Goal: Contribute content: Contribute content

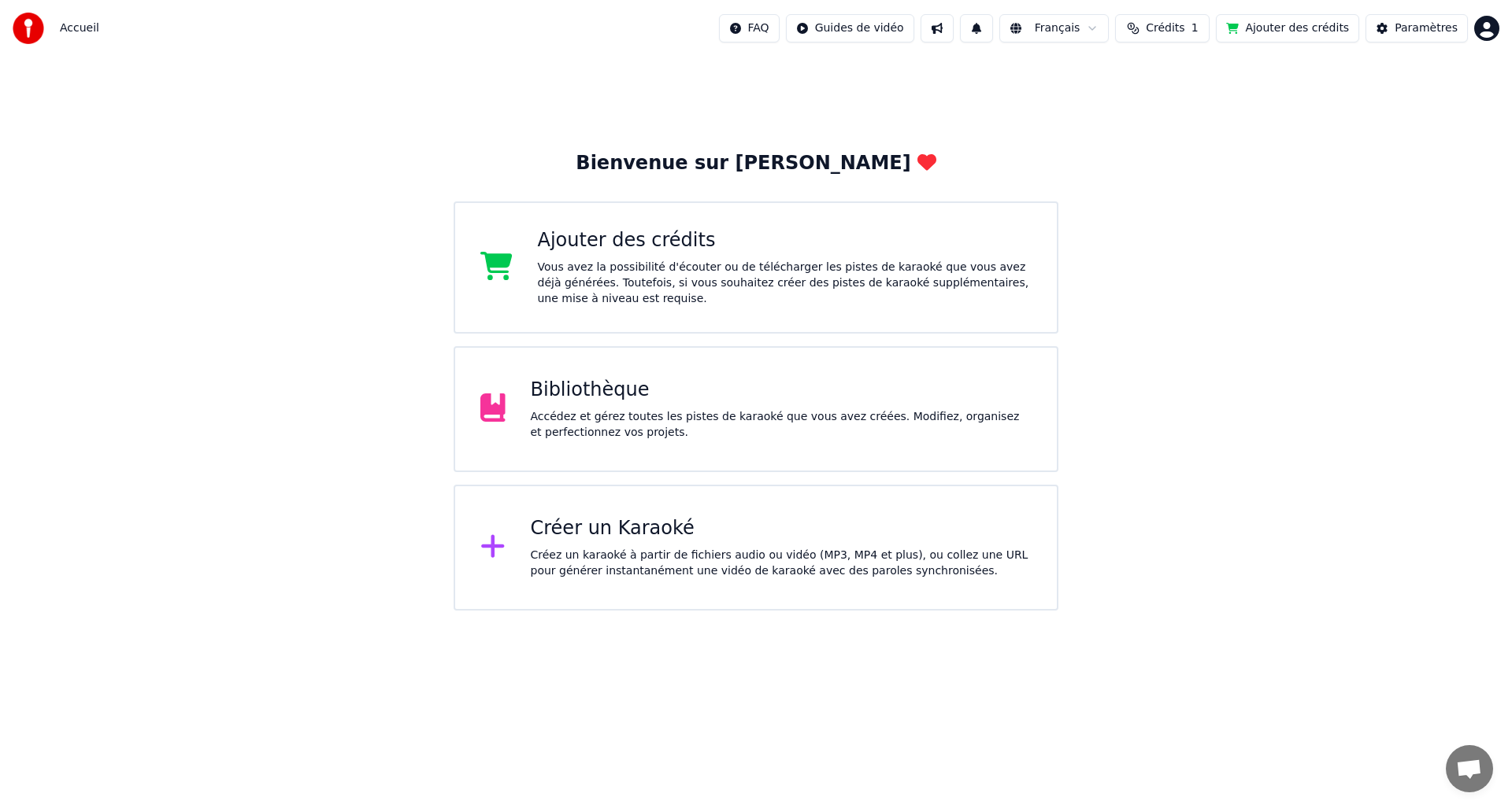
click at [671, 276] on div "Vous avez la possibilité d'écouter ou de télécharger les pistes de karaoké que …" at bounding box center [784, 283] width 494 height 47
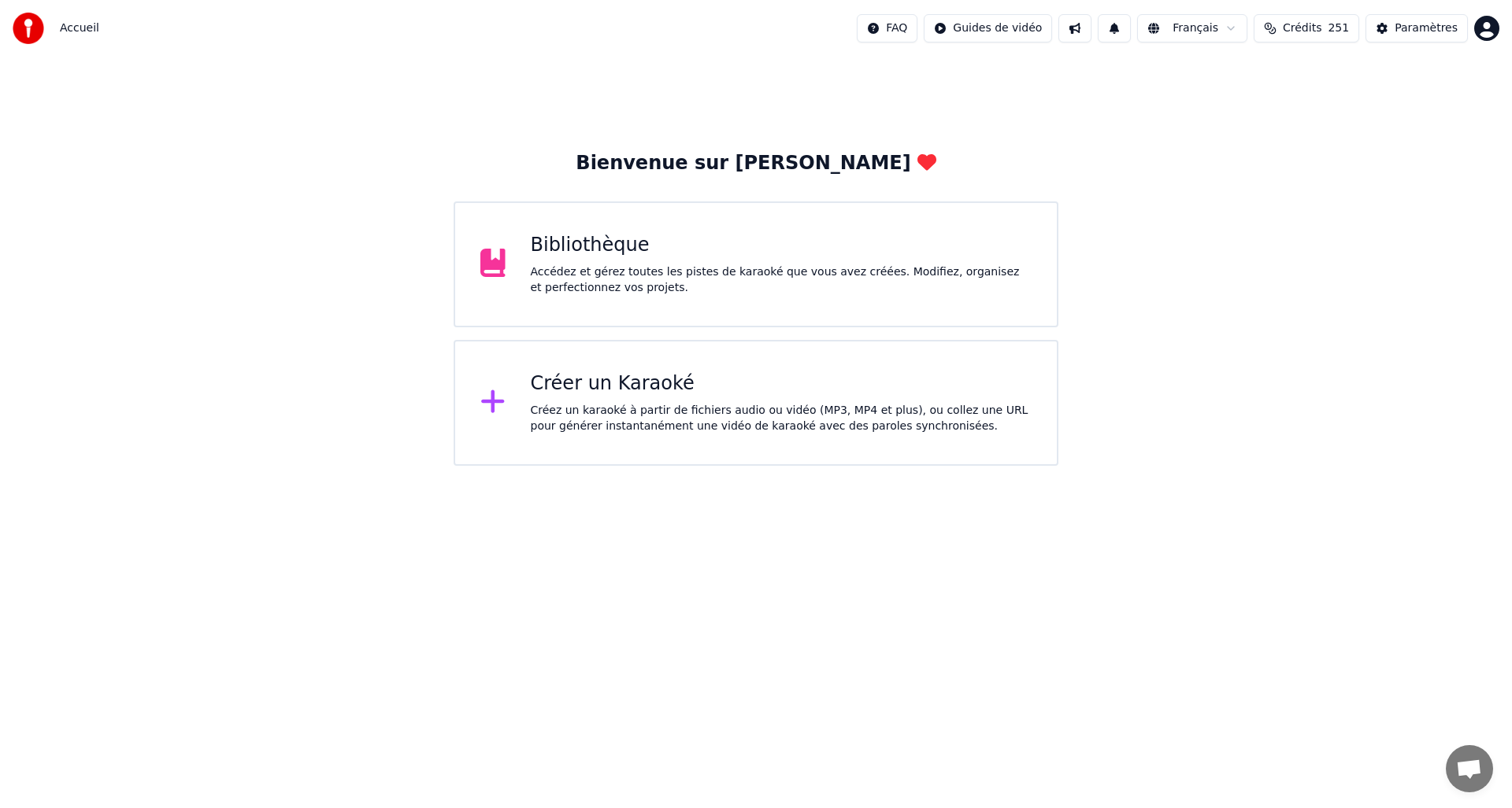
click at [690, 248] on div "Bibliothèque" at bounding box center [781, 245] width 502 height 25
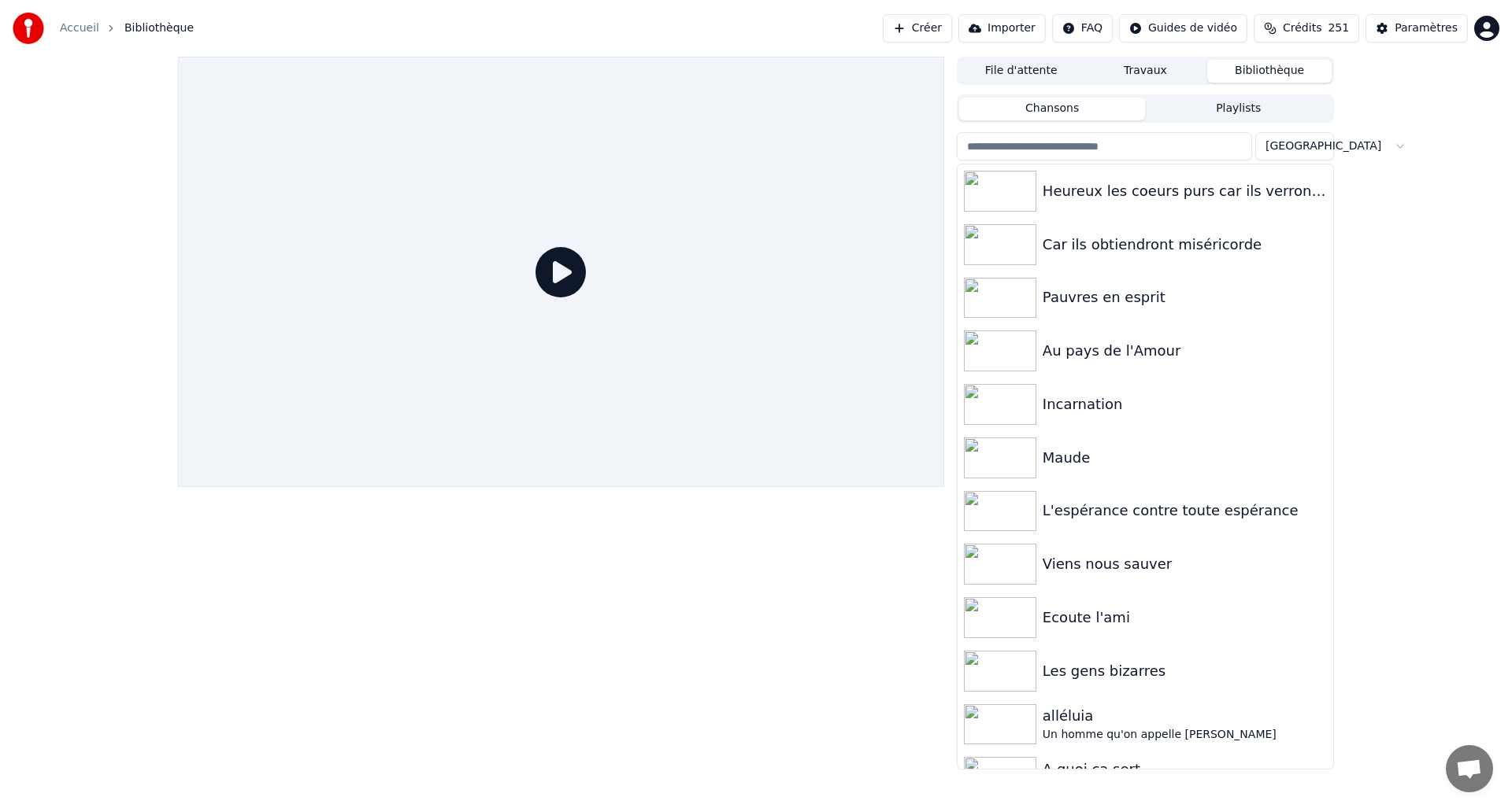
click at [939, 30] on button "Créer" at bounding box center [917, 28] width 70 height 28
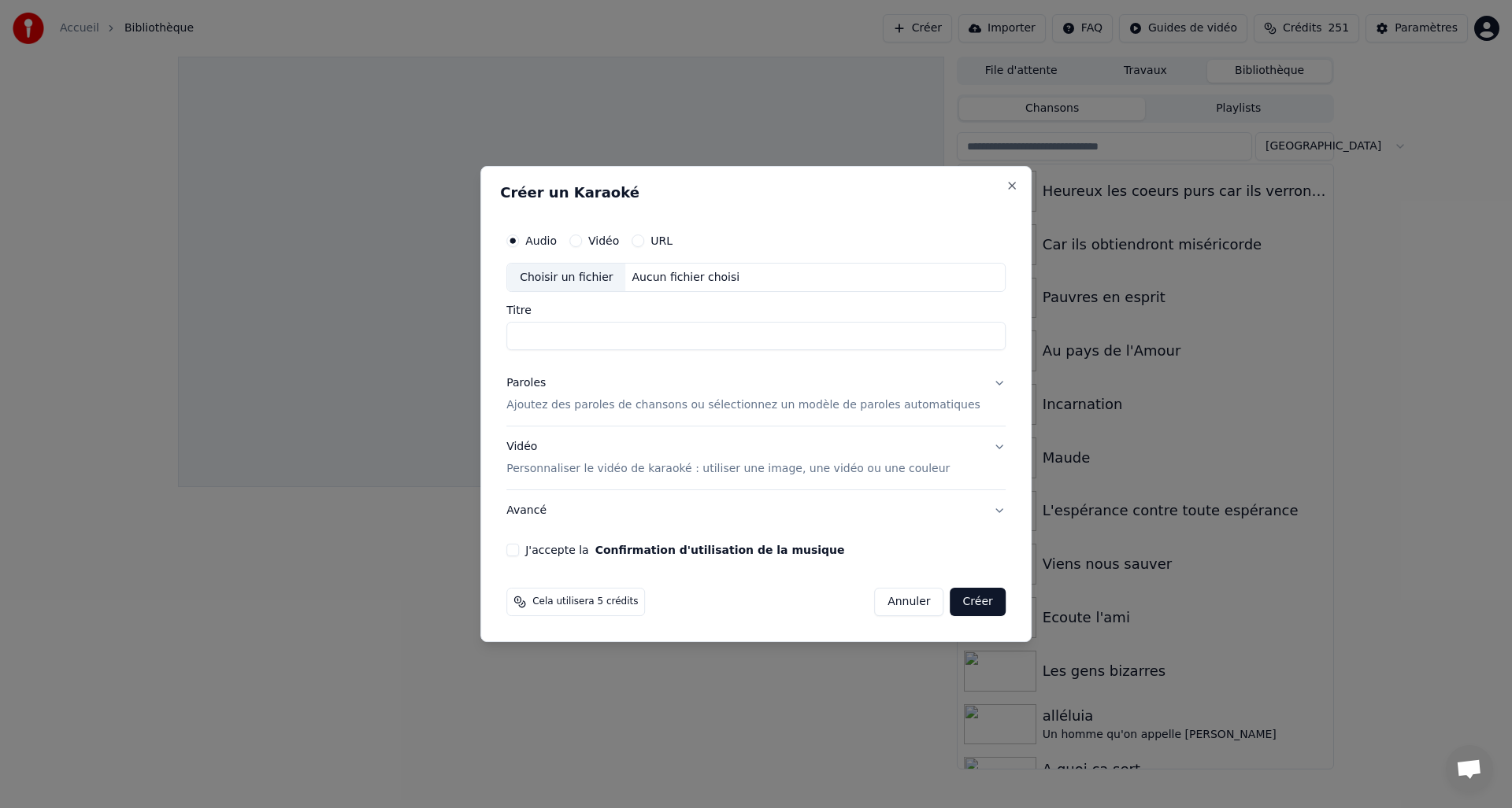
click at [550, 275] on div "Choisir un fichier" at bounding box center [566, 277] width 118 height 28
type input "**********"
click at [544, 381] on div "Paroles" at bounding box center [526, 384] width 40 height 15
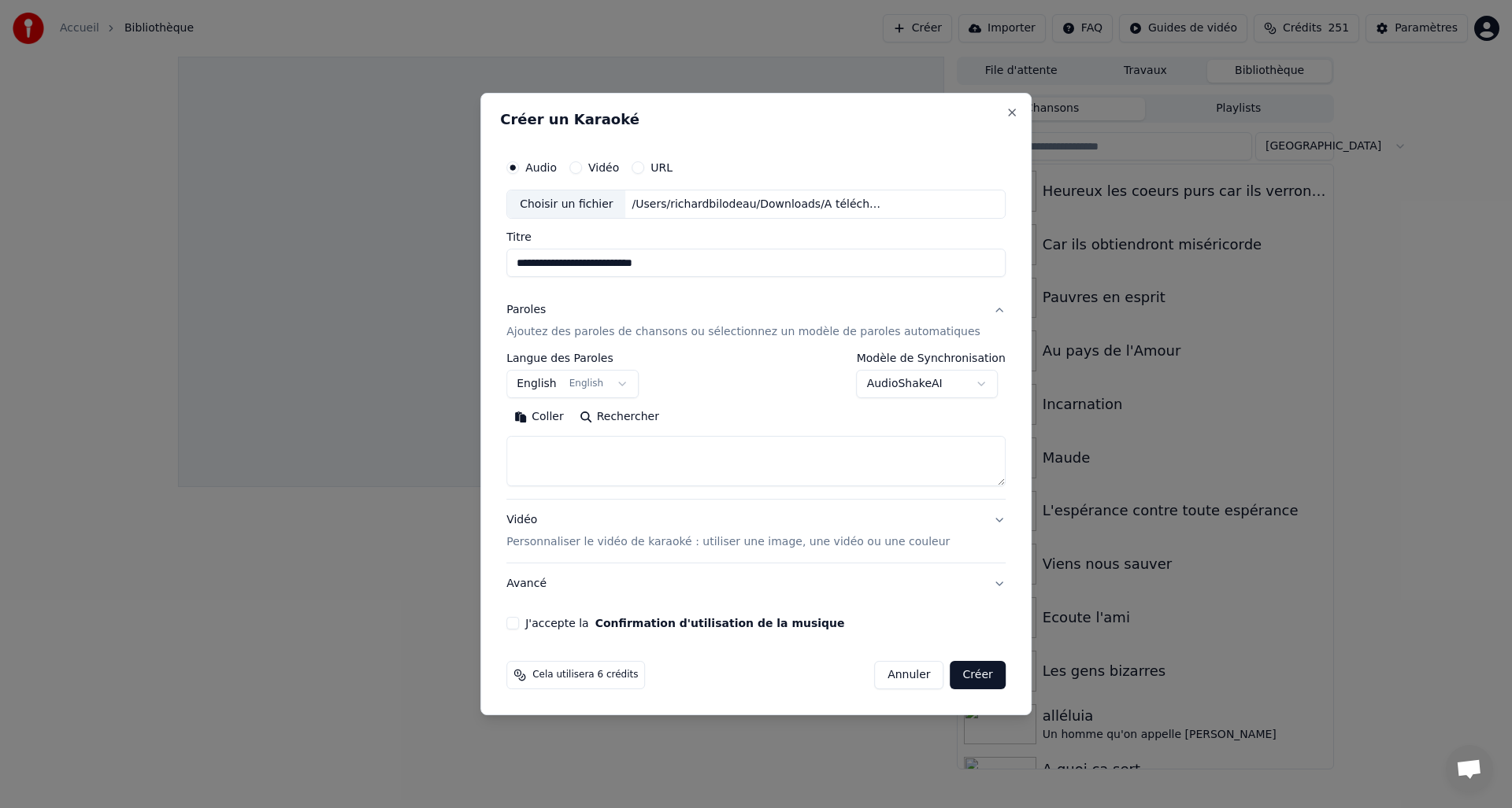
click at [566, 419] on button "Coller" at bounding box center [539, 418] width 66 height 25
click at [596, 447] on textarea at bounding box center [741, 462] width 470 height 50
click at [658, 447] on textarea at bounding box center [741, 462] width 470 height 50
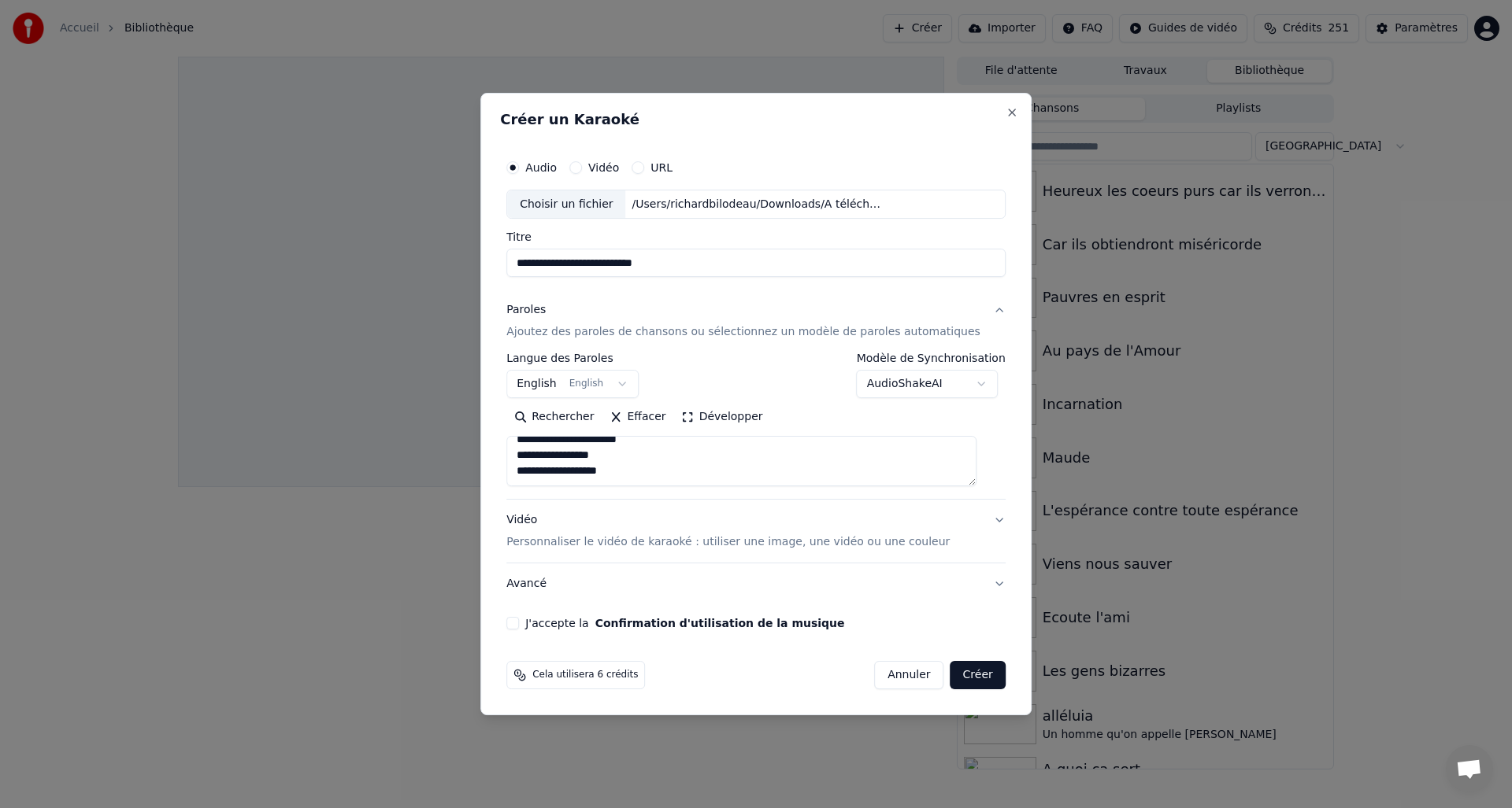
click at [644, 457] on textarea at bounding box center [741, 462] width 470 height 50
drag, startPoint x: 648, startPoint y: 469, endPoint x: 663, endPoint y: 469, distance: 15.0
click at [647, 469] on textarea at bounding box center [741, 462] width 470 height 50
click at [689, 460] on textarea at bounding box center [741, 462] width 470 height 50
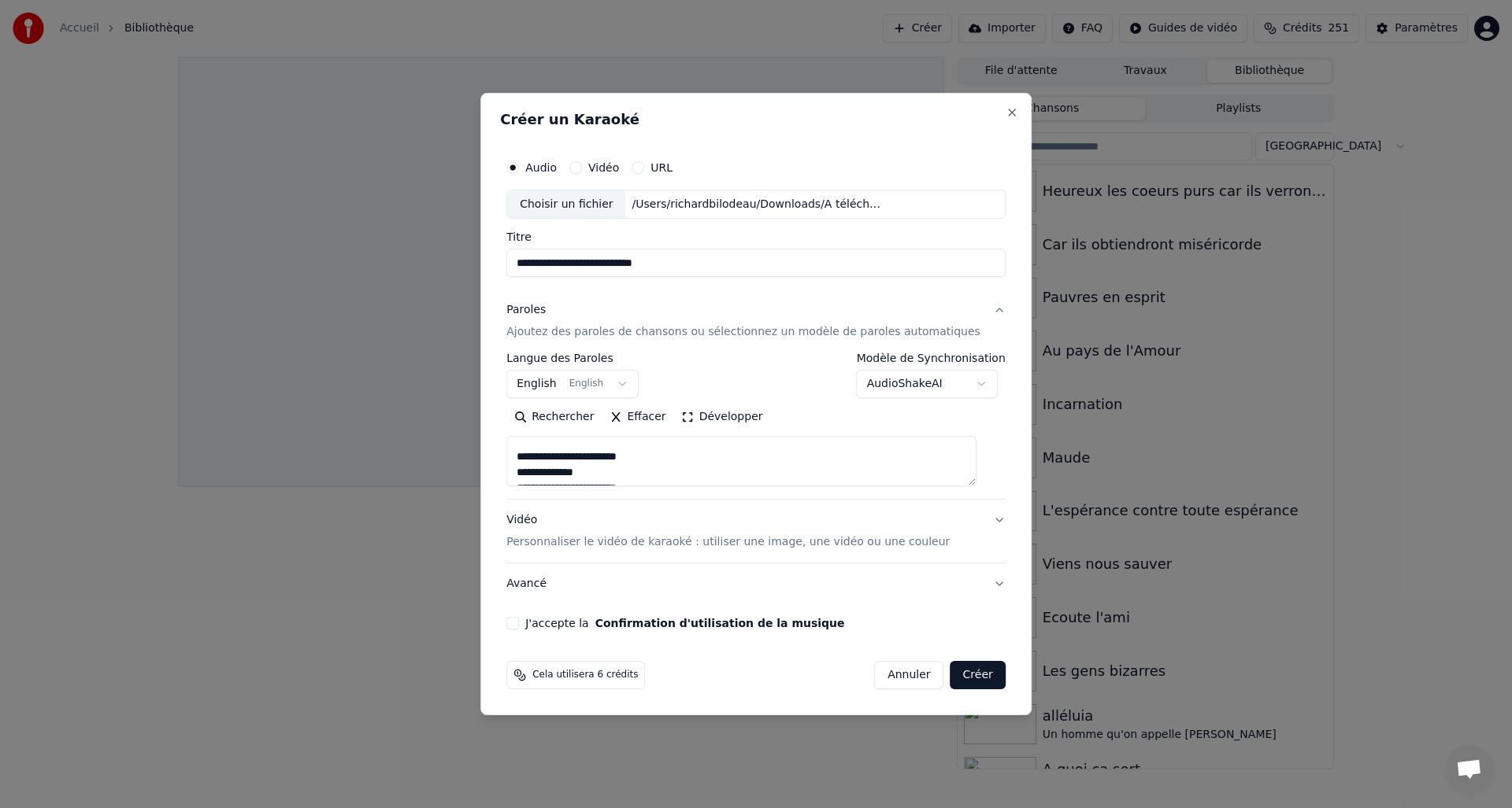
click at [616, 474] on textarea at bounding box center [741, 462] width 470 height 50
click at [663, 467] on textarea at bounding box center [741, 462] width 470 height 50
click at [678, 469] on textarea at bounding box center [741, 462] width 470 height 50
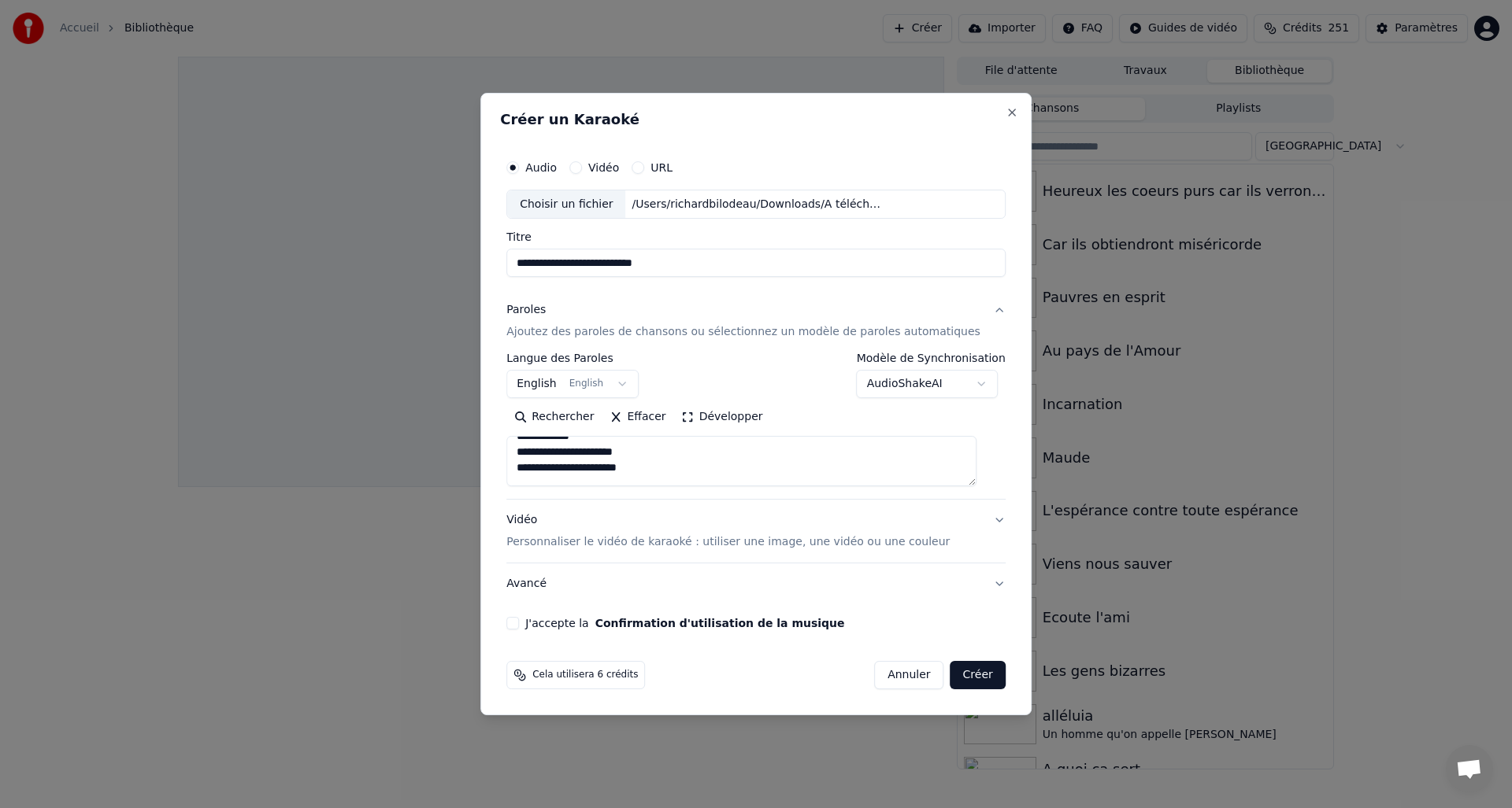
click at [580, 468] on textarea at bounding box center [741, 462] width 470 height 50
click at [577, 469] on textarea at bounding box center [741, 462] width 470 height 50
click at [701, 469] on textarea at bounding box center [741, 462] width 470 height 50
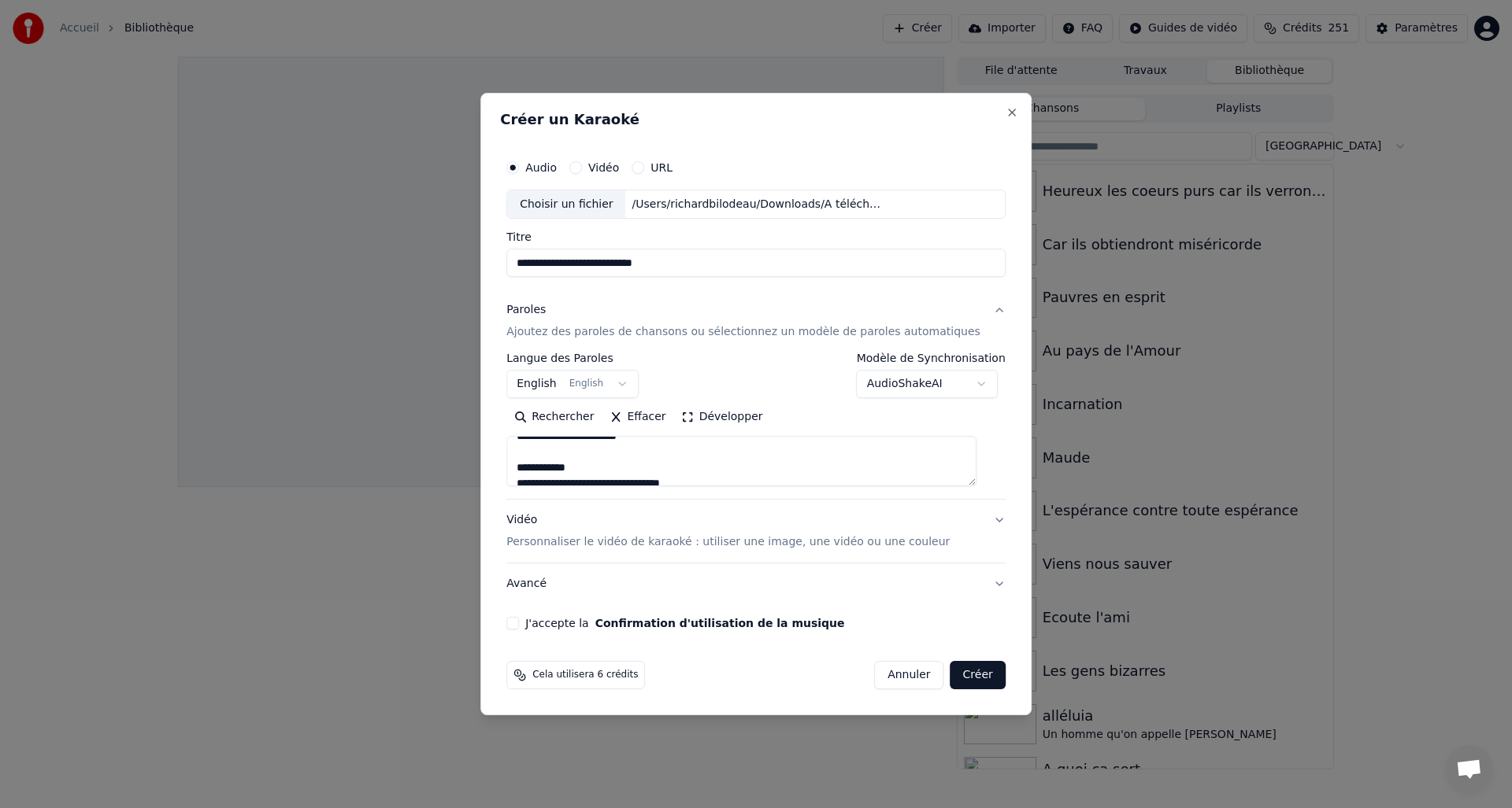
click at [635, 473] on textarea at bounding box center [741, 462] width 470 height 50
drag, startPoint x: 685, startPoint y: 460, endPoint x: 714, endPoint y: 461, distance: 29.0
click at [685, 460] on textarea at bounding box center [741, 462] width 470 height 50
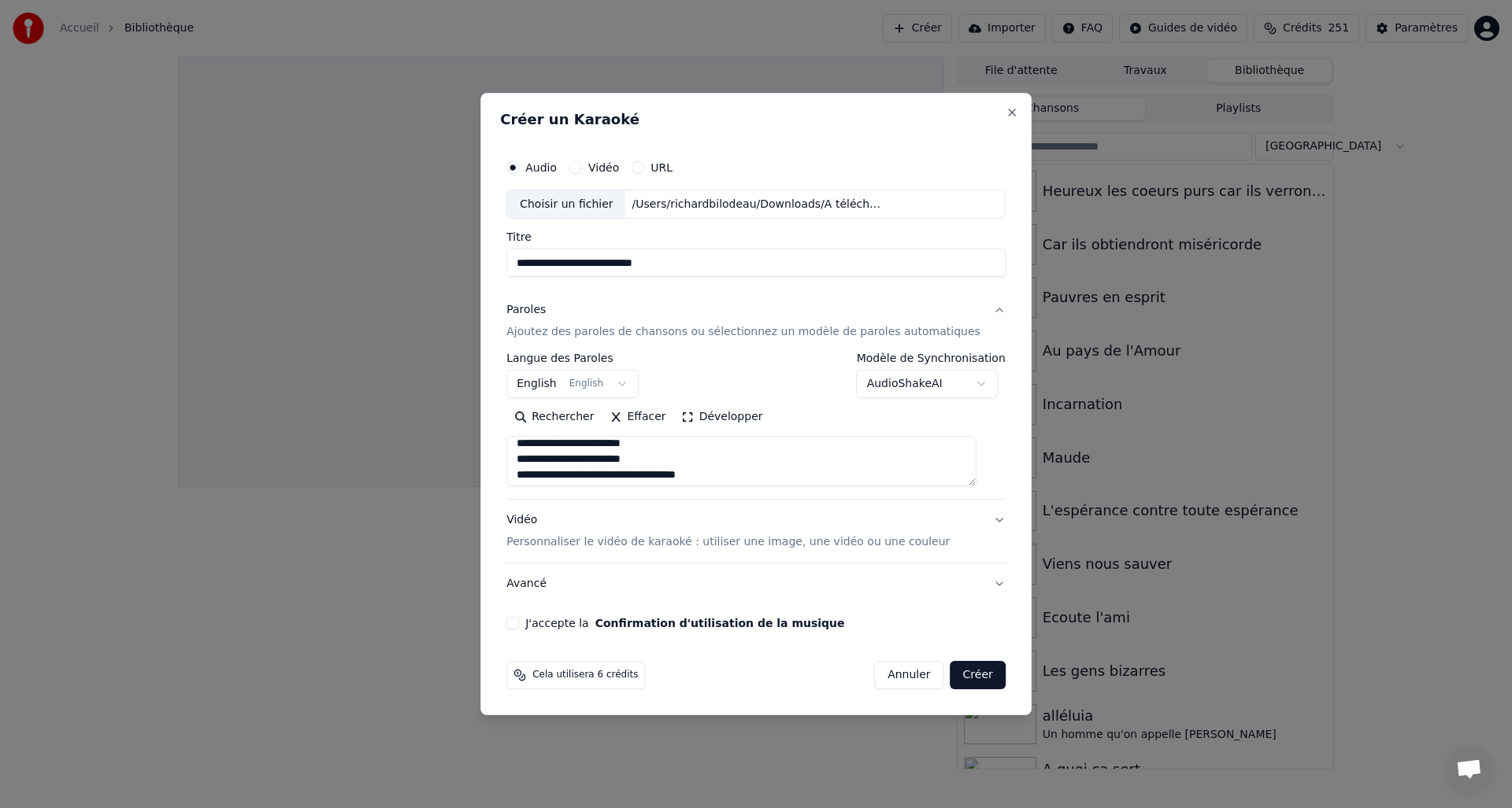
click at [728, 475] on textarea at bounding box center [741, 462] width 470 height 50
click at [596, 441] on textarea at bounding box center [741, 462] width 470 height 50
click at [692, 463] on textarea at bounding box center [741, 462] width 470 height 50
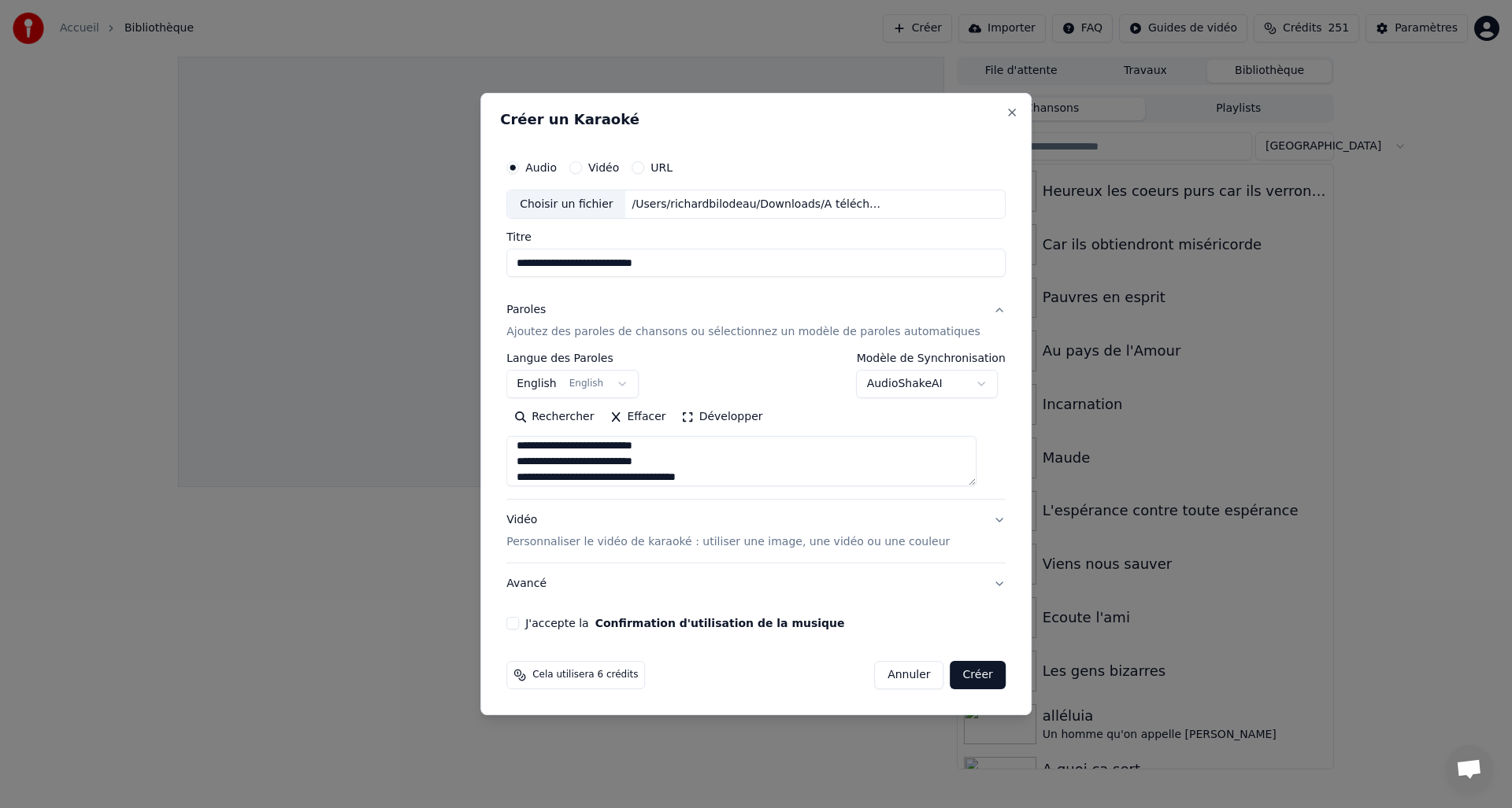
scroll to position [242, 0]
click at [706, 464] on textarea at bounding box center [741, 462] width 470 height 50
click at [741, 475] on textarea at bounding box center [741, 462] width 470 height 50
click at [691, 467] on textarea at bounding box center [741, 462] width 470 height 50
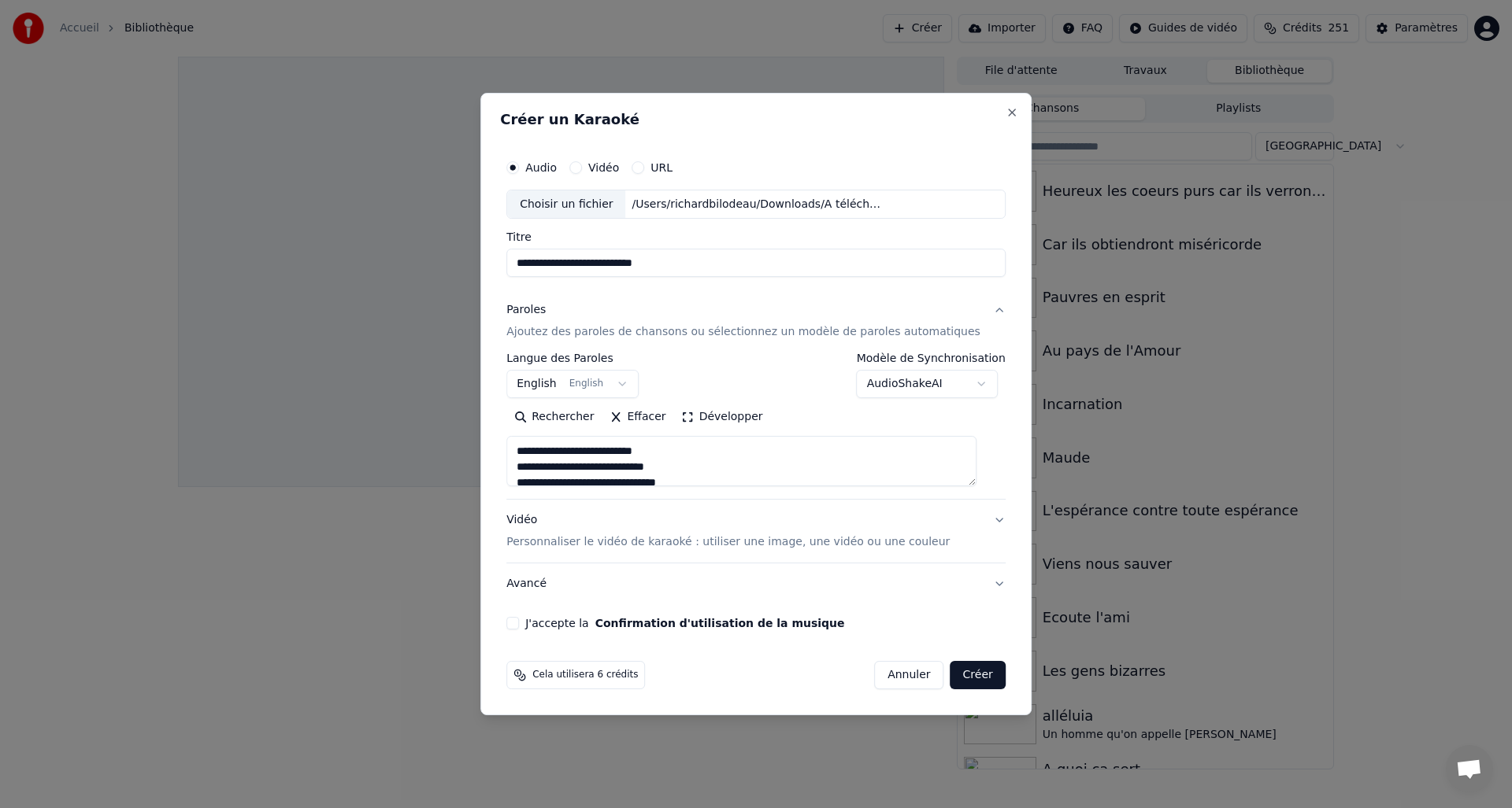
scroll to position [316, 0]
drag, startPoint x: 704, startPoint y: 466, endPoint x: 712, endPoint y: 465, distance: 8.1
click at [703, 466] on textarea at bounding box center [741, 462] width 470 height 50
click at [723, 461] on textarea at bounding box center [741, 462] width 470 height 50
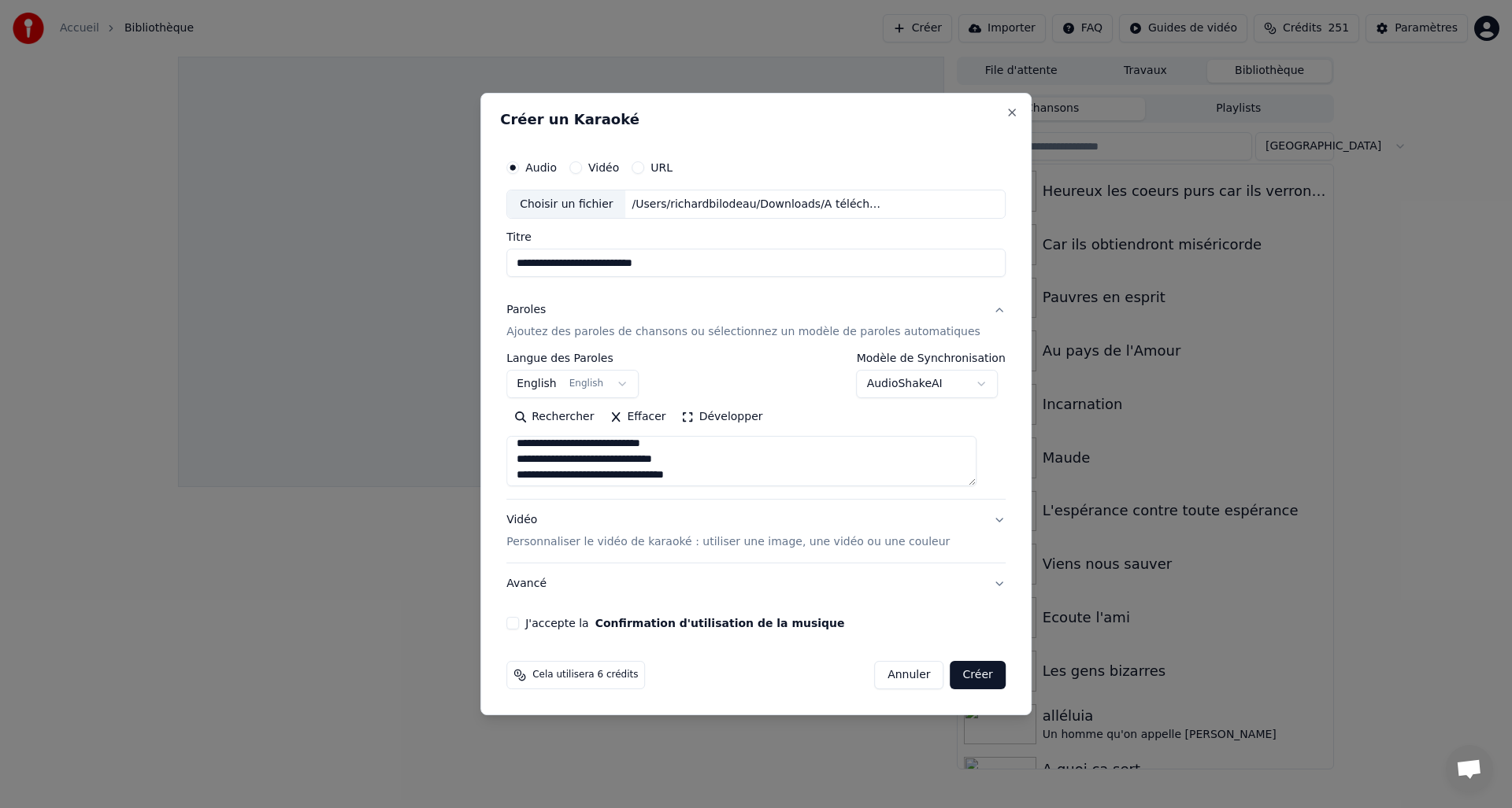
scroll to position [353, 0]
click at [740, 463] on textarea at bounding box center [741, 462] width 470 height 50
drag, startPoint x: 617, startPoint y: 460, endPoint x: 625, endPoint y: 459, distance: 8.1
click at [617, 460] on textarea at bounding box center [741, 462] width 470 height 50
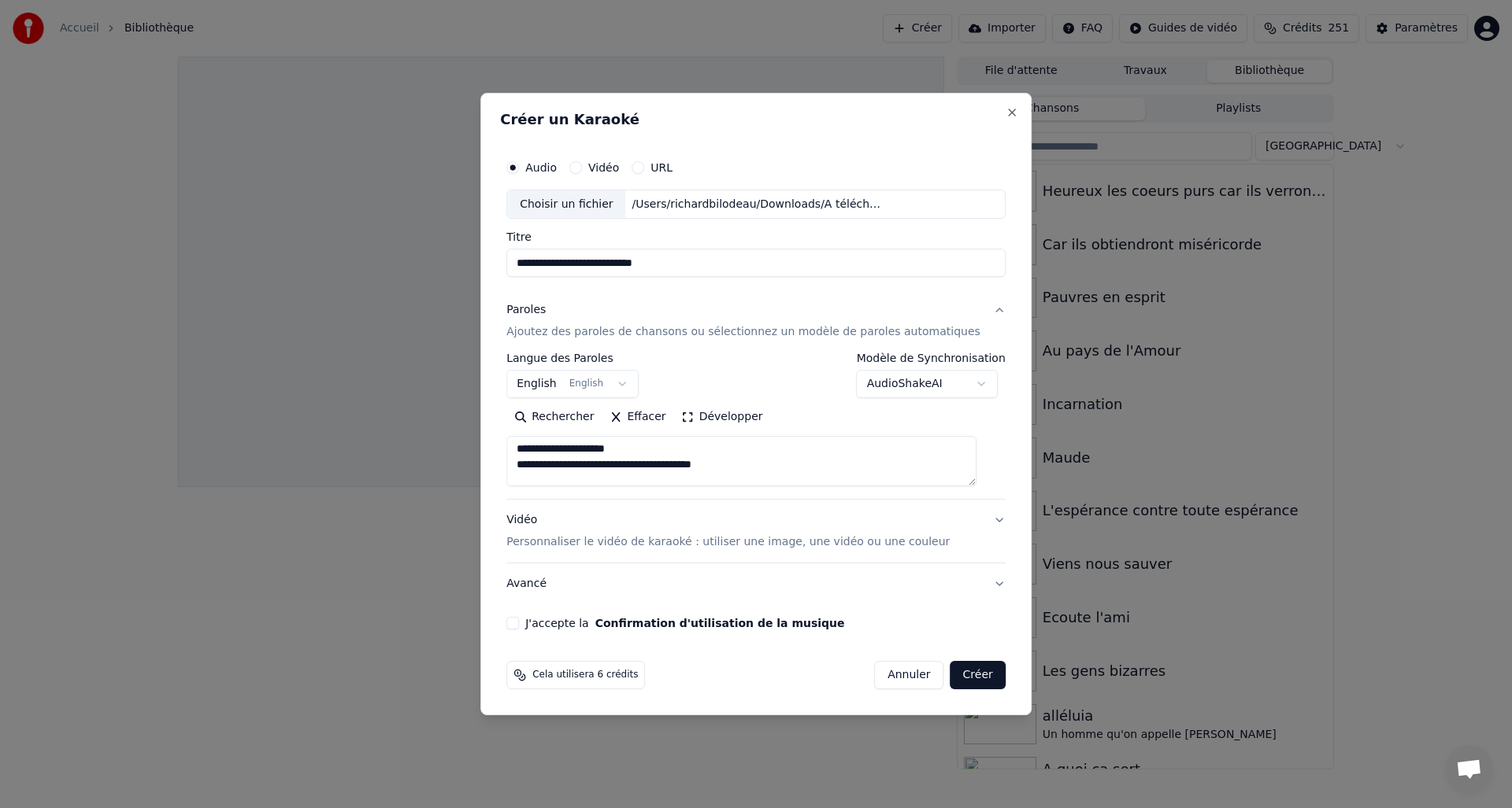
scroll to position [511, 0]
drag, startPoint x: 641, startPoint y: 458, endPoint x: 666, endPoint y: 457, distance: 25.0
click at [640, 458] on textarea at bounding box center [741, 462] width 470 height 50
click at [606, 457] on textarea at bounding box center [741, 462] width 470 height 50
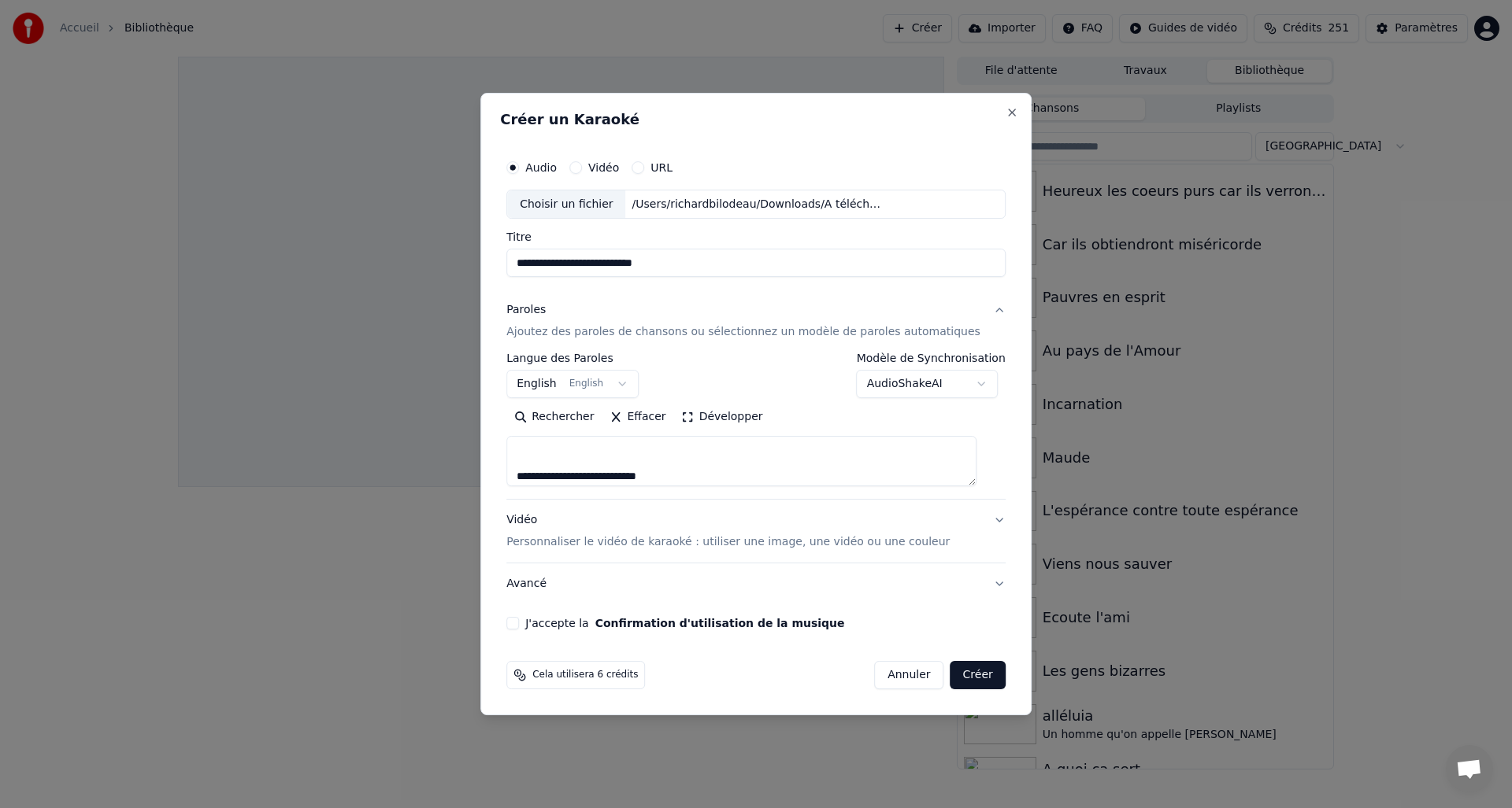
click at [685, 474] on textarea at bounding box center [741, 462] width 470 height 50
click at [689, 477] on textarea at bounding box center [741, 462] width 470 height 50
click at [741, 470] on textarea at bounding box center [741, 462] width 470 height 50
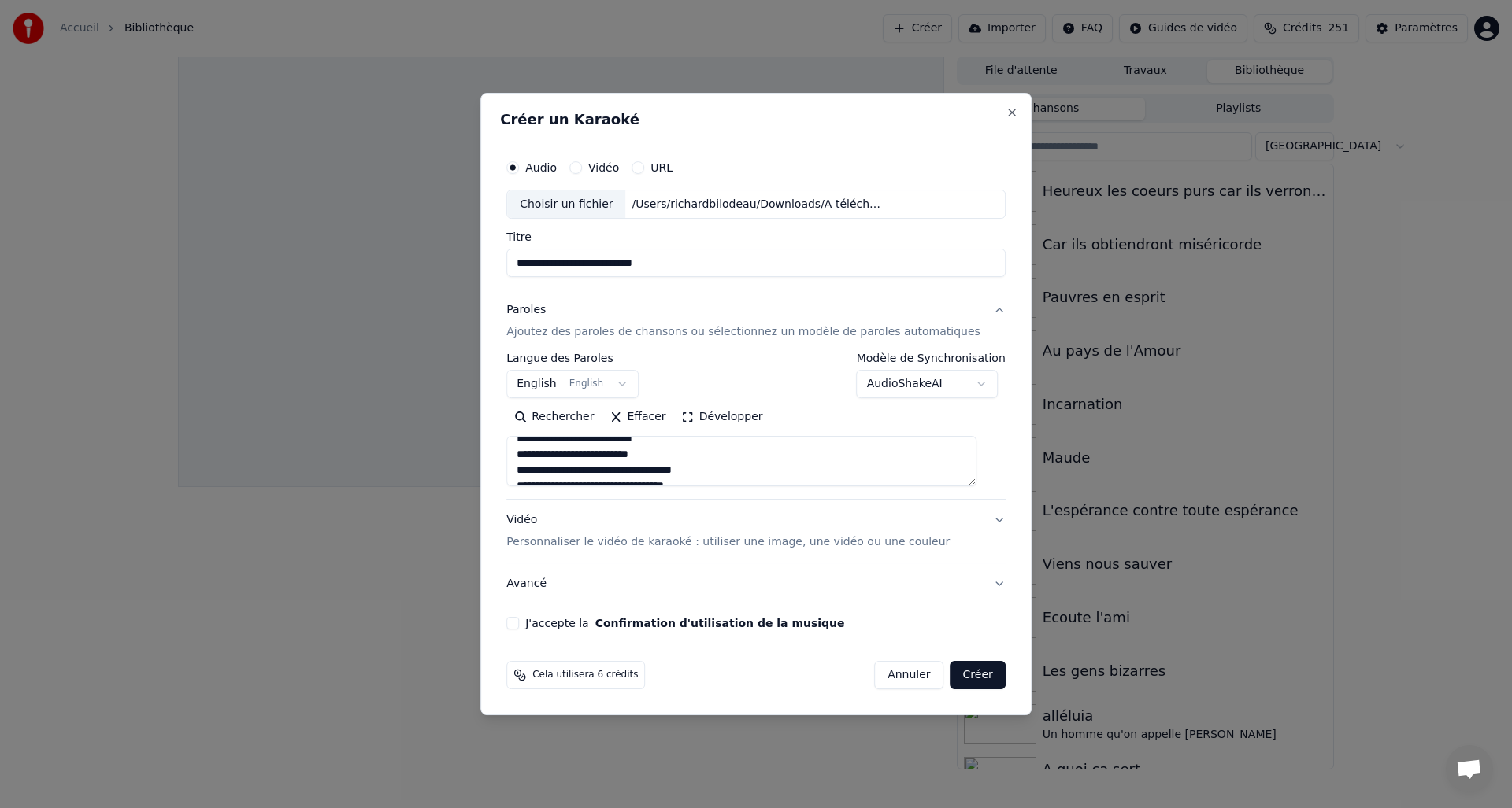
drag, startPoint x: 623, startPoint y: 468, endPoint x: 640, endPoint y: 463, distance: 17.7
click at [622, 468] on textarea at bounding box center [741, 462] width 470 height 50
drag, startPoint x: 622, startPoint y: 456, endPoint x: 653, endPoint y: 456, distance: 31.0
click at [622, 456] on textarea at bounding box center [741, 462] width 470 height 50
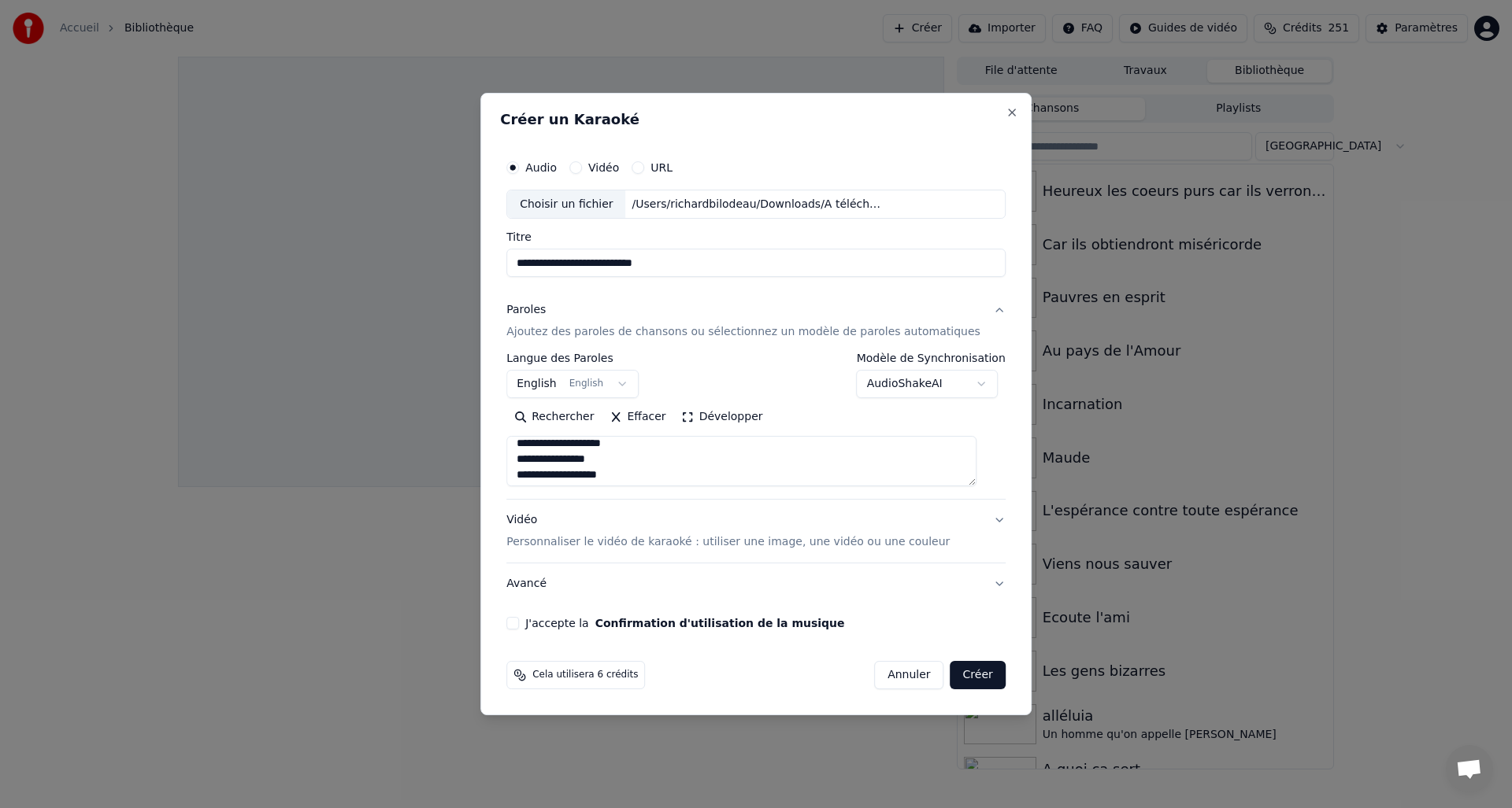
scroll to position [668, 0]
click at [691, 477] on textarea at bounding box center [741, 462] width 470 height 50
click at [683, 444] on textarea at bounding box center [741, 462] width 470 height 50
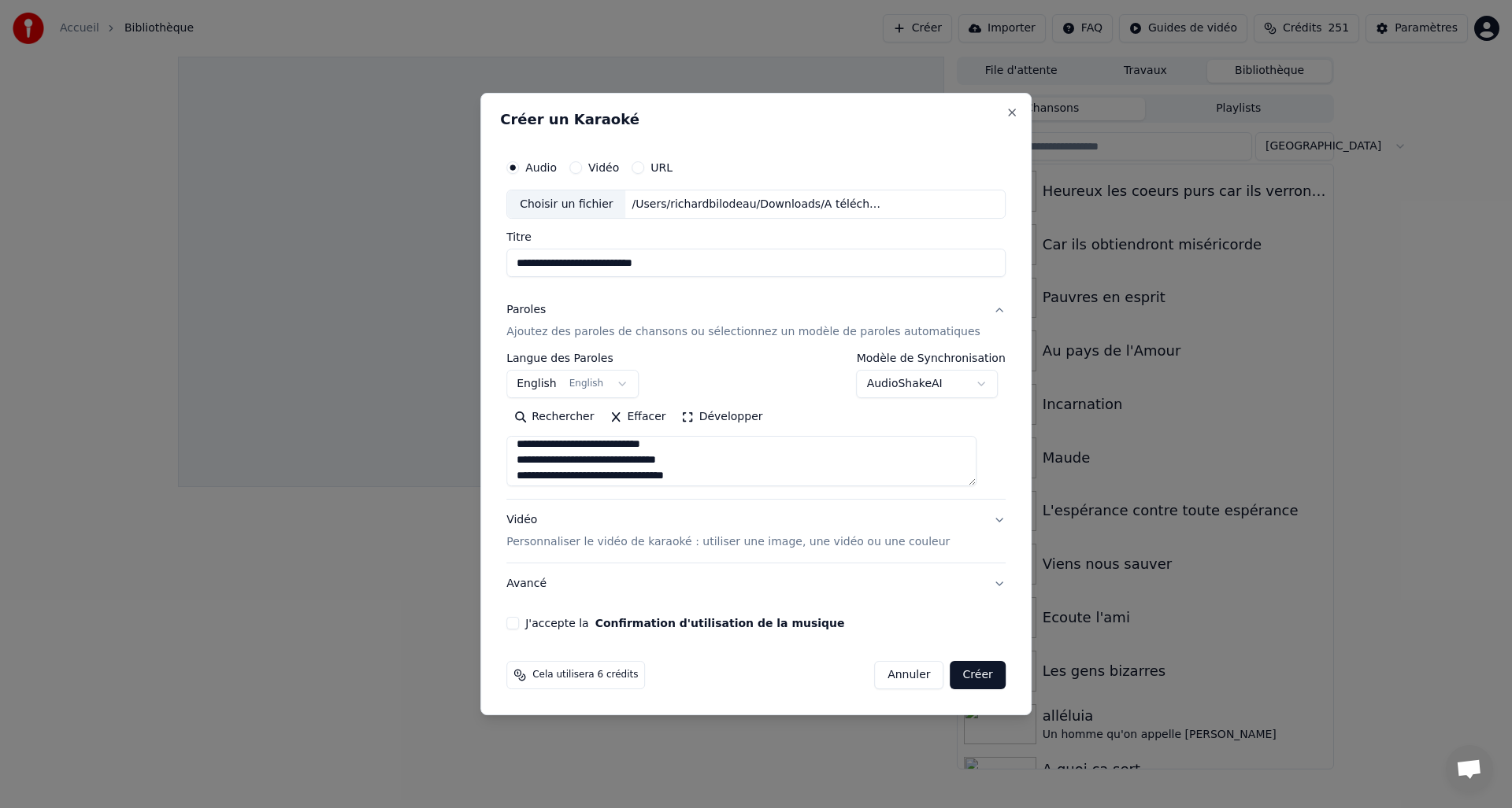
click at [718, 460] on textarea at bounding box center [741, 462] width 470 height 50
click at [723, 476] on textarea at bounding box center [741, 462] width 470 height 50
click at [590, 472] on textarea at bounding box center [741, 462] width 470 height 50
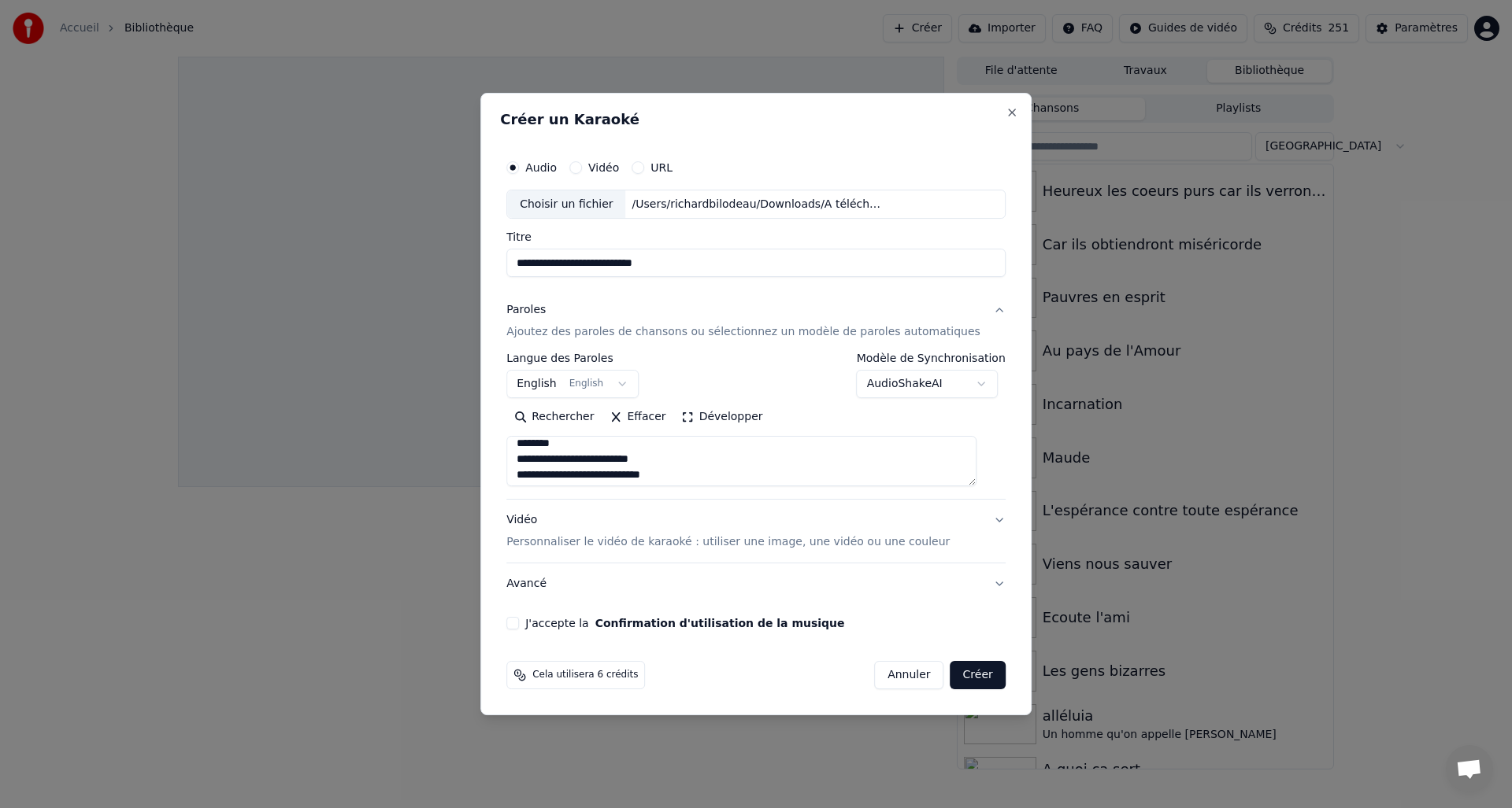
drag, startPoint x: 583, startPoint y: 446, endPoint x: 652, endPoint y: 445, distance: 69.0
click at [582, 446] on textarea at bounding box center [741, 462] width 470 height 50
click at [694, 449] on textarea at bounding box center [741, 462] width 470 height 50
click at [698, 460] on textarea at bounding box center [741, 462] width 470 height 50
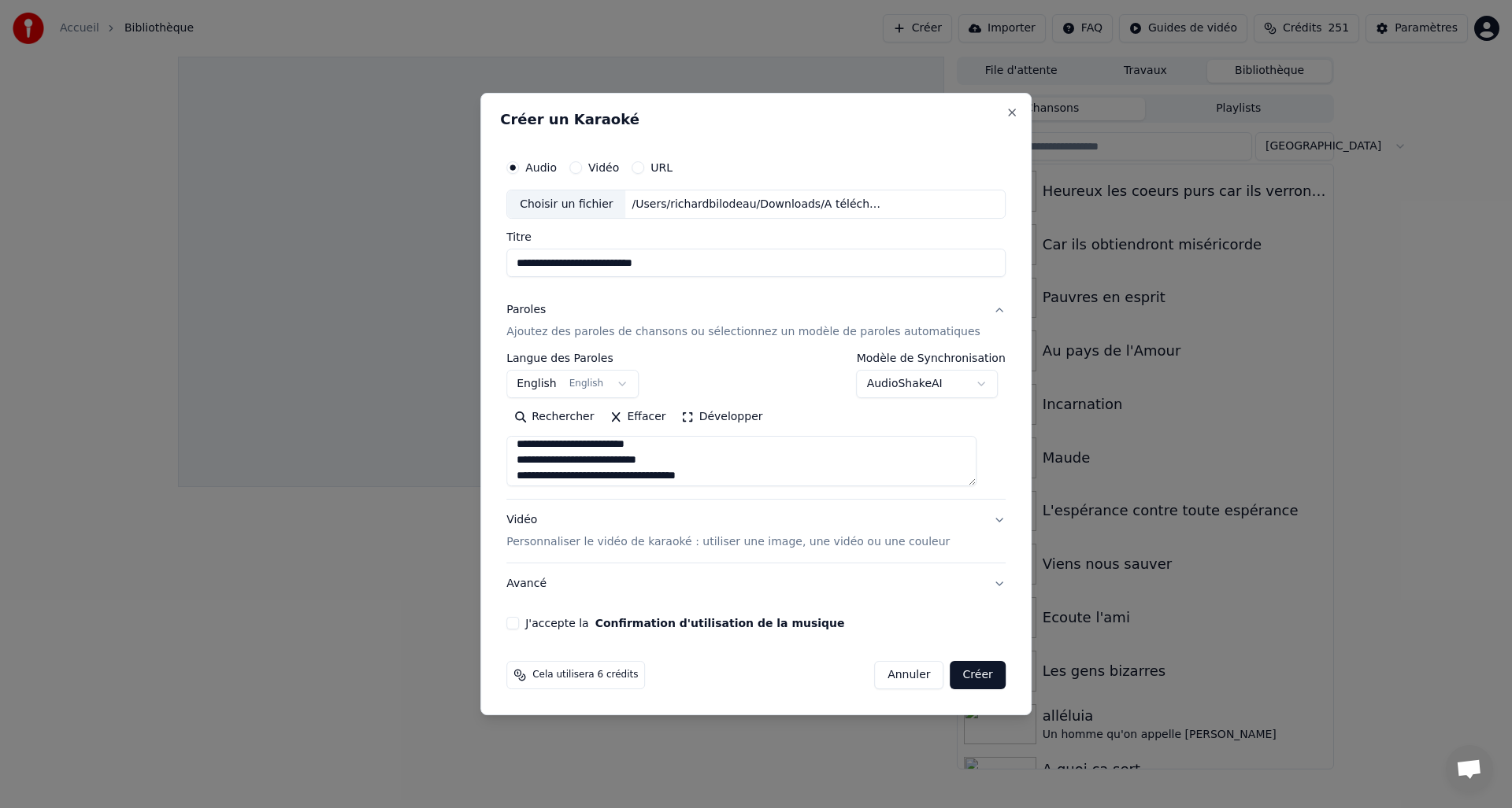
click at [741, 477] on textarea at bounding box center [741, 462] width 470 height 50
drag, startPoint x: 623, startPoint y: 473, endPoint x: 648, endPoint y: 470, distance: 25.2
click at [624, 473] on textarea at bounding box center [741, 462] width 470 height 50
drag, startPoint x: 622, startPoint y: 451, endPoint x: 640, endPoint y: 449, distance: 18.1
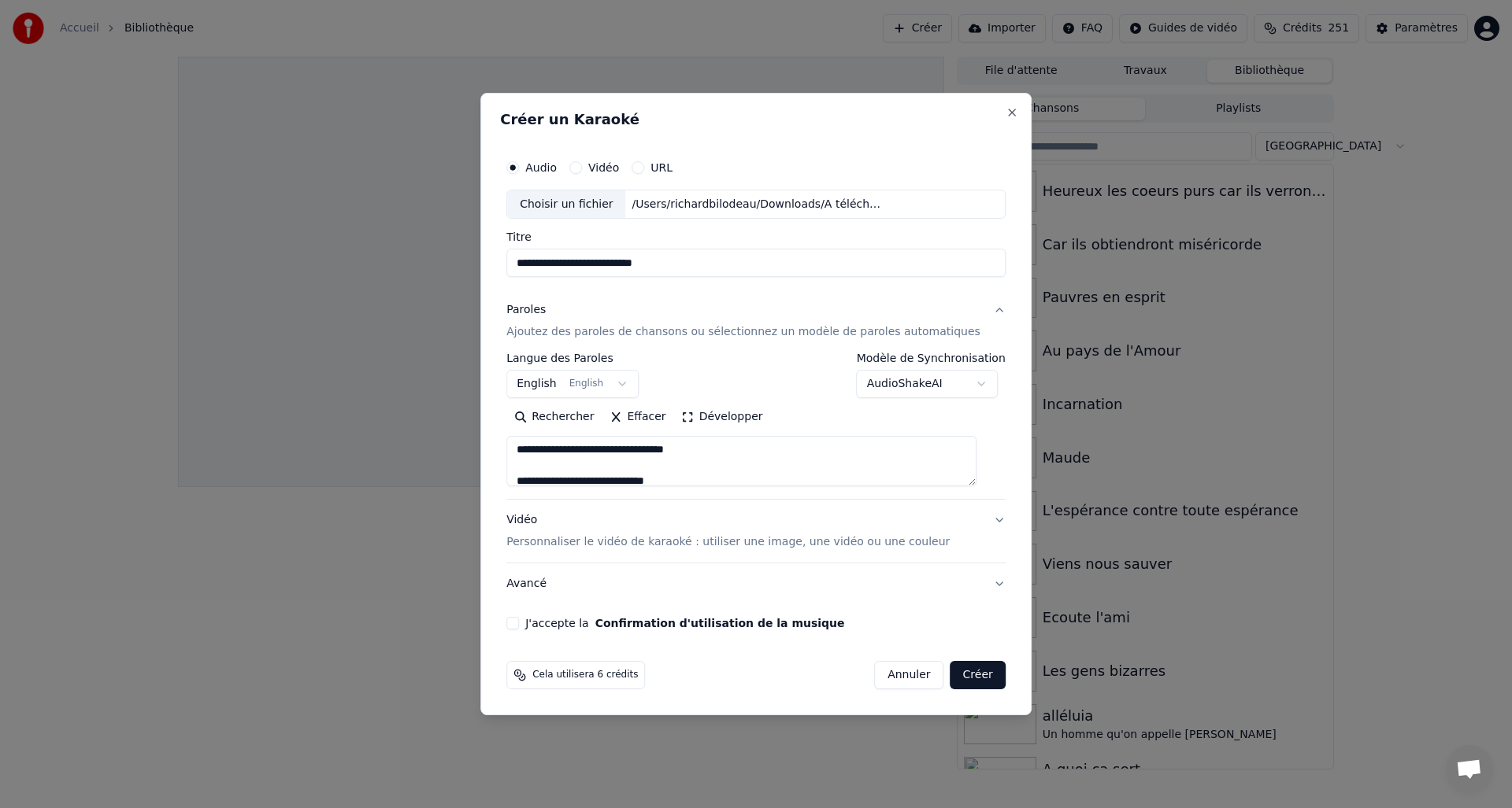
click at [622, 451] on textarea at bounding box center [741, 462] width 470 height 50
click at [653, 459] on textarea at bounding box center [741, 462] width 470 height 50
click at [642, 460] on textarea at bounding box center [741, 462] width 470 height 50
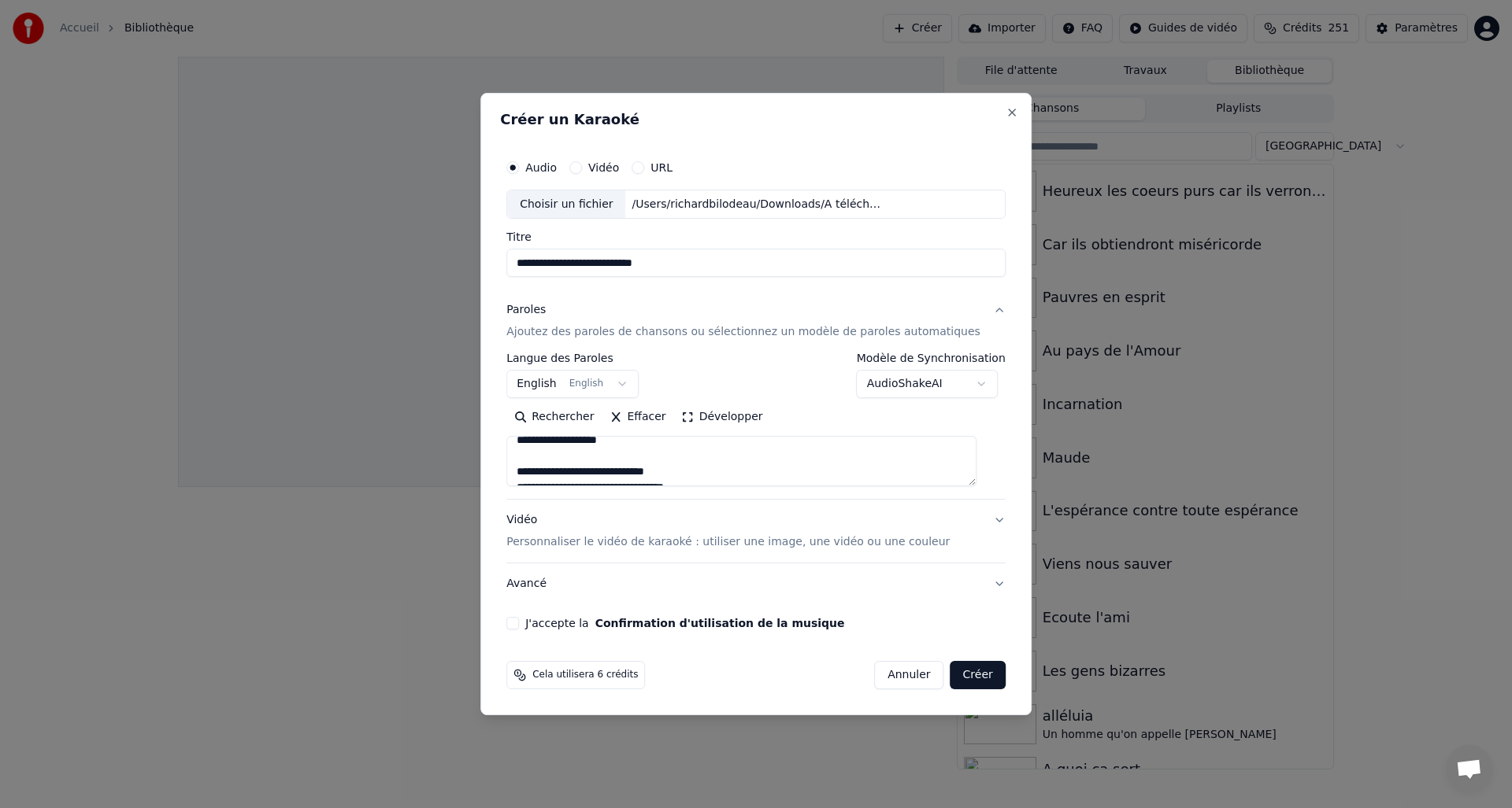
scroll to position [1024, 0]
click at [691, 465] on textarea at bounding box center [741, 462] width 470 height 50
click at [707, 477] on textarea at bounding box center [741, 462] width 470 height 50
click at [715, 470] on textarea at bounding box center [741, 462] width 470 height 50
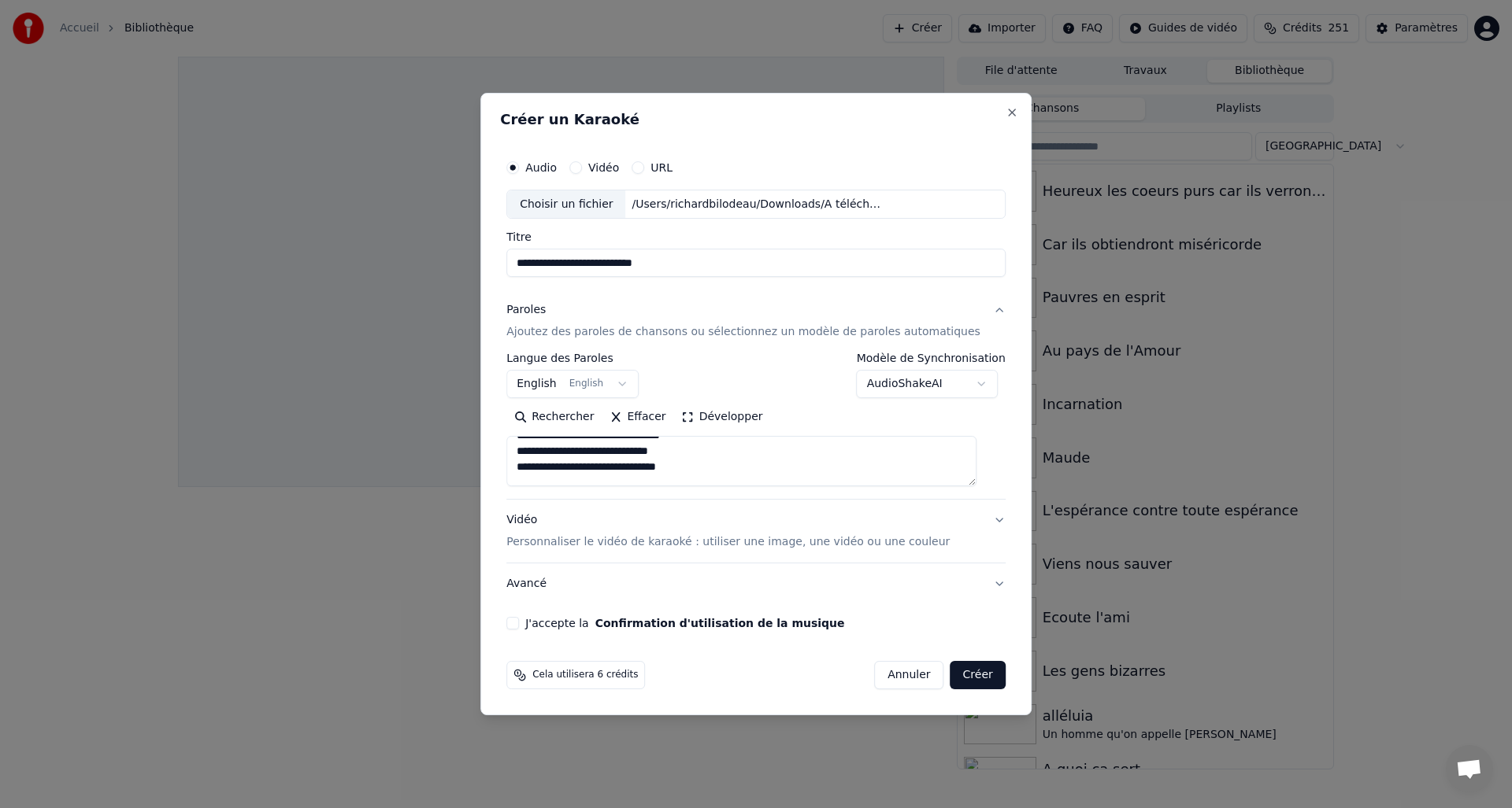
drag, startPoint x: 692, startPoint y: 455, endPoint x: 702, endPoint y: 455, distance: 10.0
click at [691, 455] on textarea at bounding box center [741, 462] width 470 height 50
click at [600, 477] on textarea at bounding box center [741, 462] width 470 height 50
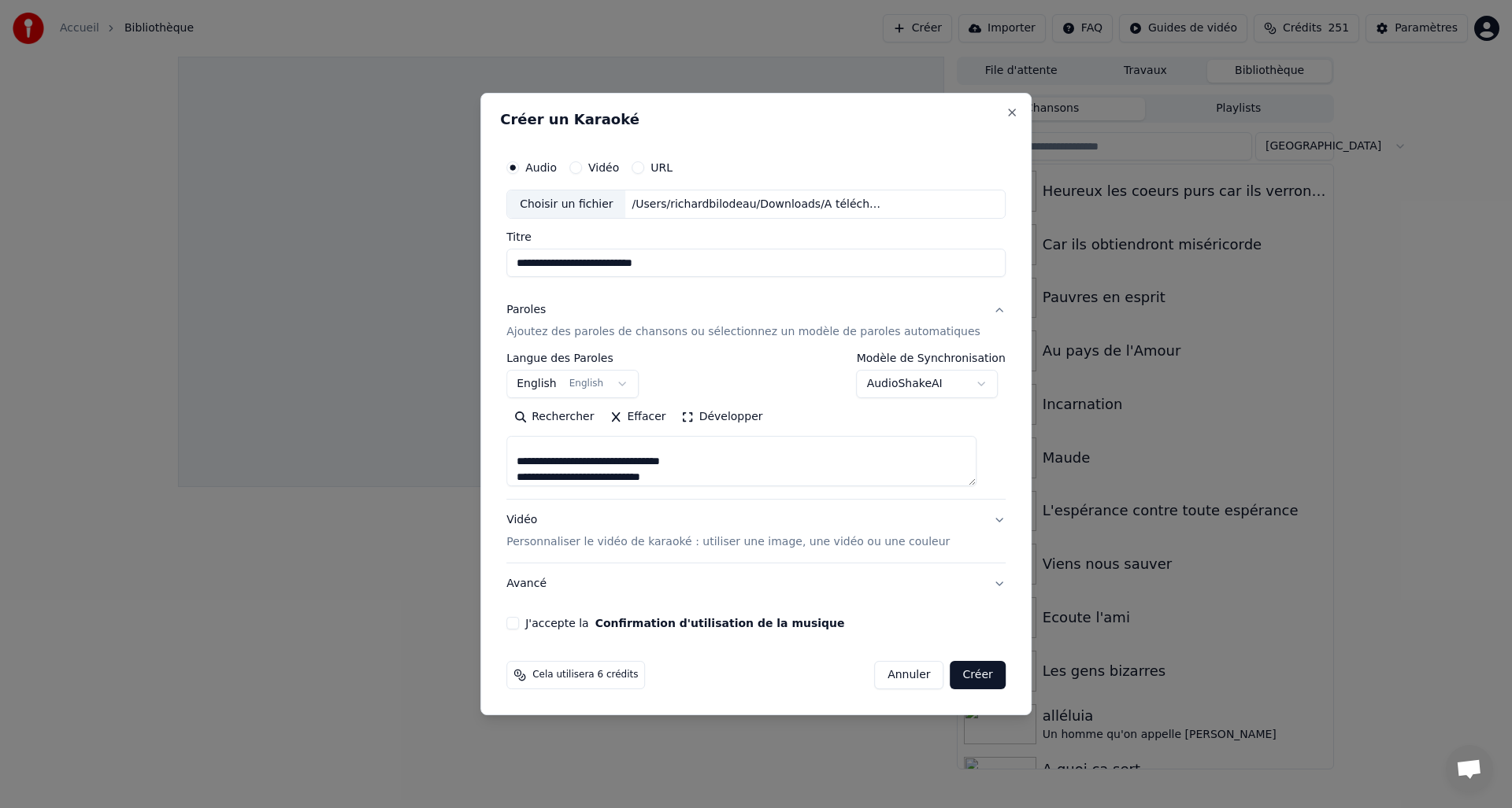
click at [723, 462] on textarea at bounding box center [741, 462] width 470 height 50
click at [696, 477] on textarea at bounding box center [741, 462] width 470 height 50
drag, startPoint x: 681, startPoint y: 441, endPoint x: 694, endPoint y: 443, distance: 13.2
click at [680, 441] on textarea at bounding box center [741, 462] width 470 height 50
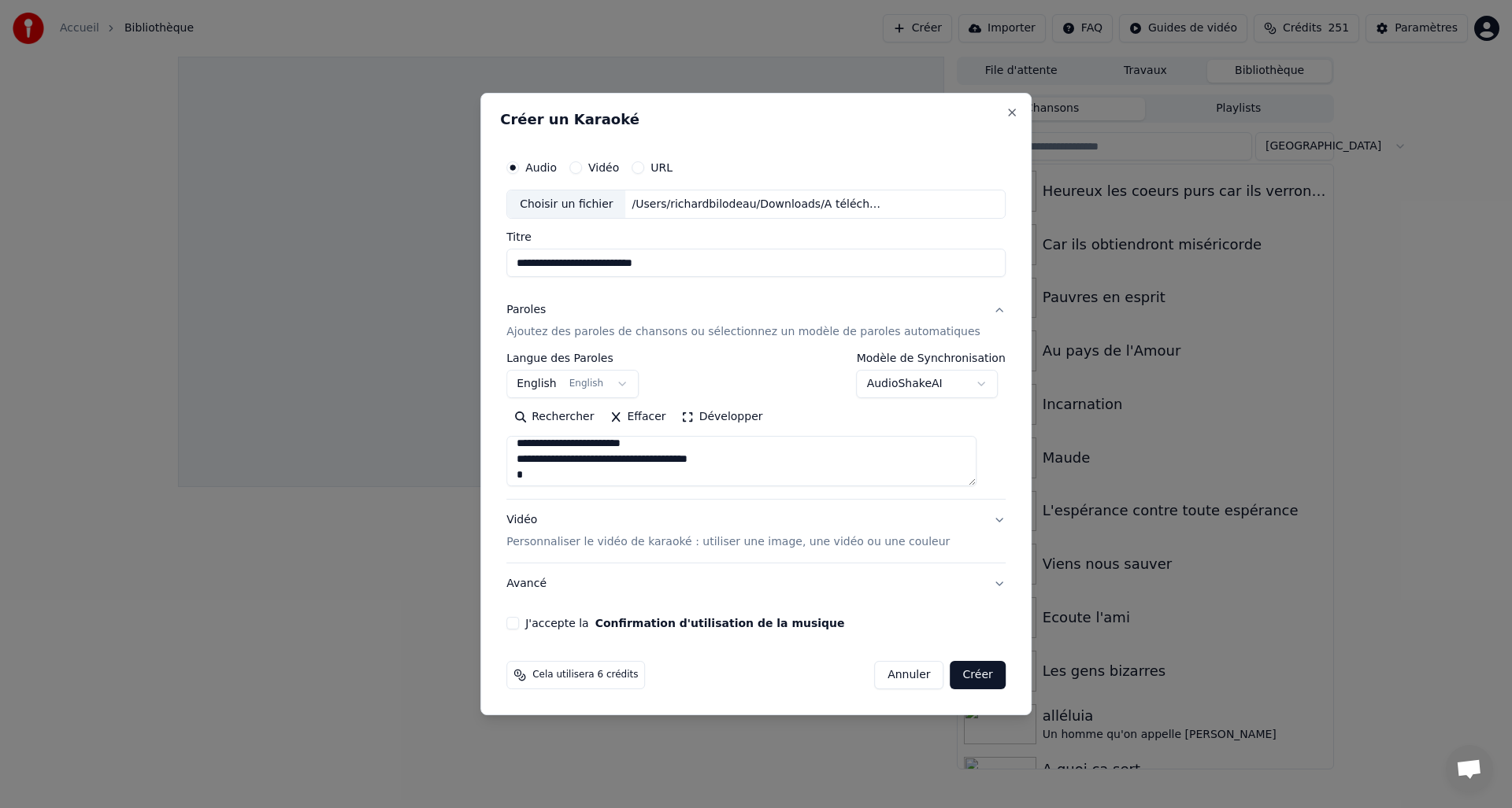
click at [745, 459] on textarea at bounding box center [741, 462] width 470 height 50
click at [583, 466] on textarea at bounding box center [741, 462] width 470 height 50
click at [724, 471] on textarea at bounding box center [741, 462] width 470 height 50
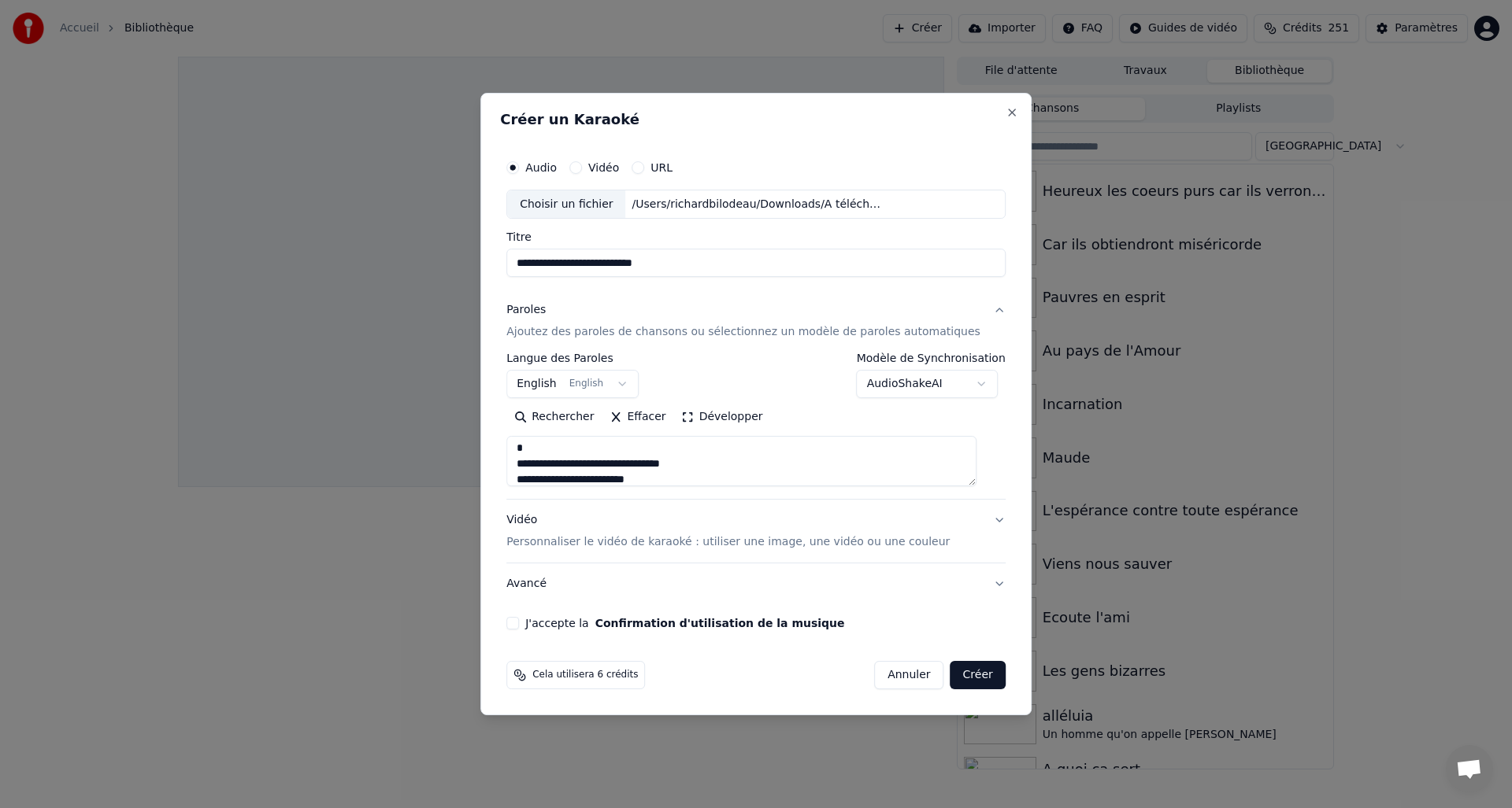
click at [711, 463] on textarea at bounding box center [741, 462] width 470 height 50
click at [676, 463] on textarea at bounding box center [741, 462] width 470 height 50
drag, startPoint x: 596, startPoint y: 479, endPoint x: 613, endPoint y: 475, distance: 17.5
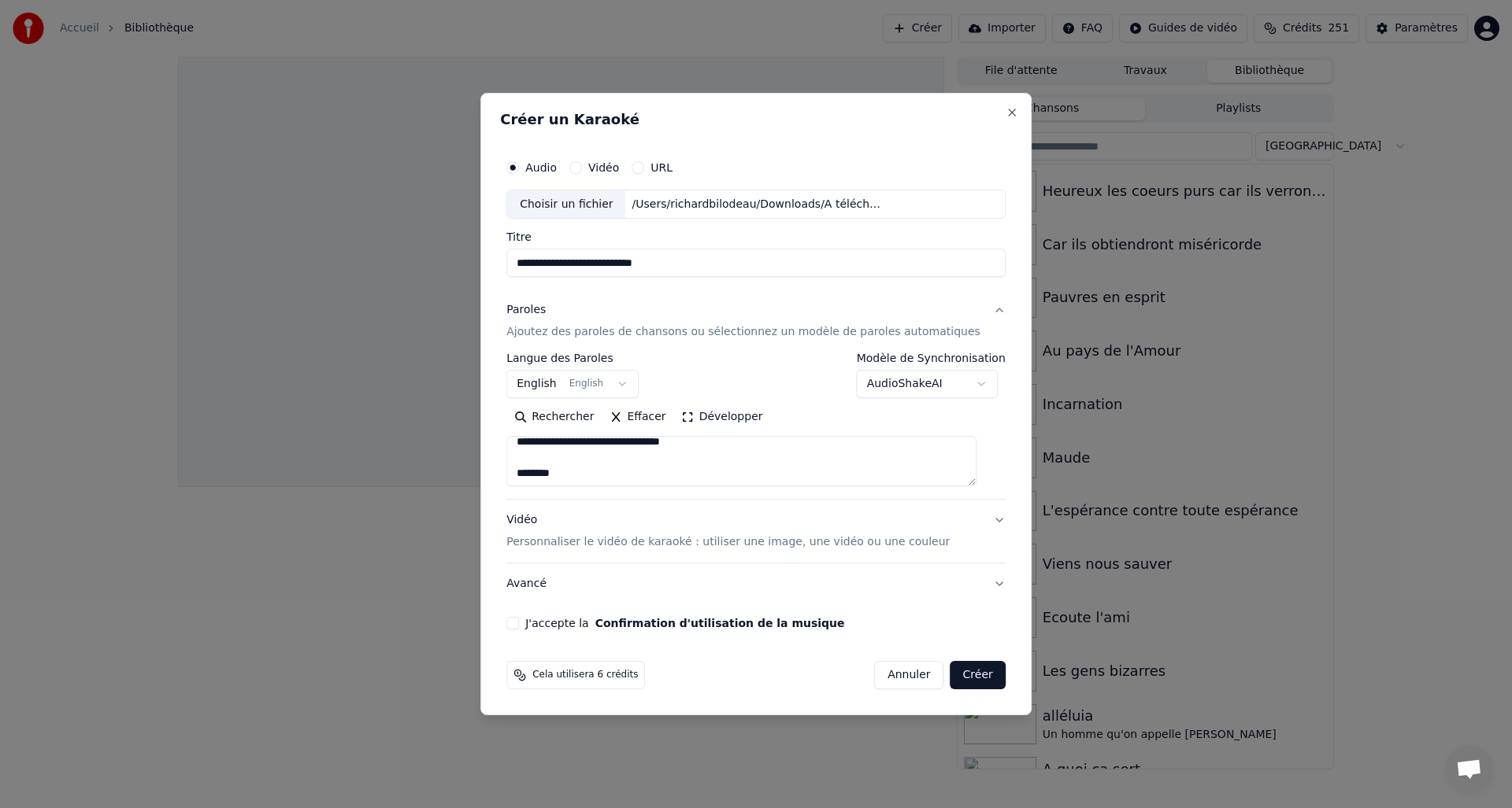
click at [596, 479] on textarea at bounding box center [741, 462] width 470 height 50
click at [535, 471] on textarea at bounding box center [741, 462] width 470 height 50
click at [676, 476] on textarea at bounding box center [741, 462] width 470 height 50
click at [693, 467] on textarea at bounding box center [741, 462] width 470 height 50
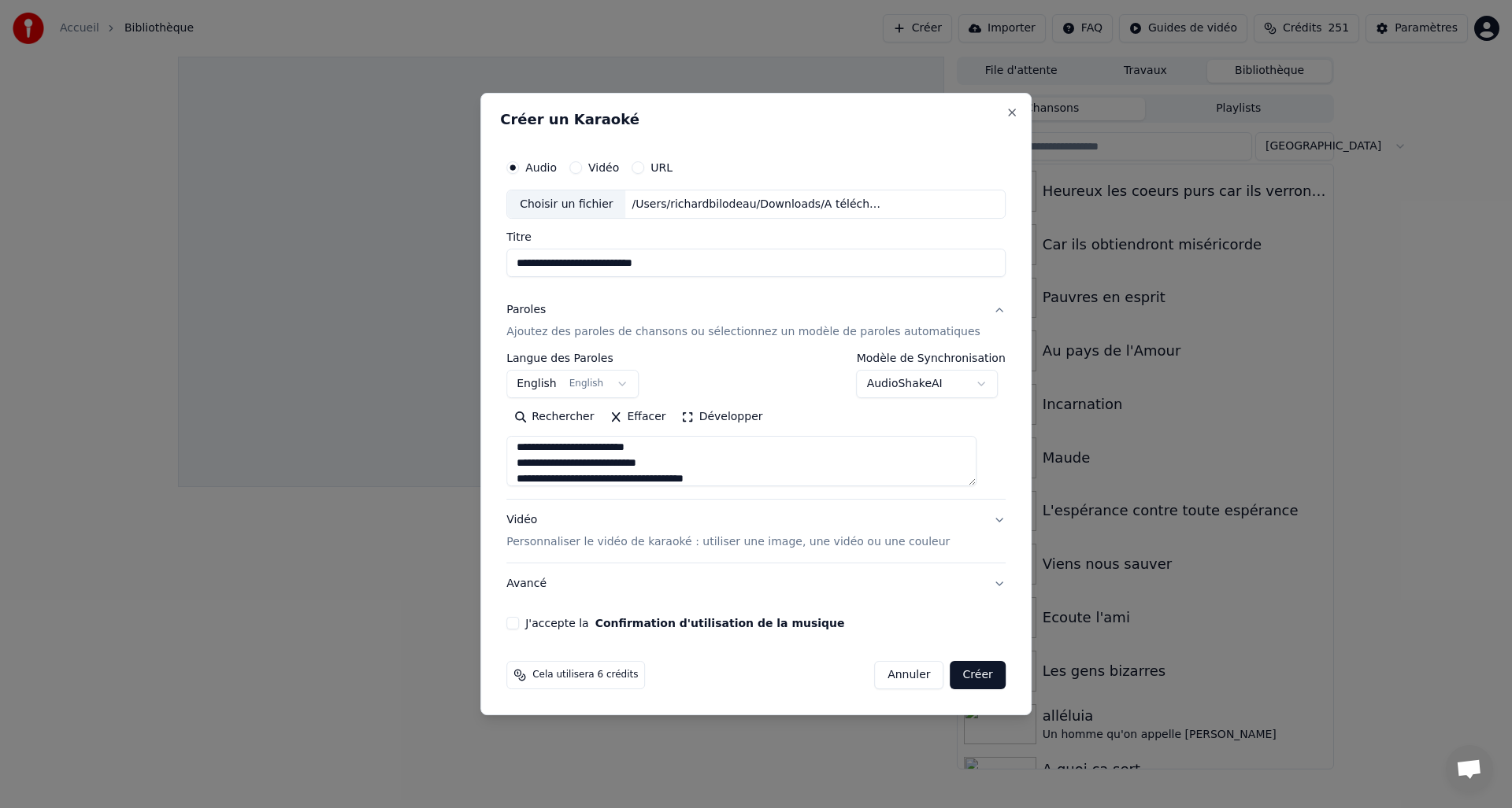
click at [749, 475] on textarea at bounding box center [741, 462] width 470 height 50
drag, startPoint x: 534, startPoint y: 477, endPoint x: 545, endPoint y: 475, distance: 11.2
click at [534, 477] on textarea at bounding box center [741, 462] width 470 height 50
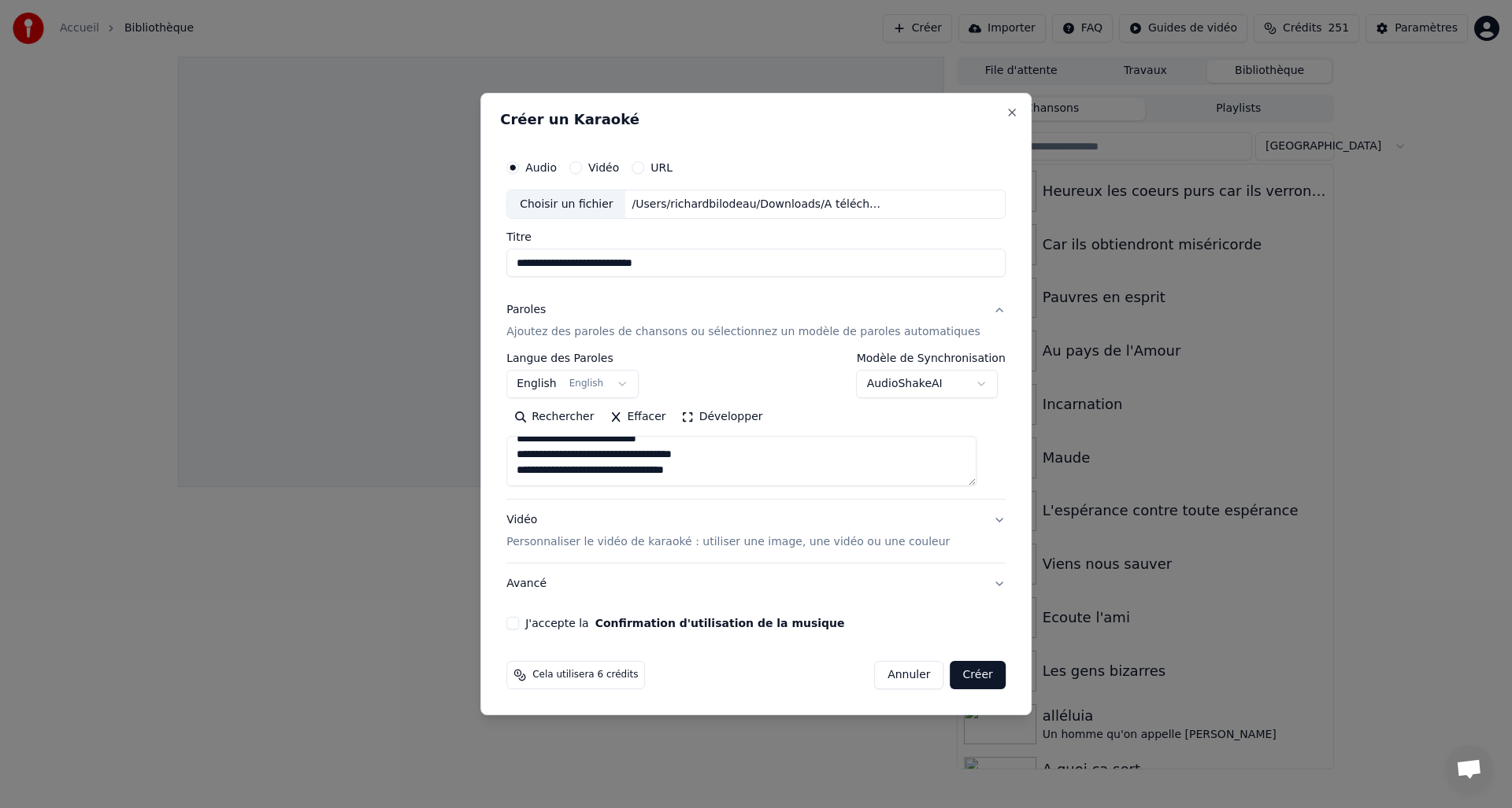
click at [624, 453] on textarea at bounding box center [741, 462] width 470 height 50
drag, startPoint x: 622, startPoint y: 460, endPoint x: 654, endPoint y: 460, distance: 32.0
click at [621, 460] on textarea at bounding box center [741, 462] width 470 height 50
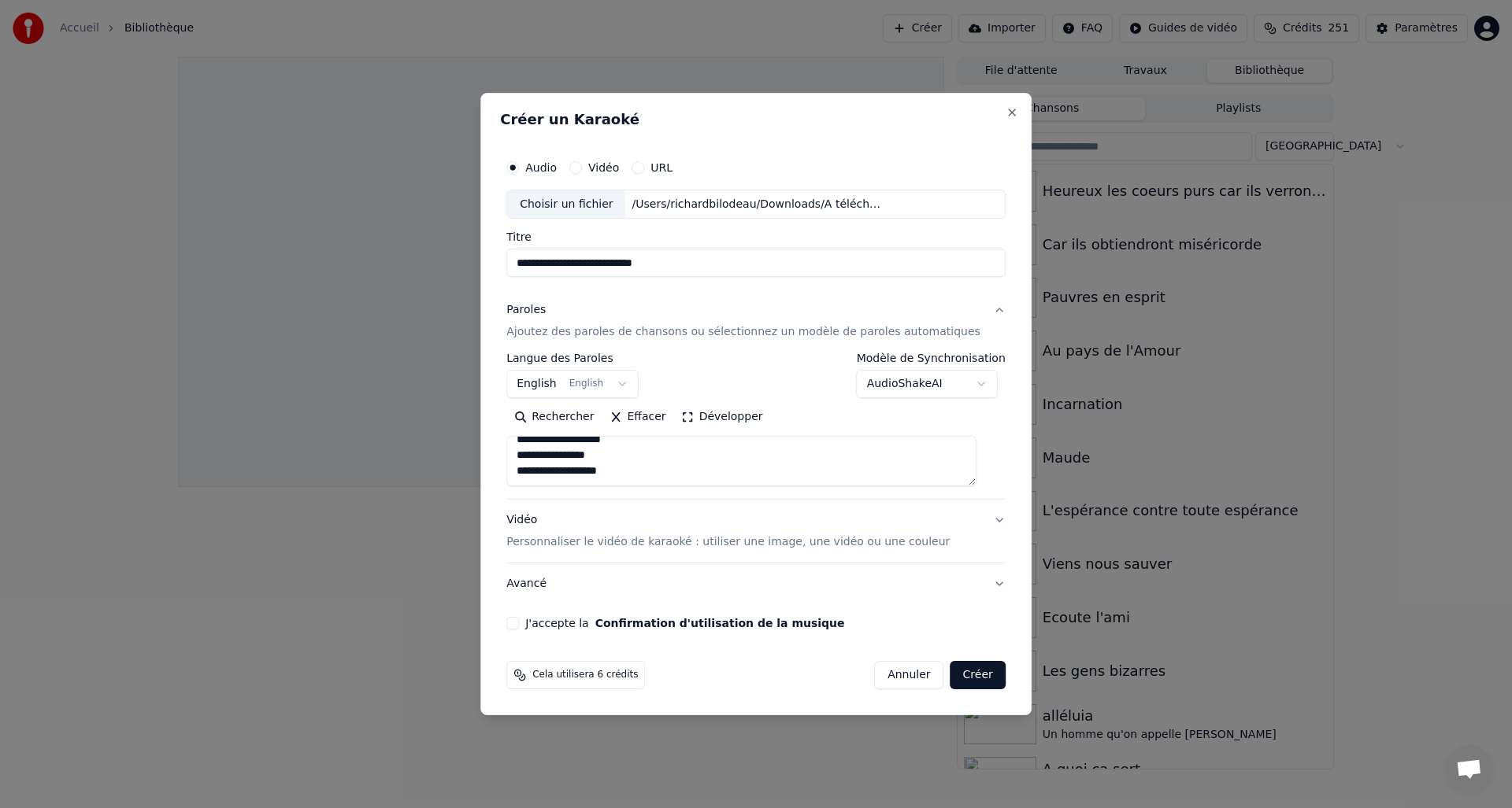
drag, startPoint x: 632, startPoint y: 462, endPoint x: 648, endPoint y: 458, distance: 16.5
click at [633, 461] on textarea at bounding box center [741, 462] width 470 height 50
click at [634, 452] on textarea at bounding box center [741, 462] width 470 height 50
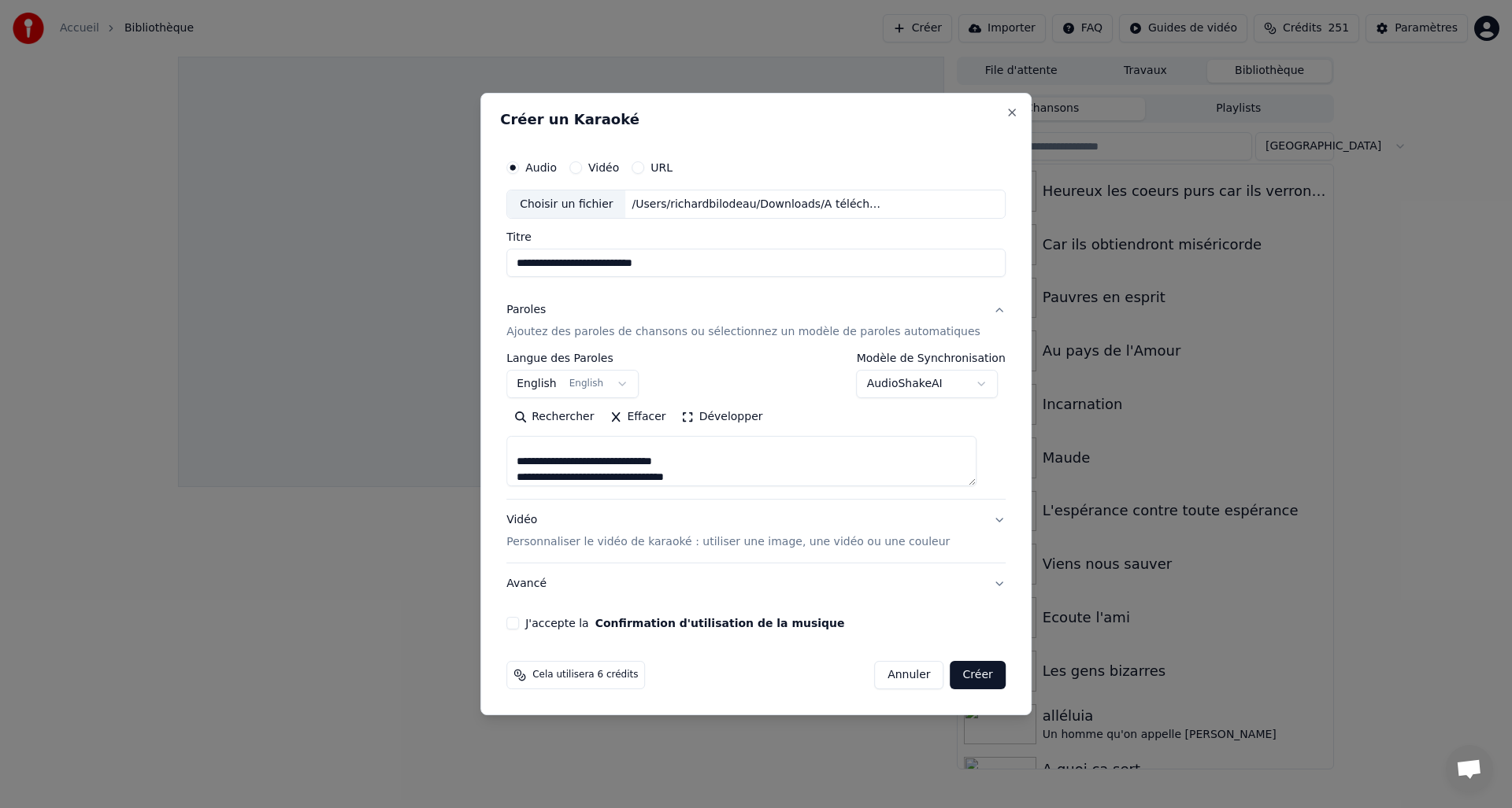
drag, startPoint x: 536, startPoint y: 461, endPoint x: 550, endPoint y: 460, distance: 14.0
click at [535, 461] on textarea at bounding box center [741, 462] width 470 height 50
click at [701, 462] on textarea at bounding box center [741, 462] width 470 height 50
click at [707, 467] on textarea at bounding box center [741, 462] width 470 height 50
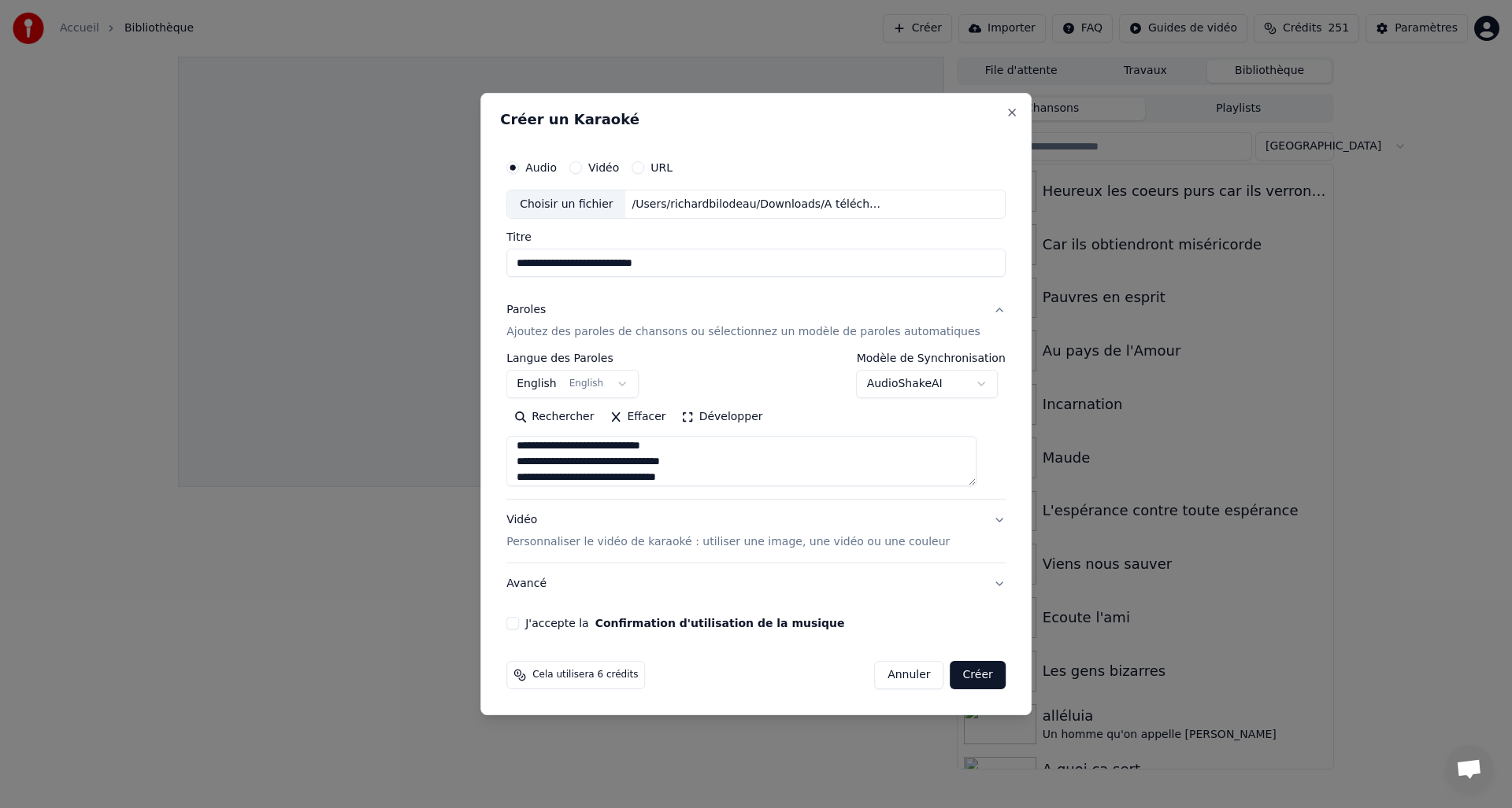
click at [618, 463] on textarea at bounding box center [741, 462] width 470 height 50
click at [710, 476] on textarea at bounding box center [741, 462] width 470 height 50
drag, startPoint x: 537, startPoint y: 474, endPoint x: 569, endPoint y: 473, distance: 32.0
click at [537, 474] on textarea at bounding box center [741, 462] width 470 height 50
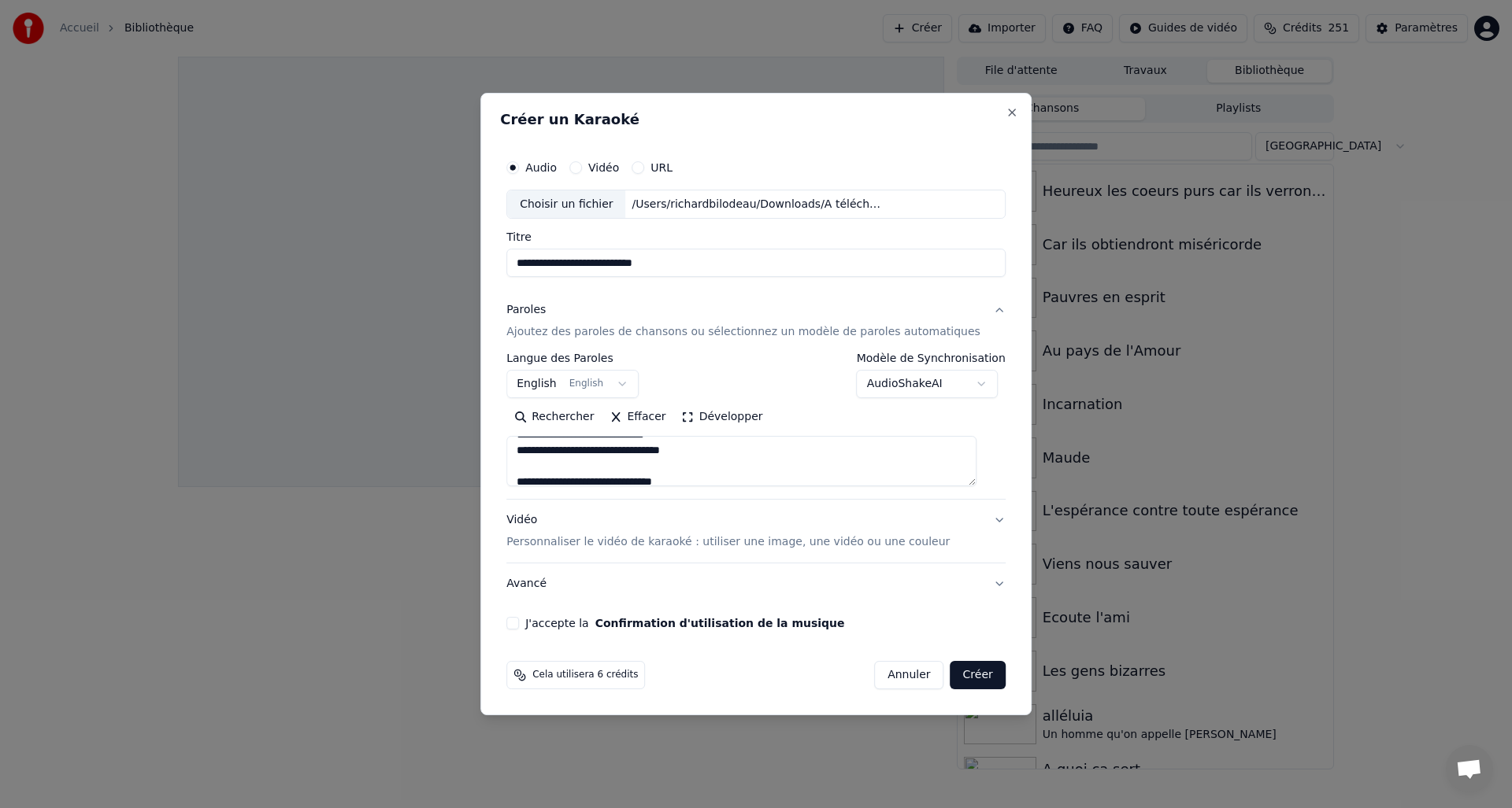
click at [716, 451] on textarea at bounding box center [741, 462] width 470 height 50
click at [534, 466] on textarea at bounding box center [741, 462] width 470 height 50
click at [701, 465] on textarea at bounding box center [741, 462] width 470 height 50
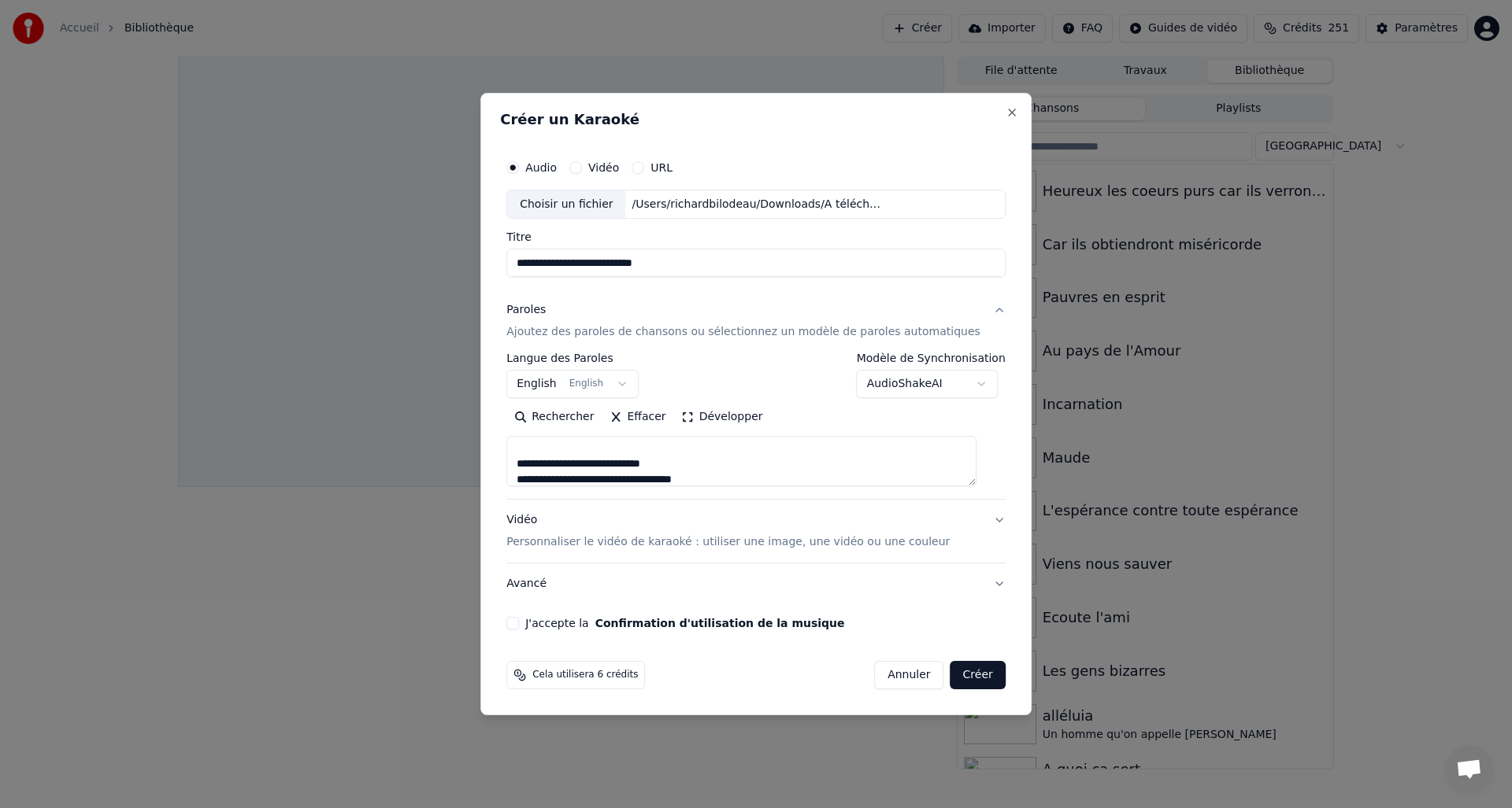
click at [711, 477] on textarea at bounding box center [741, 462] width 470 height 50
click at [537, 475] on textarea at bounding box center [741, 462] width 470 height 50
click at [537, 455] on textarea at bounding box center [741, 462] width 470 height 50
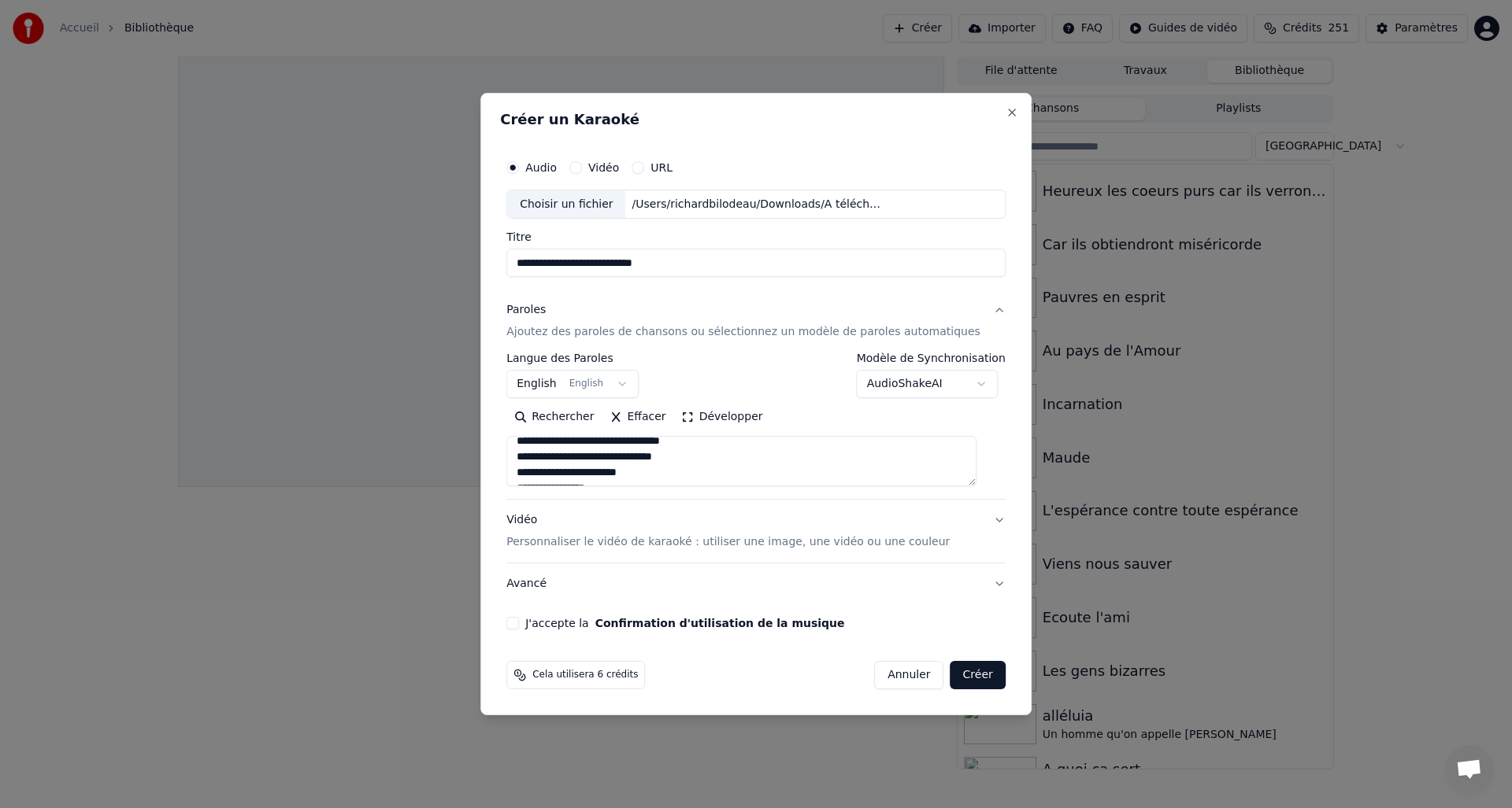
click at [694, 460] on textarea at bounding box center [741, 462] width 470 height 50
click at [664, 475] on textarea at bounding box center [741, 462] width 470 height 50
click at [537, 471] on textarea at bounding box center [741, 462] width 470 height 50
drag, startPoint x: 617, startPoint y: 460, endPoint x: 631, endPoint y: 460, distance: 14.0
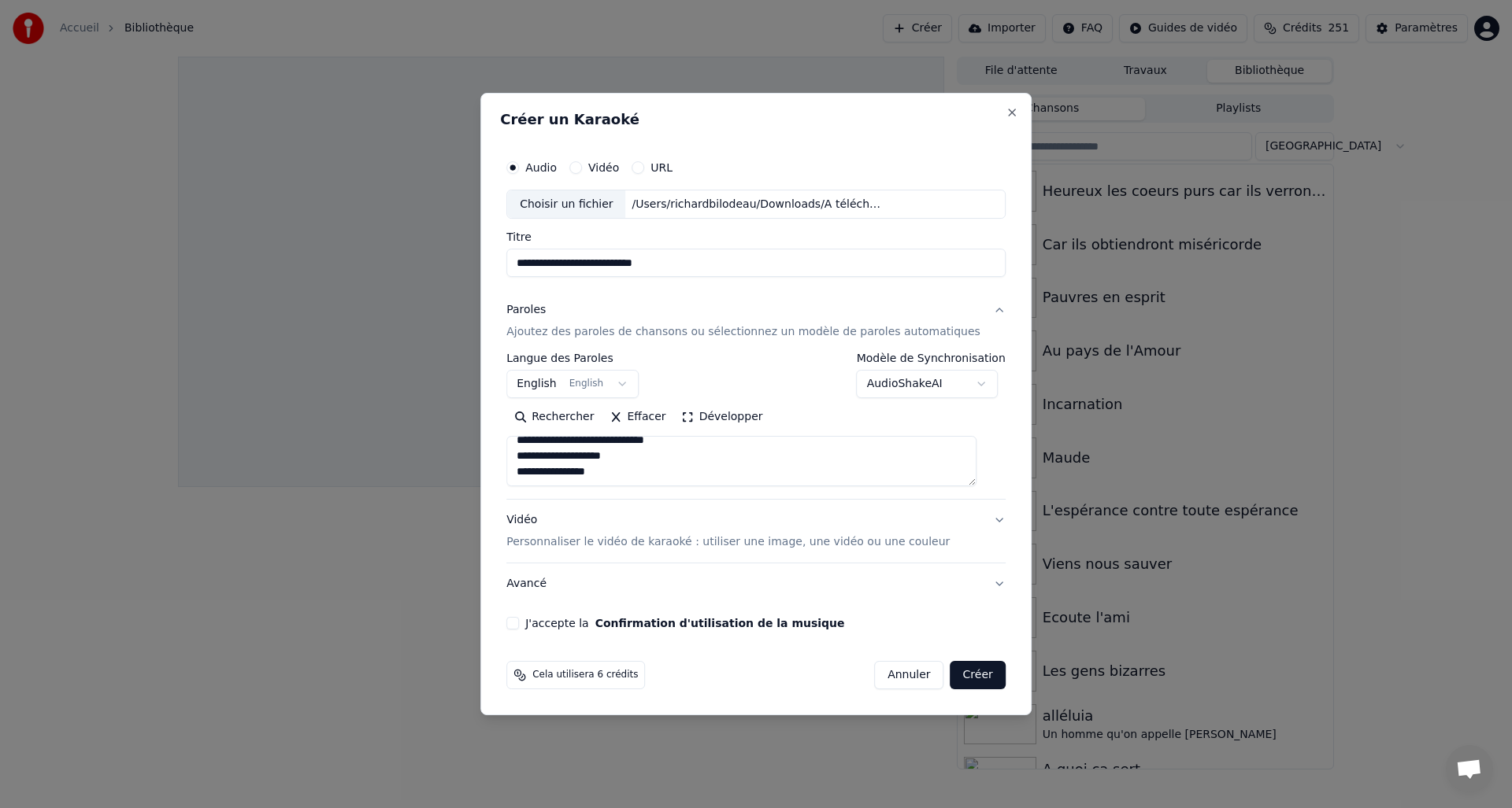
click at [616, 460] on textarea at bounding box center [741, 462] width 470 height 50
click at [634, 466] on textarea at bounding box center [741, 462] width 470 height 50
click at [634, 457] on textarea at bounding box center [741, 462] width 470 height 50
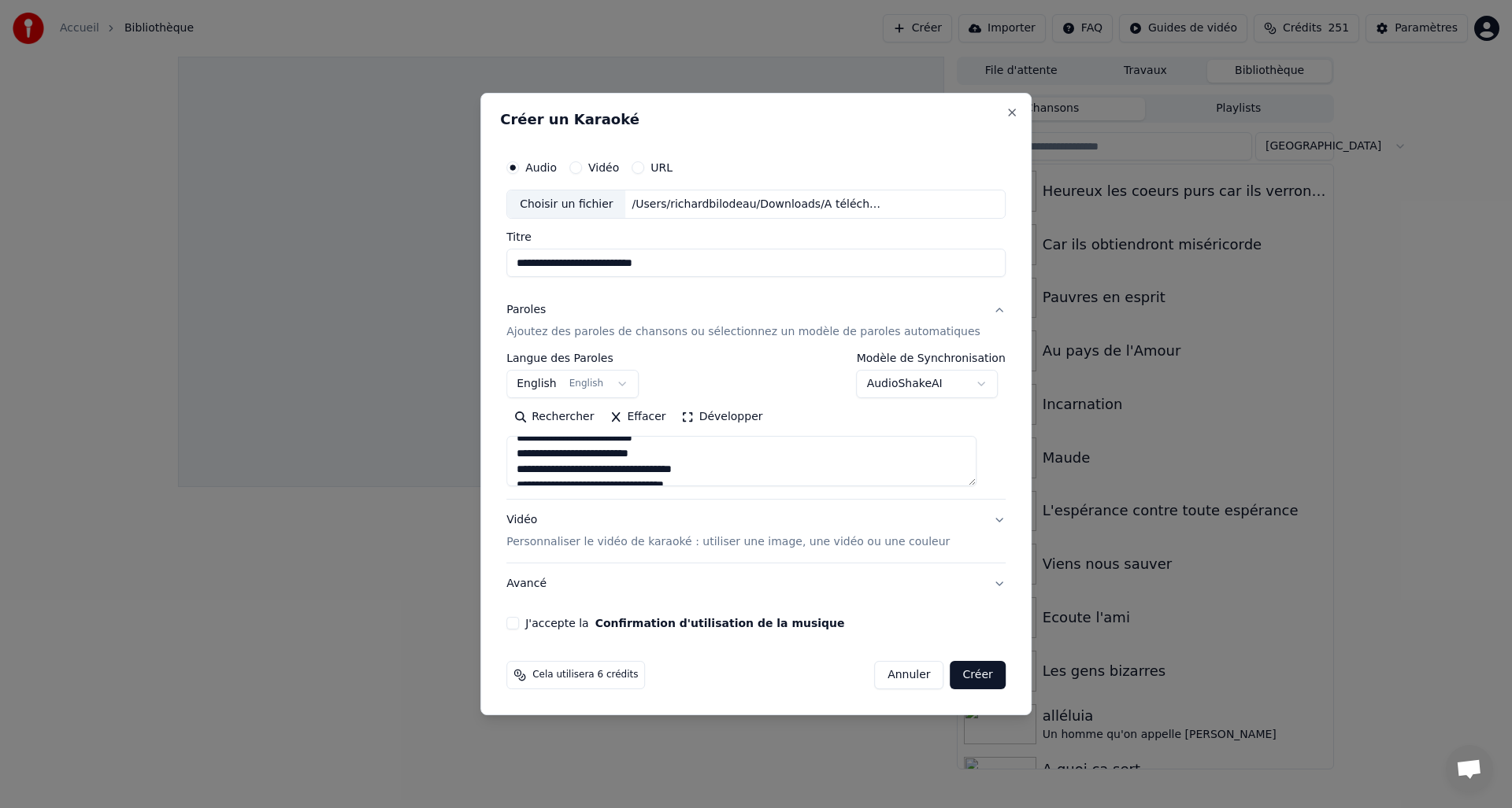
scroll to position [286, 0]
drag, startPoint x: 622, startPoint y: 458, endPoint x: 664, endPoint y: 456, distance: 42.0
click at [622, 458] on textarea at bounding box center [741, 462] width 470 height 50
drag, startPoint x: 621, startPoint y: 457, endPoint x: 656, endPoint y: 456, distance: 35.0
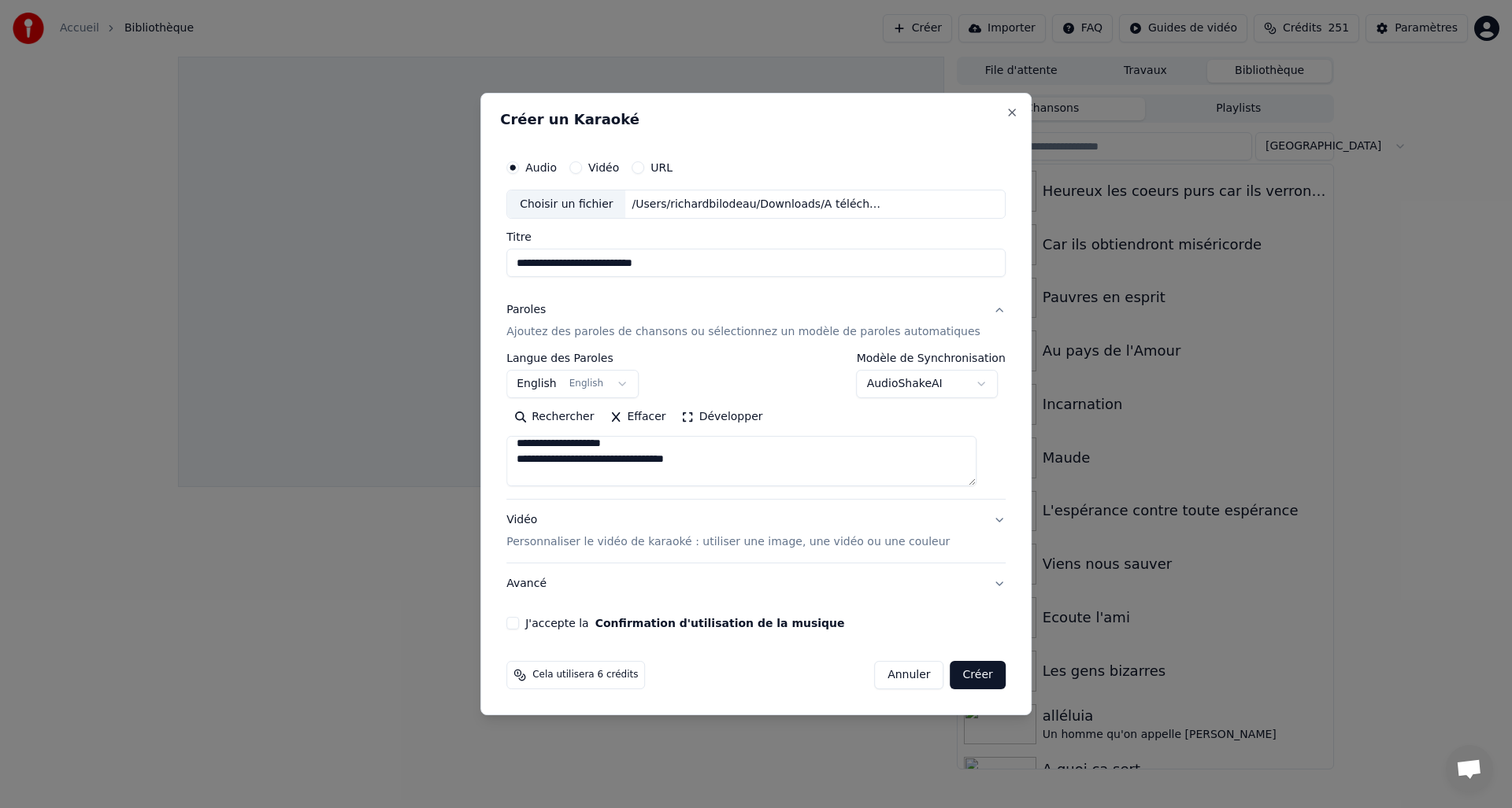
click at [620, 457] on textarea at bounding box center [741, 462] width 470 height 50
click at [638, 449] on textarea at bounding box center [741, 462] width 470 height 50
drag, startPoint x: 628, startPoint y: 459, endPoint x: 697, endPoint y: 456, distance: 69.1
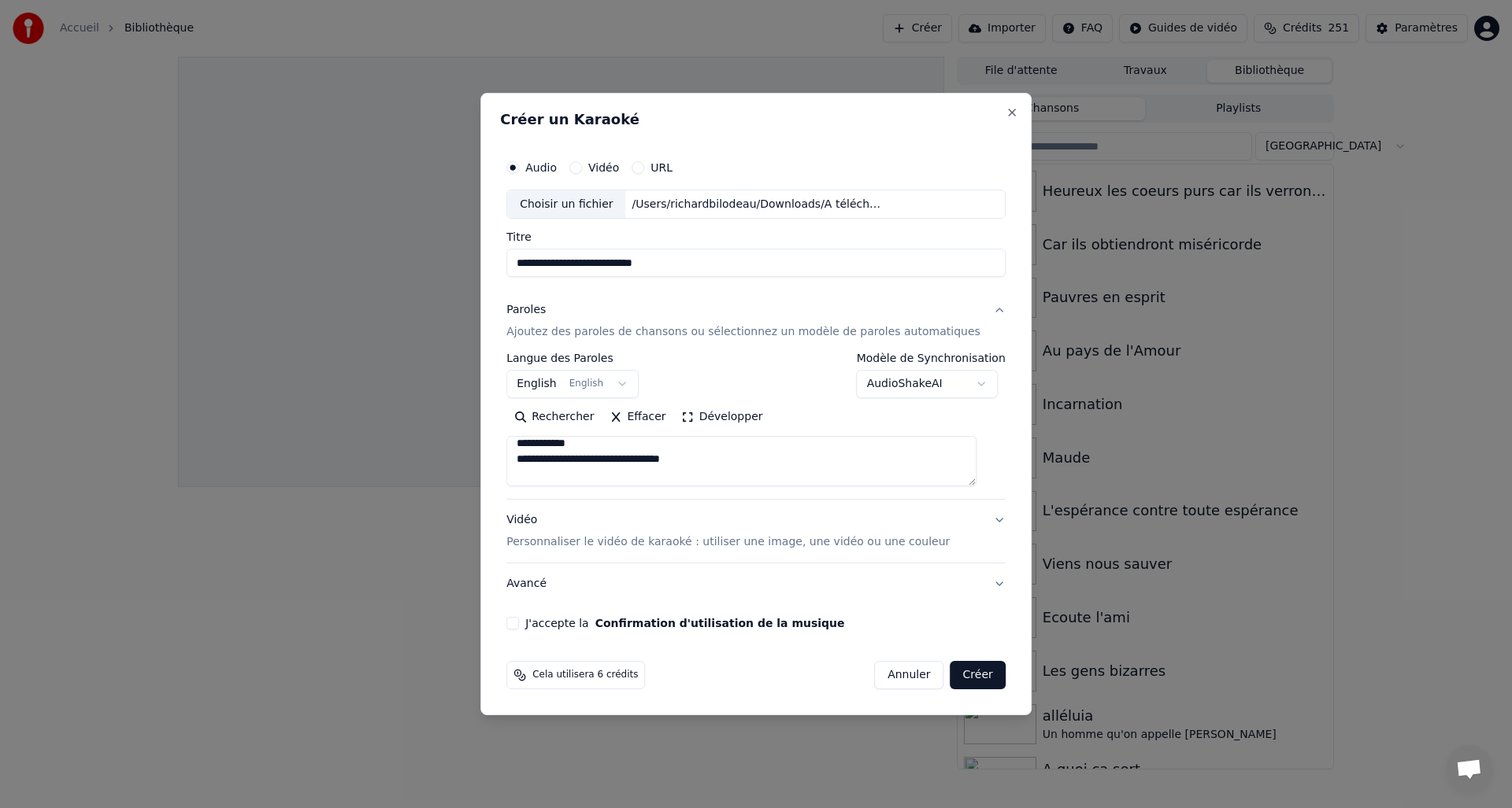
click at [629, 459] on textarea at bounding box center [741, 462] width 470 height 50
drag, startPoint x: 636, startPoint y: 466, endPoint x: 695, endPoint y: 464, distance: 59.0
click at [635, 466] on textarea at bounding box center [741, 462] width 470 height 50
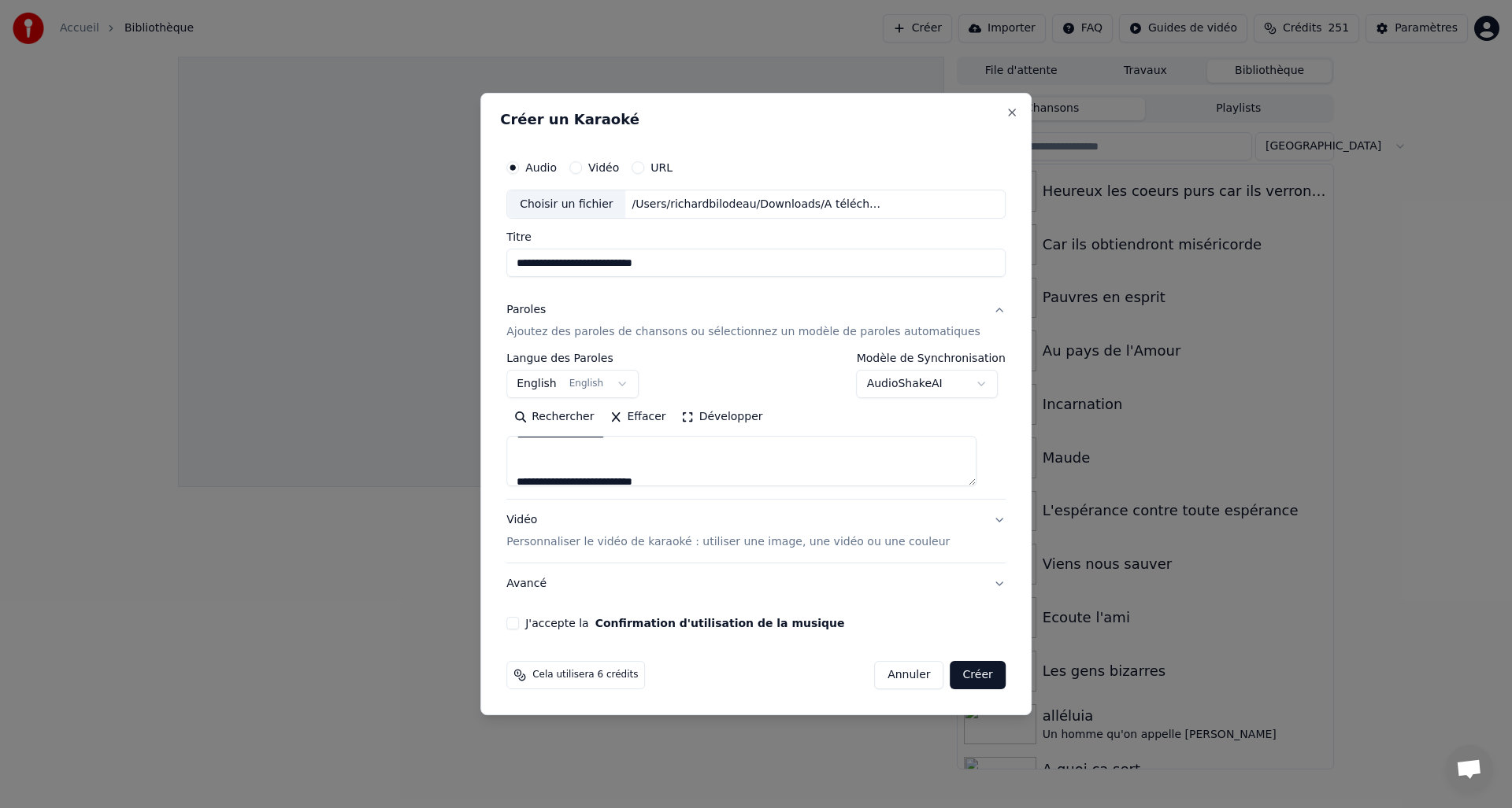
click at [656, 460] on textarea at bounding box center [741, 462] width 470 height 50
click at [666, 464] on textarea at bounding box center [741, 462] width 470 height 50
click at [630, 443] on textarea at bounding box center [741, 462] width 470 height 50
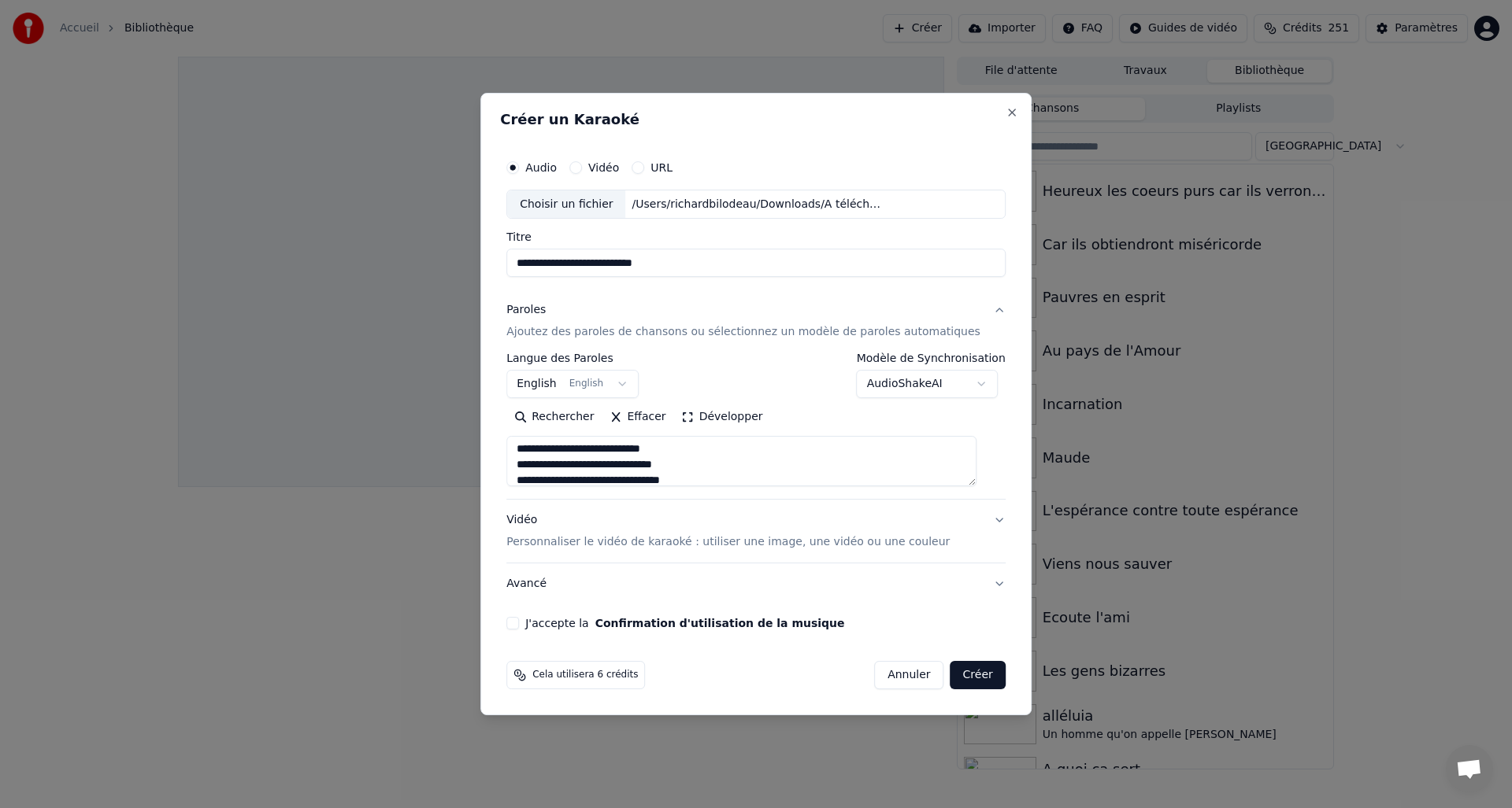
scroll to position [794, 0]
click at [594, 459] on textarea at bounding box center [741, 462] width 470 height 50
drag, startPoint x: 631, startPoint y: 460, endPoint x: 641, endPoint y: 460, distance: 10.0
click at [630, 460] on textarea at bounding box center [741, 462] width 470 height 50
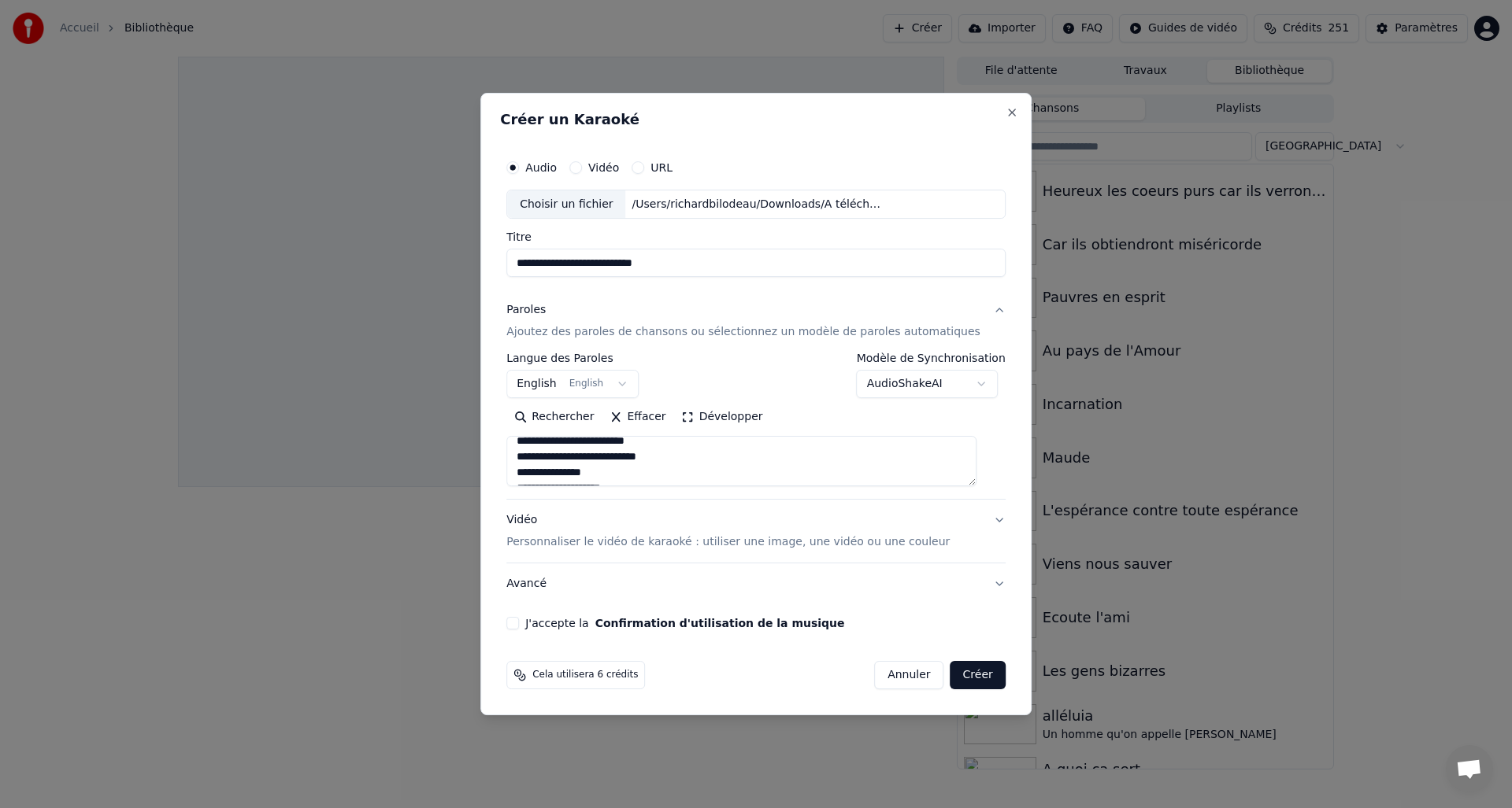
scroll to position [1053, 0]
click at [606, 451] on textarea at bounding box center [741, 462] width 470 height 50
drag, startPoint x: 646, startPoint y: 448, endPoint x: 685, endPoint y: 452, distance: 39.2
click at [646, 448] on textarea at bounding box center [741, 462] width 470 height 50
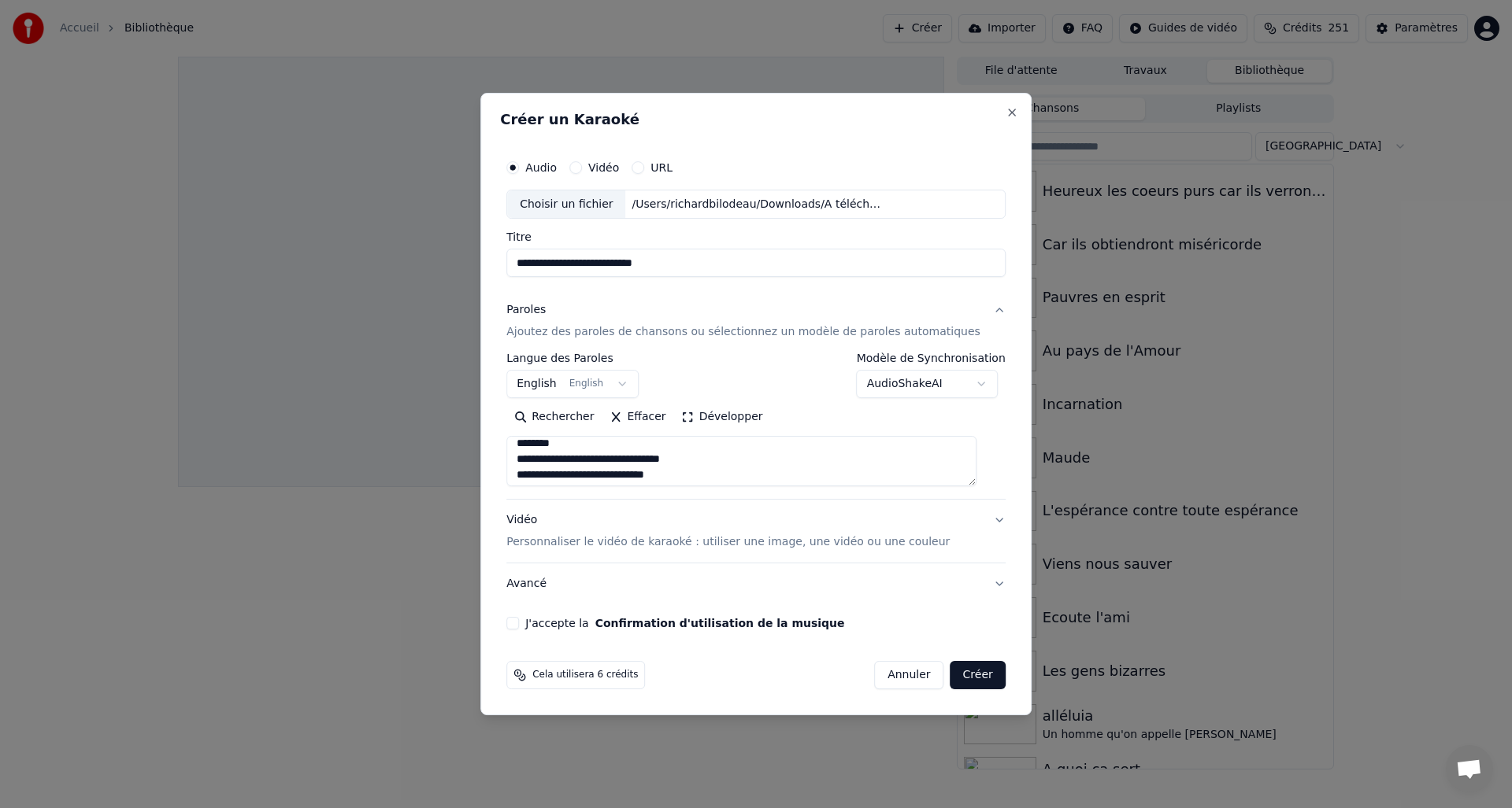
scroll to position [1188, 0]
click at [618, 454] on textarea at bounding box center [741, 462] width 470 height 50
drag, startPoint x: 592, startPoint y: 457, endPoint x: 678, endPoint y: 458, distance: 86.0
click at [592, 456] on textarea at bounding box center [741, 462] width 470 height 50
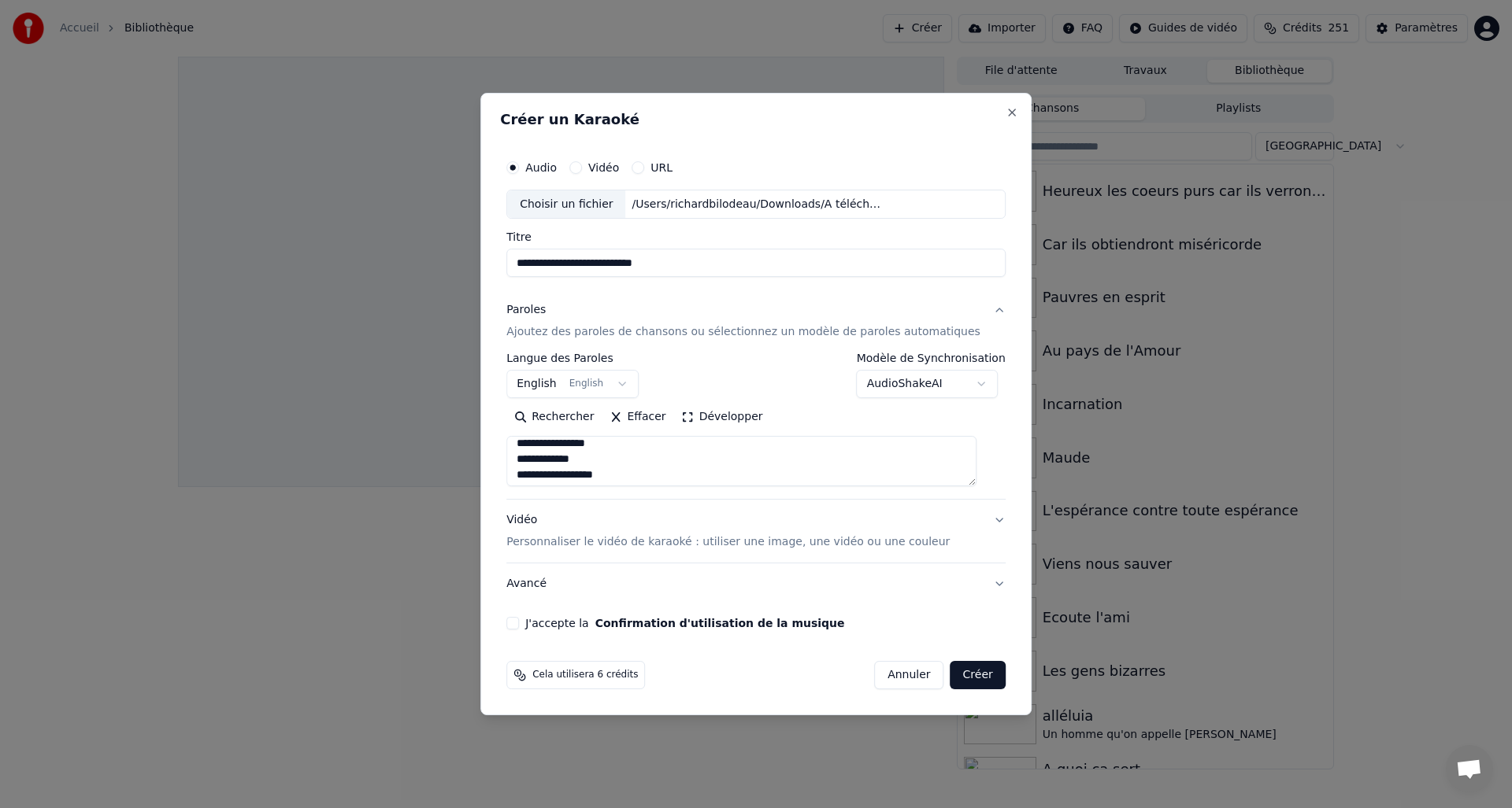
drag, startPoint x: 625, startPoint y: 460, endPoint x: 635, endPoint y: 458, distance: 10.2
click at [625, 459] on textarea at bounding box center [741, 462] width 470 height 50
drag, startPoint x: 655, startPoint y: 459, endPoint x: 683, endPoint y: 459, distance: 28.0
click at [654, 459] on textarea at bounding box center [741, 462] width 470 height 50
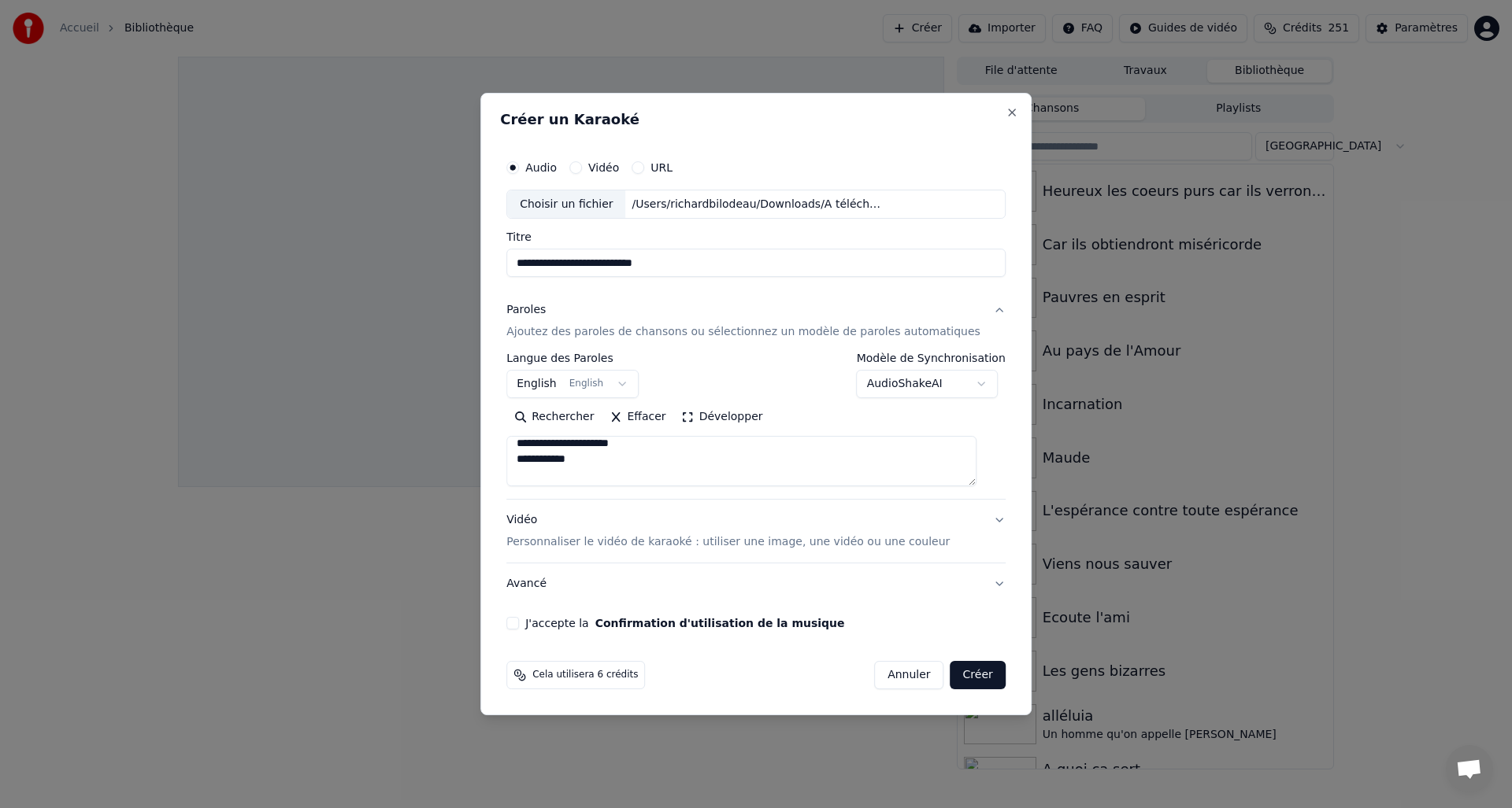
scroll to position [1255, 0]
click at [657, 455] on textarea at bounding box center [741, 462] width 470 height 50
drag, startPoint x: 640, startPoint y: 456, endPoint x: 672, endPoint y: 456, distance: 32.0
click at [640, 456] on textarea at bounding box center [741, 462] width 470 height 50
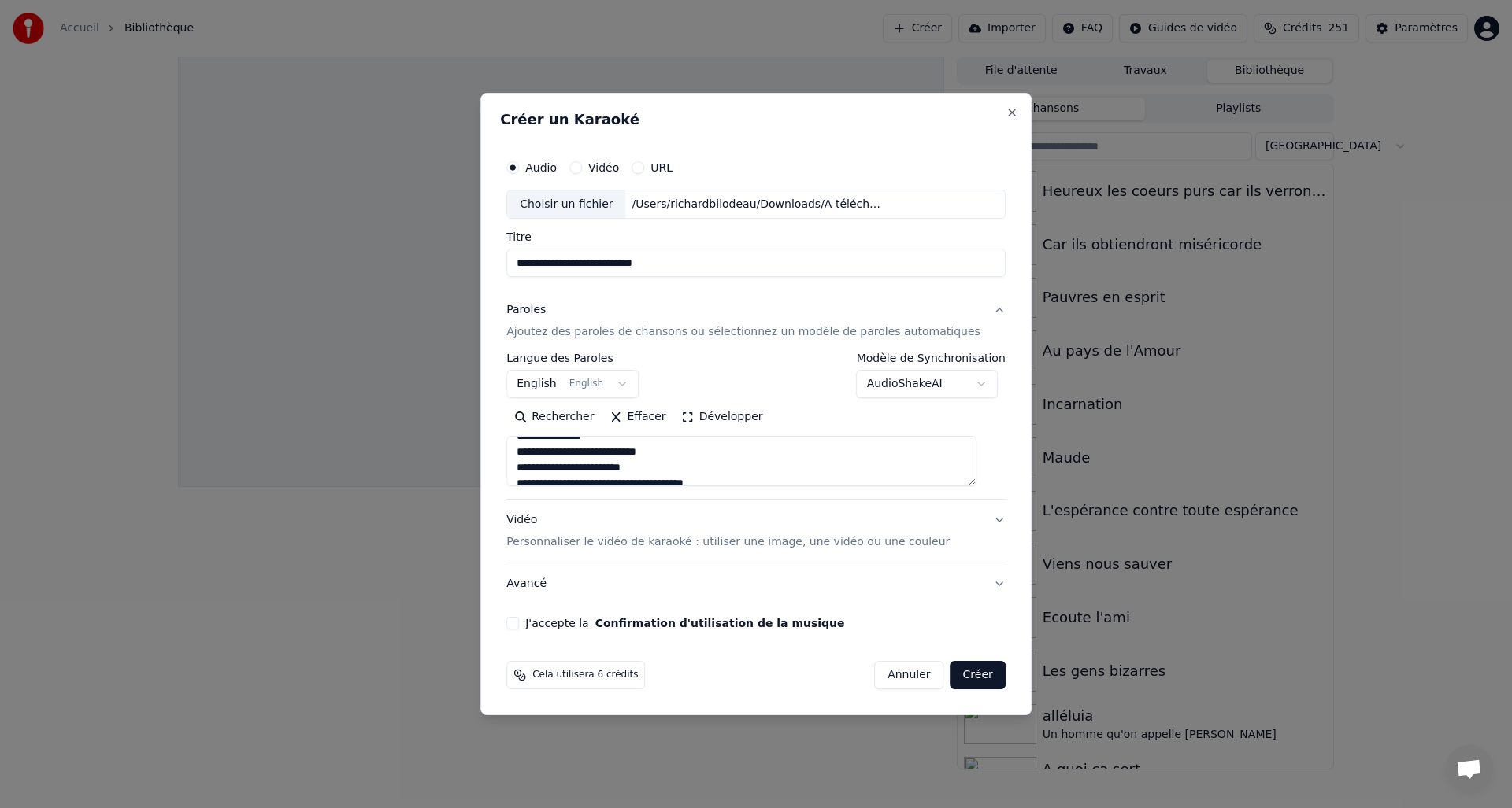
scroll to position [1333, 0]
drag, startPoint x: 611, startPoint y: 454, endPoint x: 634, endPoint y: 454, distance: 23.0
click at [610, 454] on textarea at bounding box center [741, 462] width 470 height 50
drag, startPoint x: 632, startPoint y: 456, endPoint x: 652, endPoint y: 454, distance: 20.1
click at [631, 456] on textarea at bounding box center [741, 462] width 470 height 50
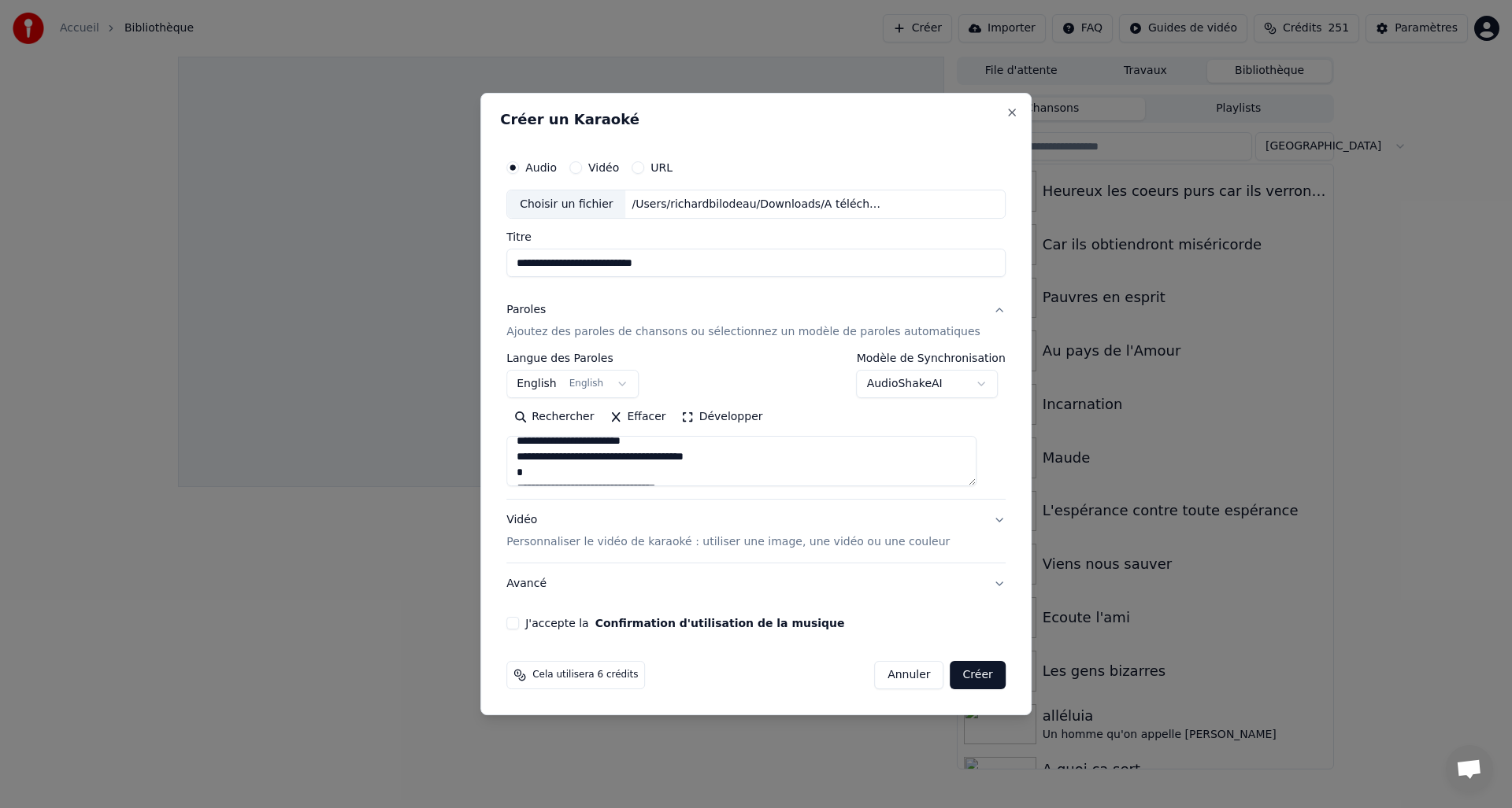
scroll to position [1372, 0]
click at [591, 447] on textarea at bounding box center [741, 462] width 470 height 50
click at [652, 447] on textarea at bounding box center [741, 462] width 470 height 50
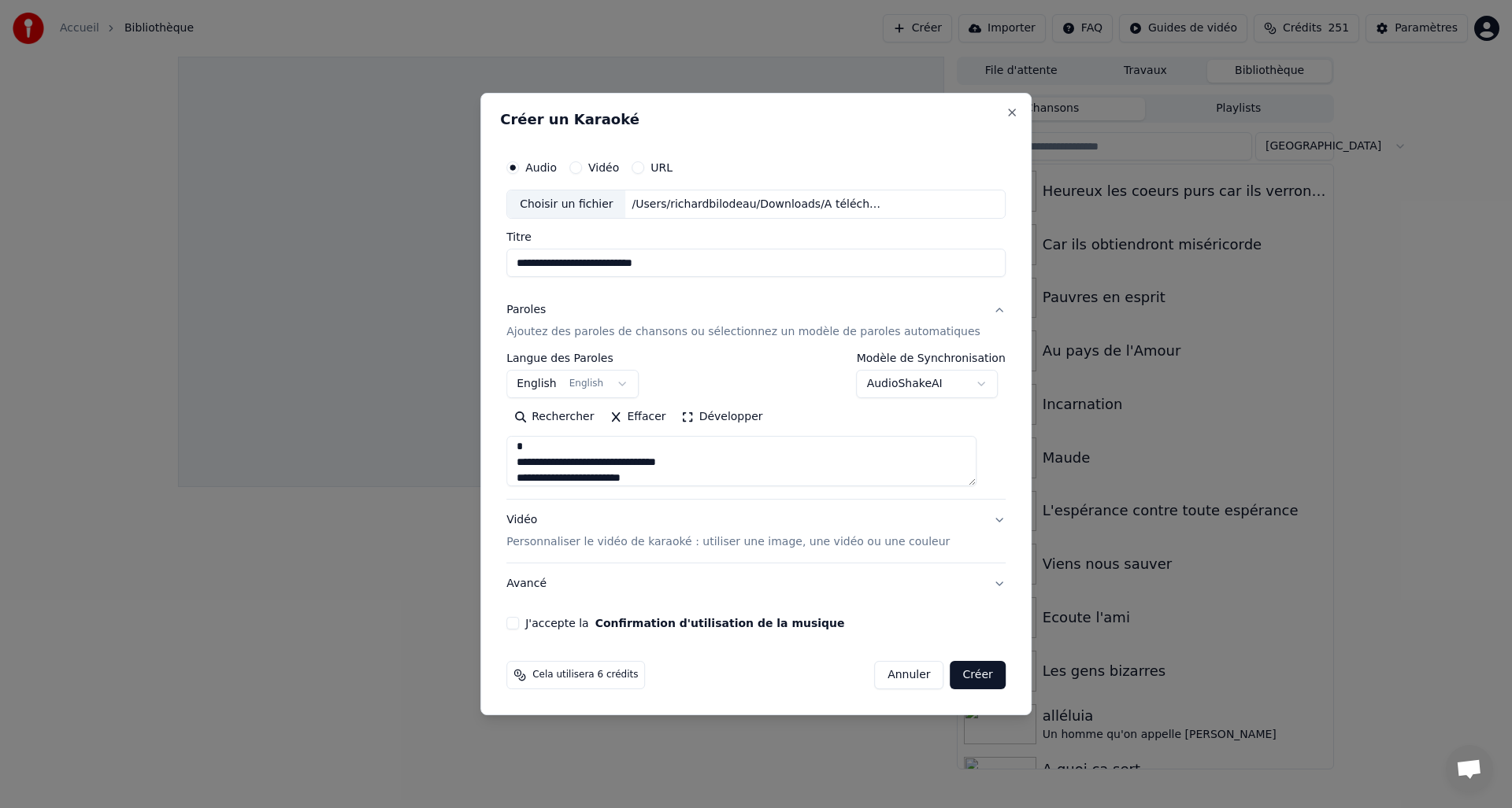
click at [609, 462] on textarea at bounding box center [741, 462] width 470 height 50
drag, startPoint x: 622, startPoint y: 464, endPoint x: 636, endPoint y: 461, distance: 14.3
click at [621, 464] on textarea at bounding box center [741, 462] width 470 height 50
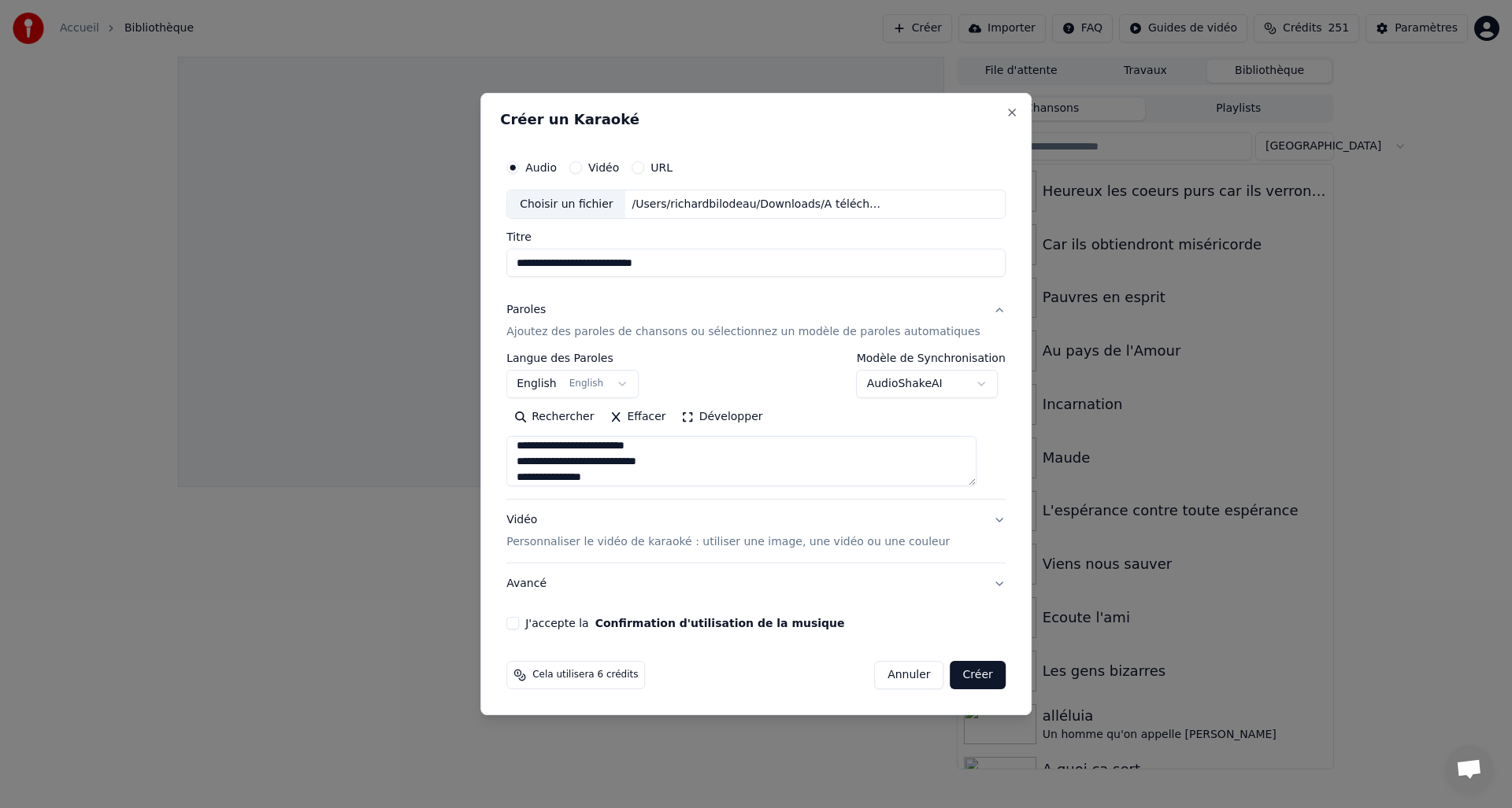
drag, startPoint x: 606, startPoint y: 460, endPoint x: 625, endPoint y: 458, distance: 19.1
click at [606, 460] on textarea at bounding box center [741, 462] width 470 height 50
click at [645, 449] on textarea at bounding box center [741, 462] width 470 height 50
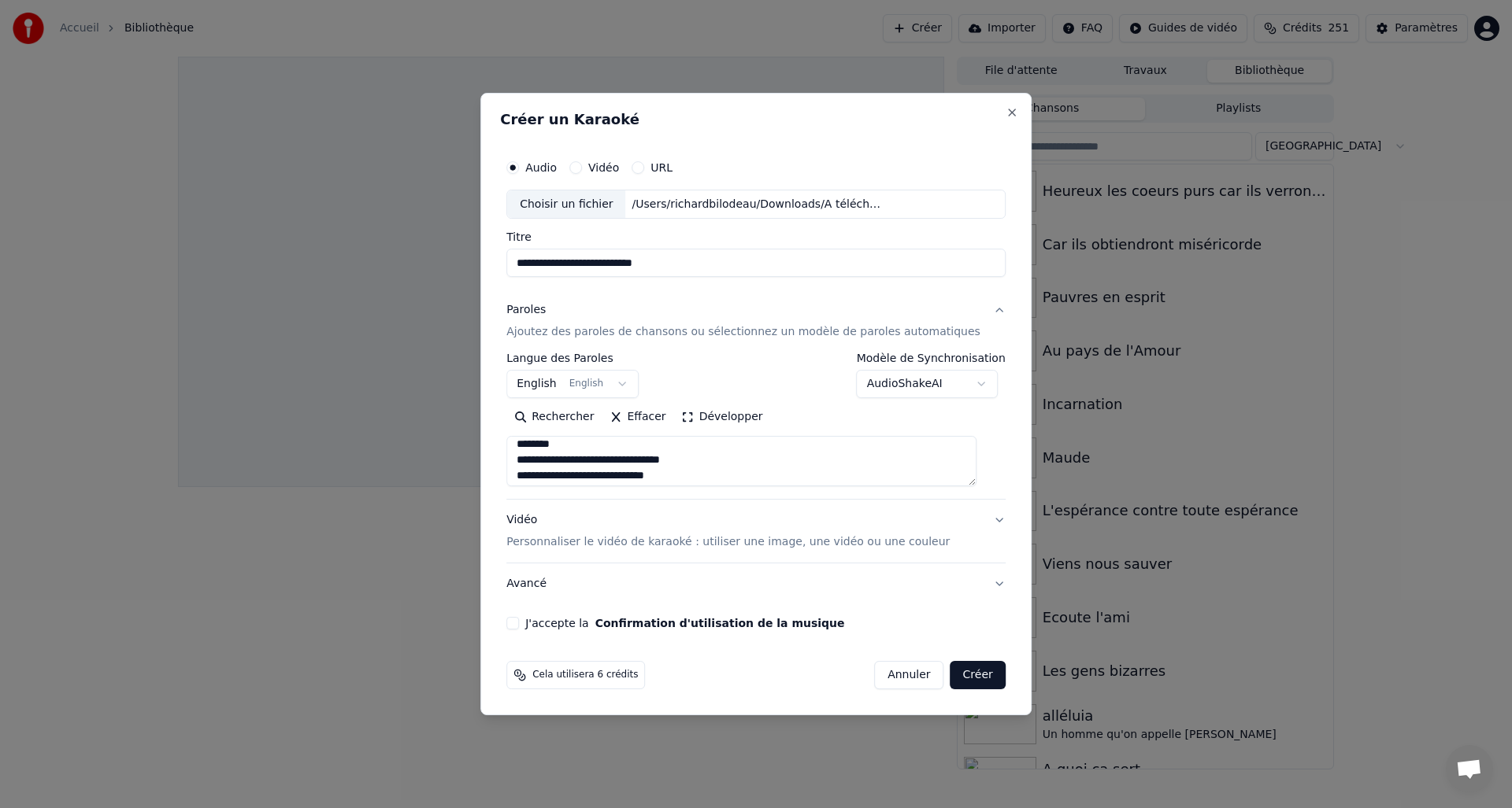
click at [617, 458] on textarea at bounding box center [741, 462] width 470 height 50
drag, startPoint x: 594, startPoint y: 448, endPoint x: 610, endPoint y: 448, distance: 16.0
click at [593, 448] on textarea at bounding box center [741, 462] width 470 height 50
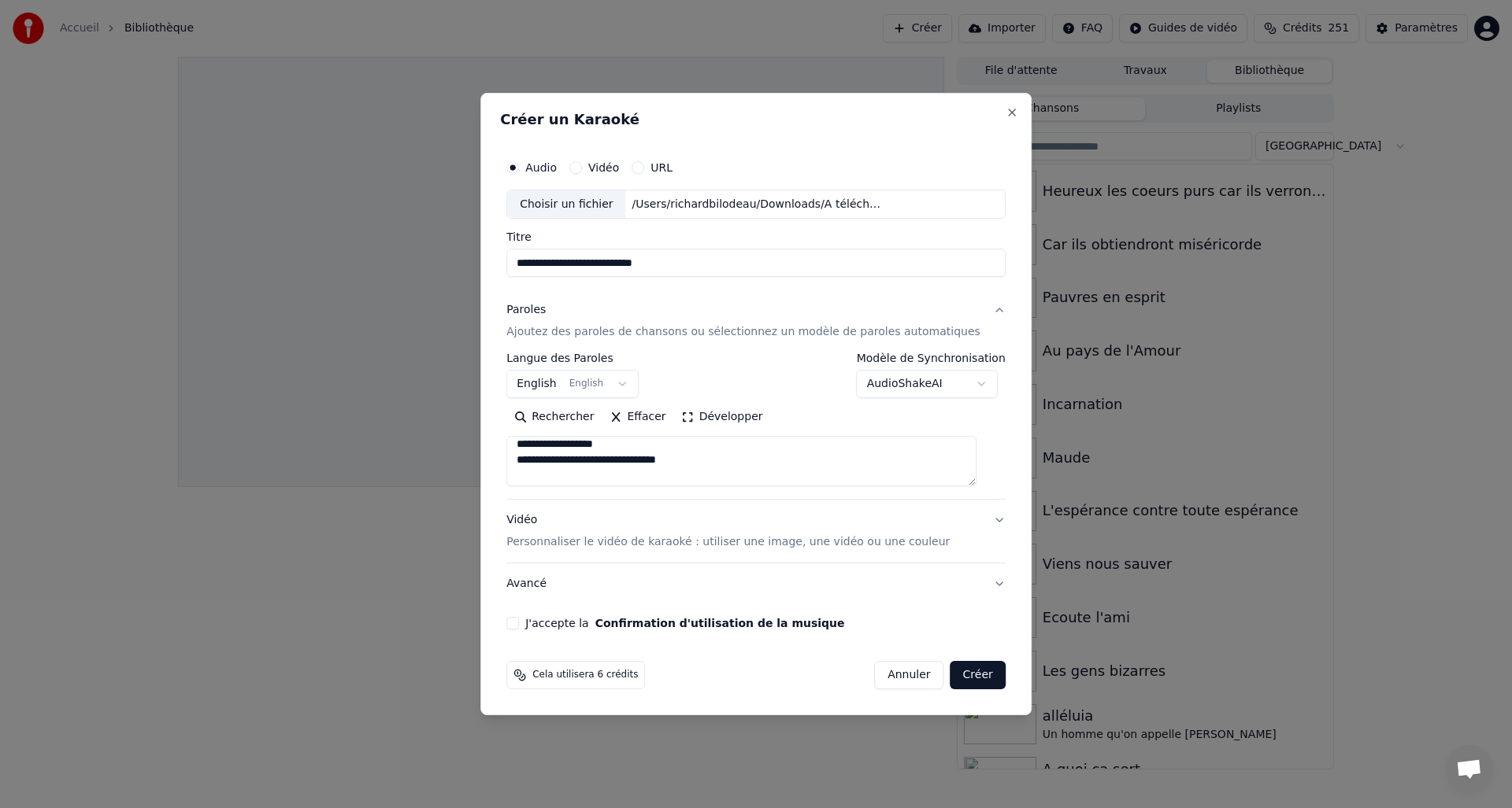
click at [654, 457] on textarea at bounding box center [741, 462] width 470 height 50
drag, startPoint x: 644, startPoint y: 448, endPoint x: 654, endPoint y: 446, distance: 10.2
click at [643, 448] on textarea at bounding box center [741, 462] width 470 height 50
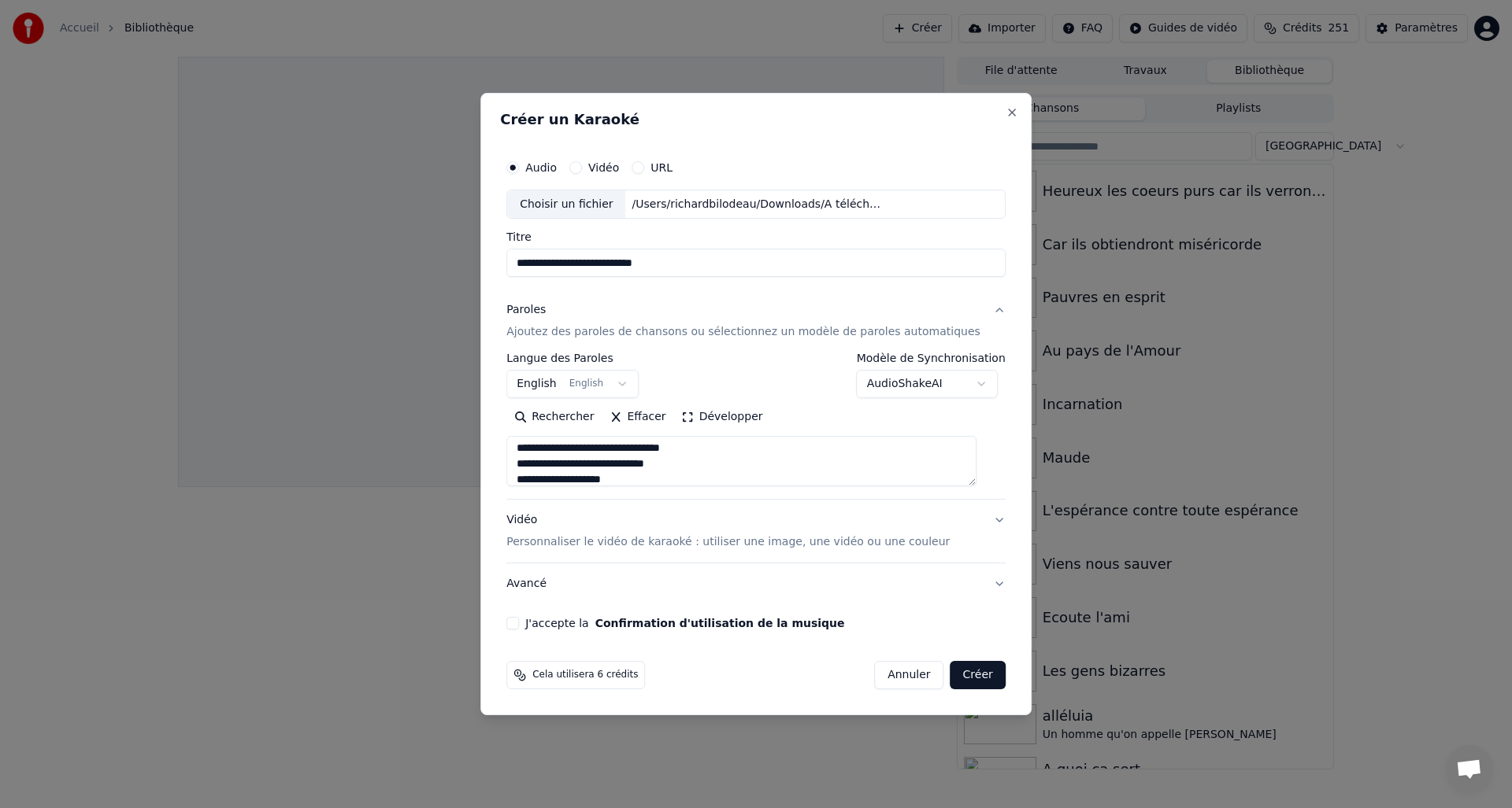
drag, startPoint x: 618, startPoint y: 446, endPoint x: 688, endPoint y: 447, distance: 70.0
click at [618, 446] on textarea at bounding box center [741, 462] width 470 height 50
click at [593, 460] on textarea at bounding box center [741, 462] width 470 height 50
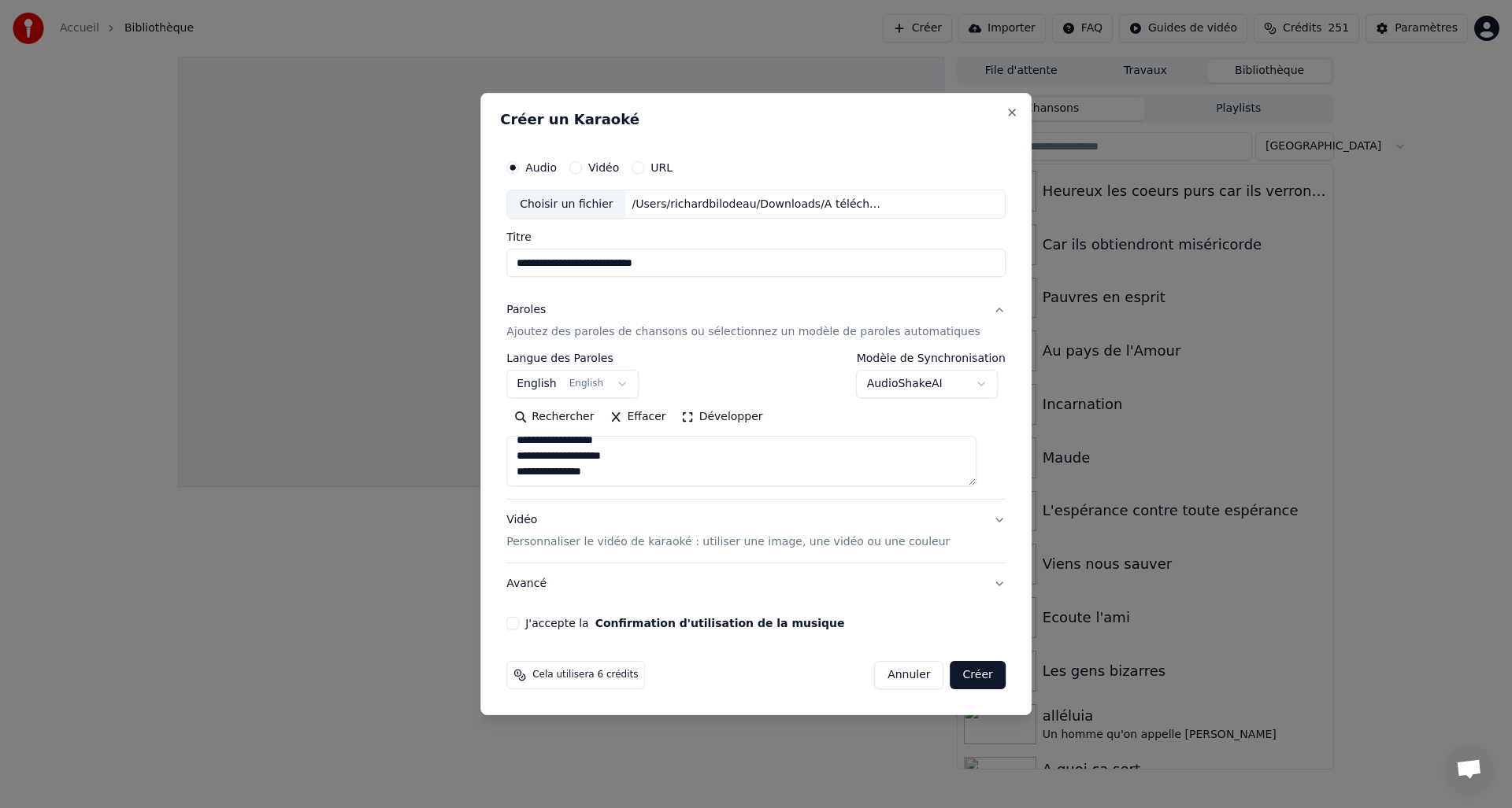
drag, startPoint x: 601, startPoint y: 467, endPoint x: 630, endPoint y: 467, distance: 29.0
click at [600, 467] on textarea at bounding box center [741, 462] width 470 height 50
drag, startPoint x: 626, startPoint y: 461, endPoint x: 491, endPoint y: 419, distance: 141.4
click at [491, 419] on body "**********" at bounding box center [756, 404] width 1512 height 808
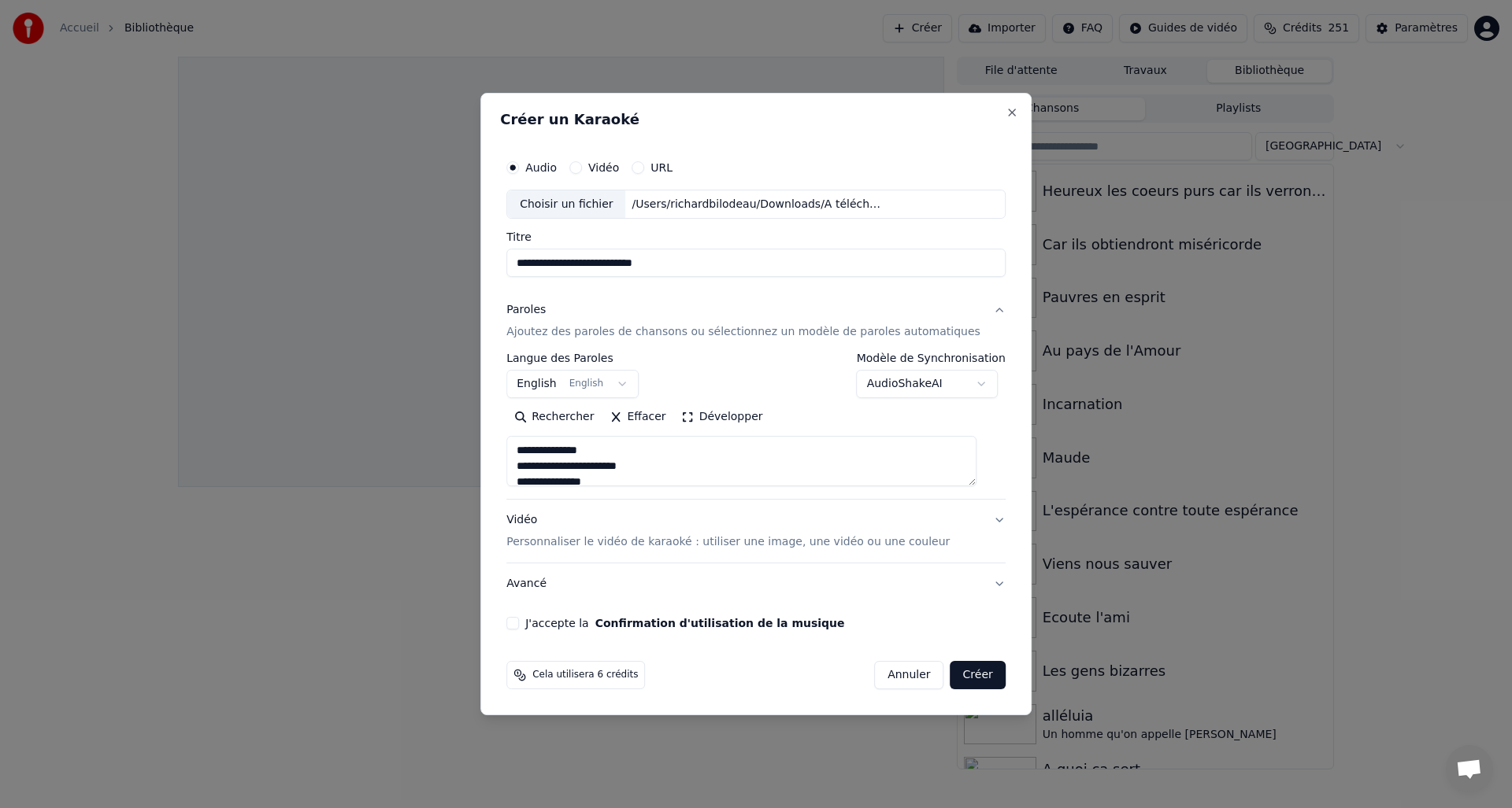
type textarea "**********"
click at [545, 521] on div "Vidéo Personnaliser le vidéo de karaoké : utiliser une image, une vidéo ou une …" at bounding box center [728, 532] width 444 height 38
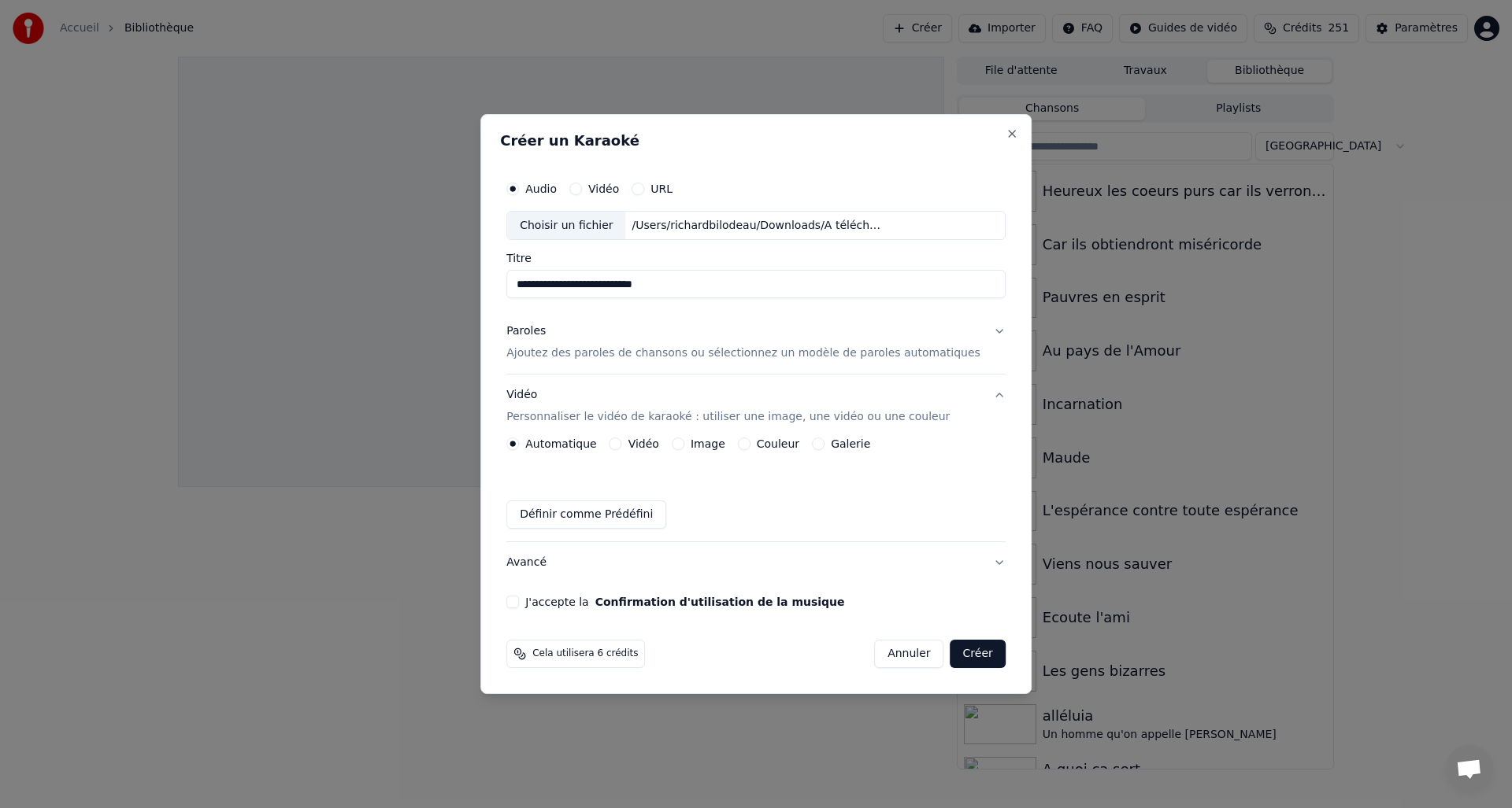
click at [684, 444] on button "Image" at bounding box center [678, 444] width 13 height 13
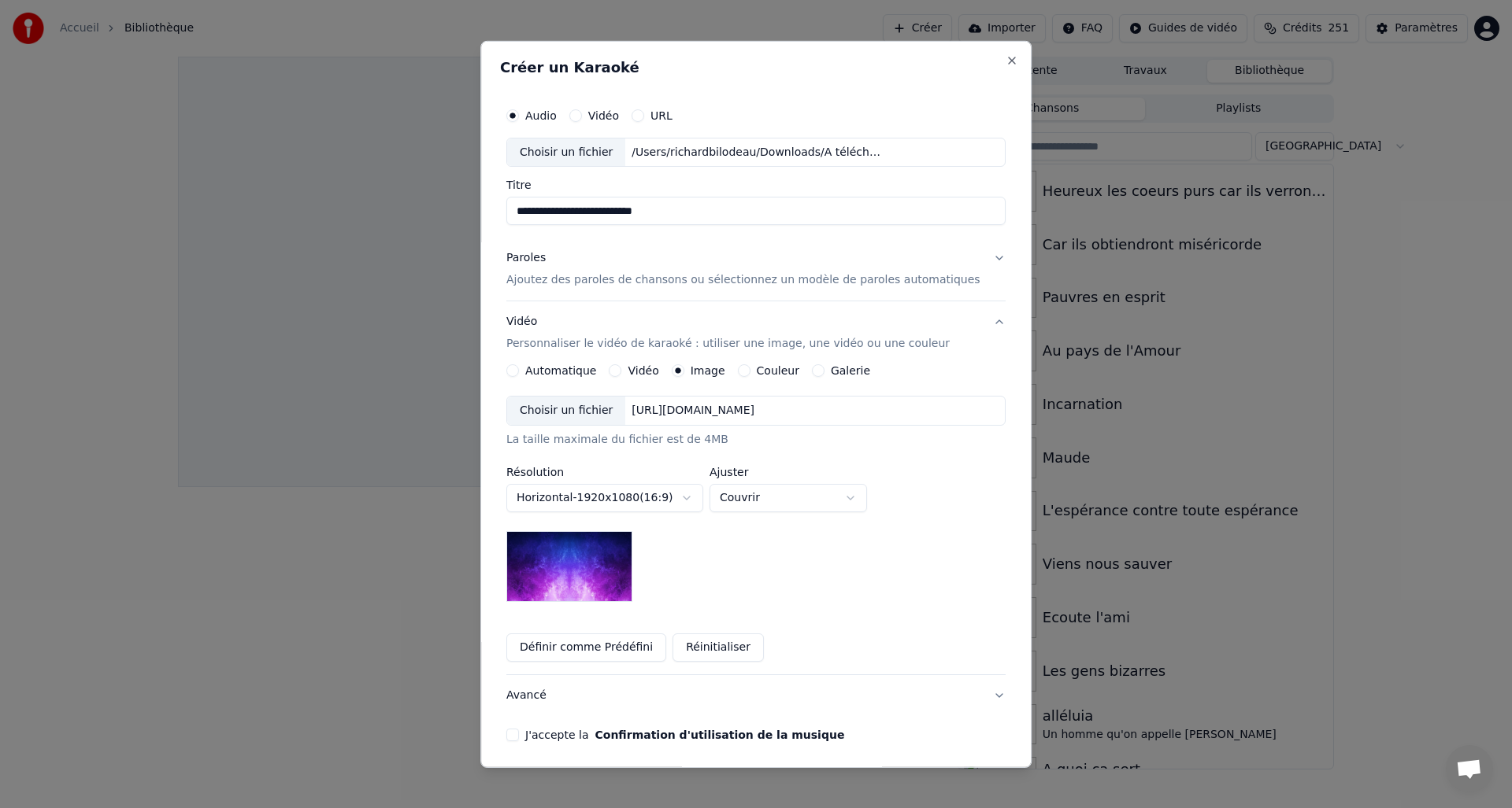
click at [574, 419] on div "Choisir un fichier" at bounding box center [566, 410] width 118 height 28
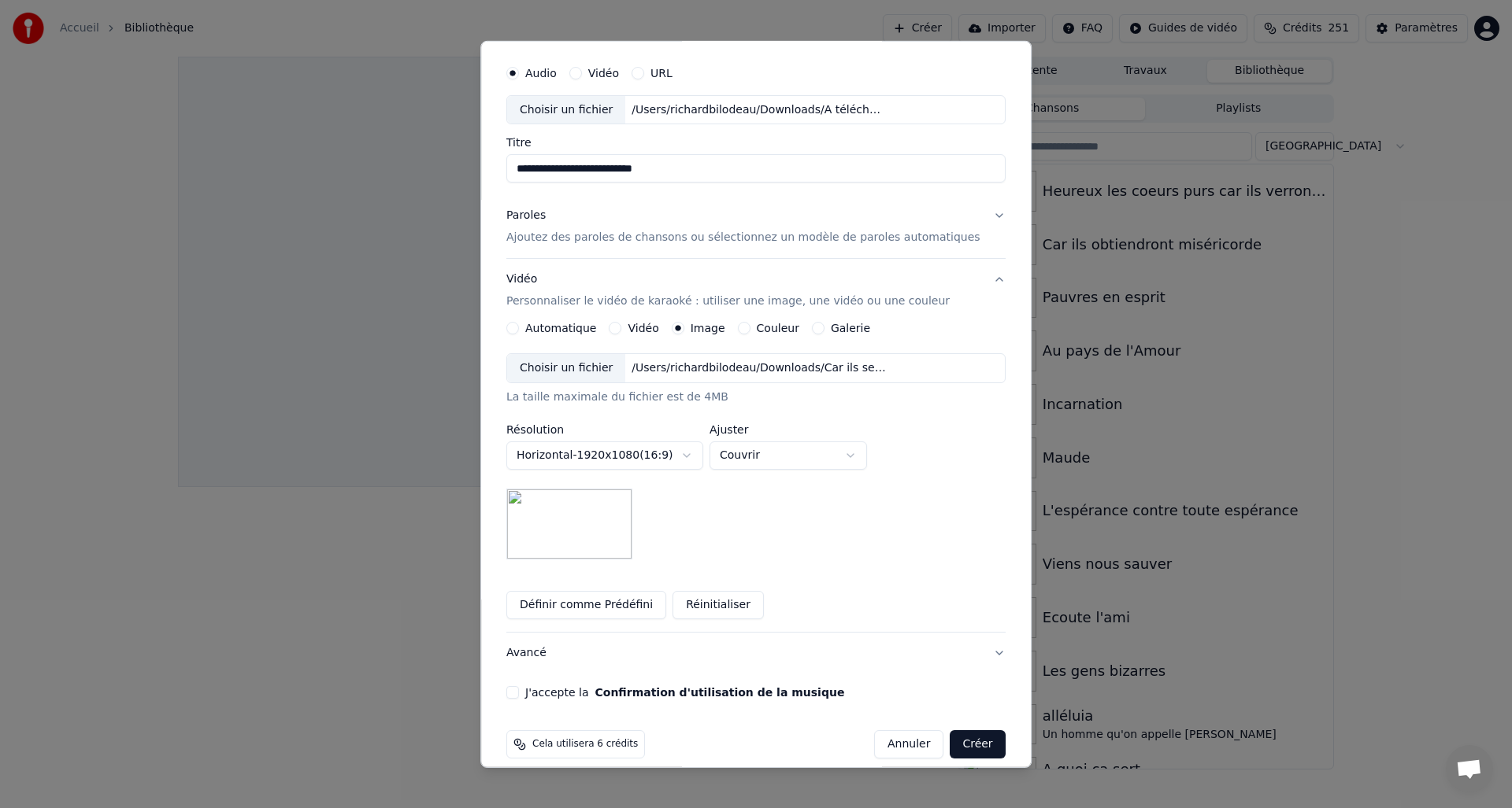
scroll to position [59, 0]
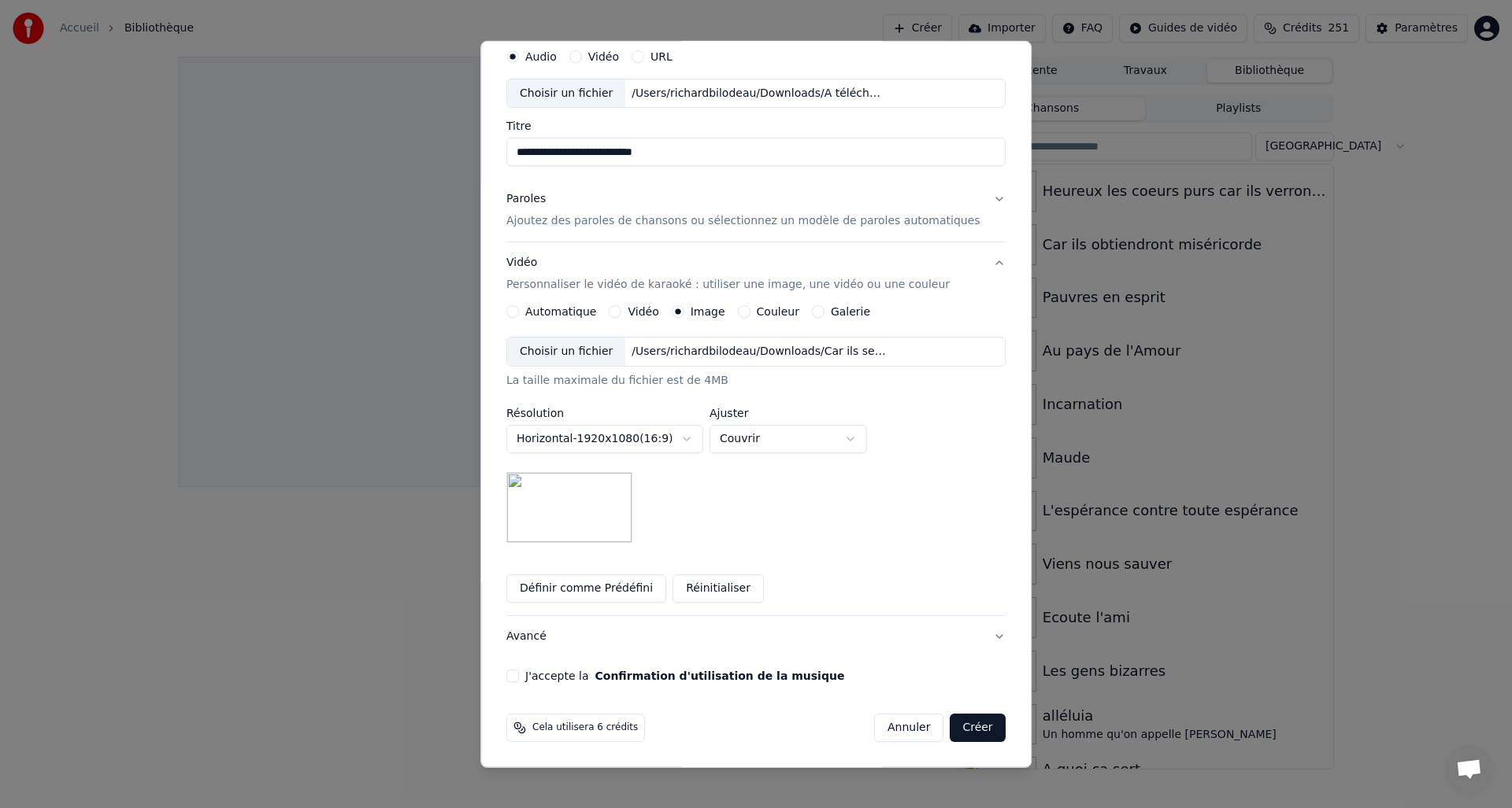
click at [519, 677] on button "J'accepte la Confirmation d'utilisation de la musique" at bounding box center [512, 676] width 13 height 13
click at [973, 730] on button "Créer" at bounding box center [977, 728] width 55 height 28
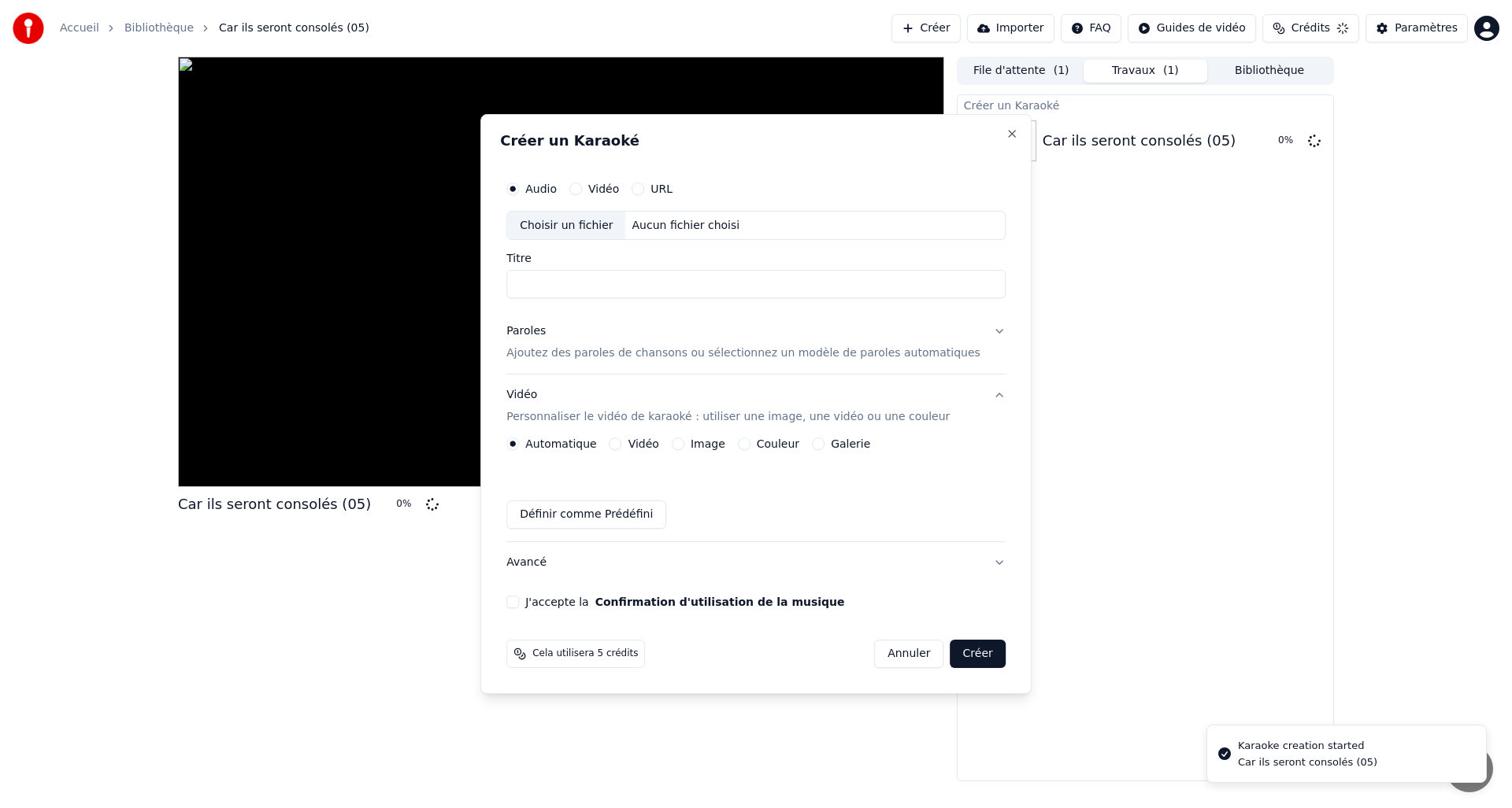
scroll to position [0, 0]
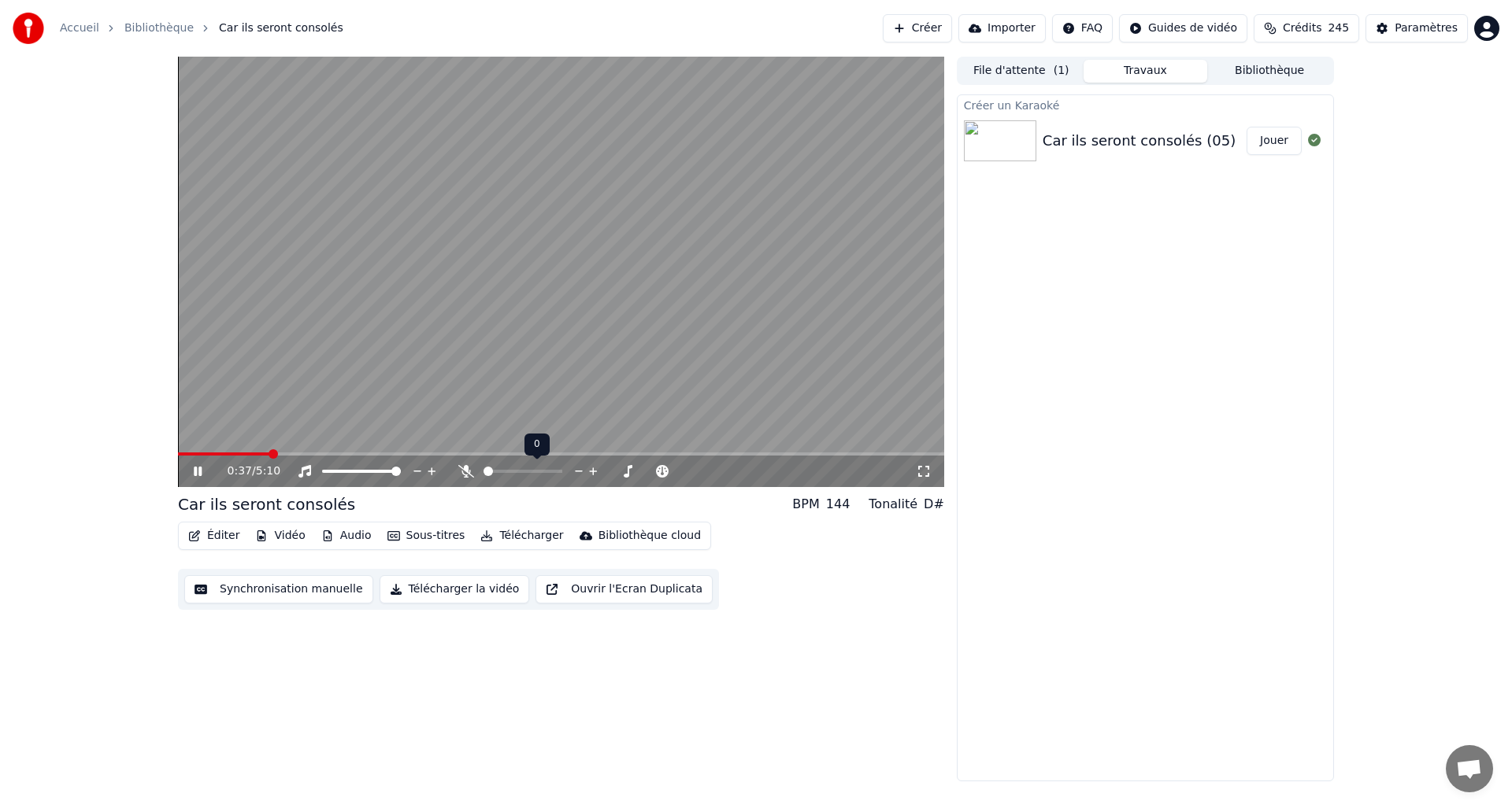
click at [486, 469] on span at bounding box center [488, 472] width 10 height 10
click at [469, 469] on icon at bounding box center [466, 471] width 15 height 13
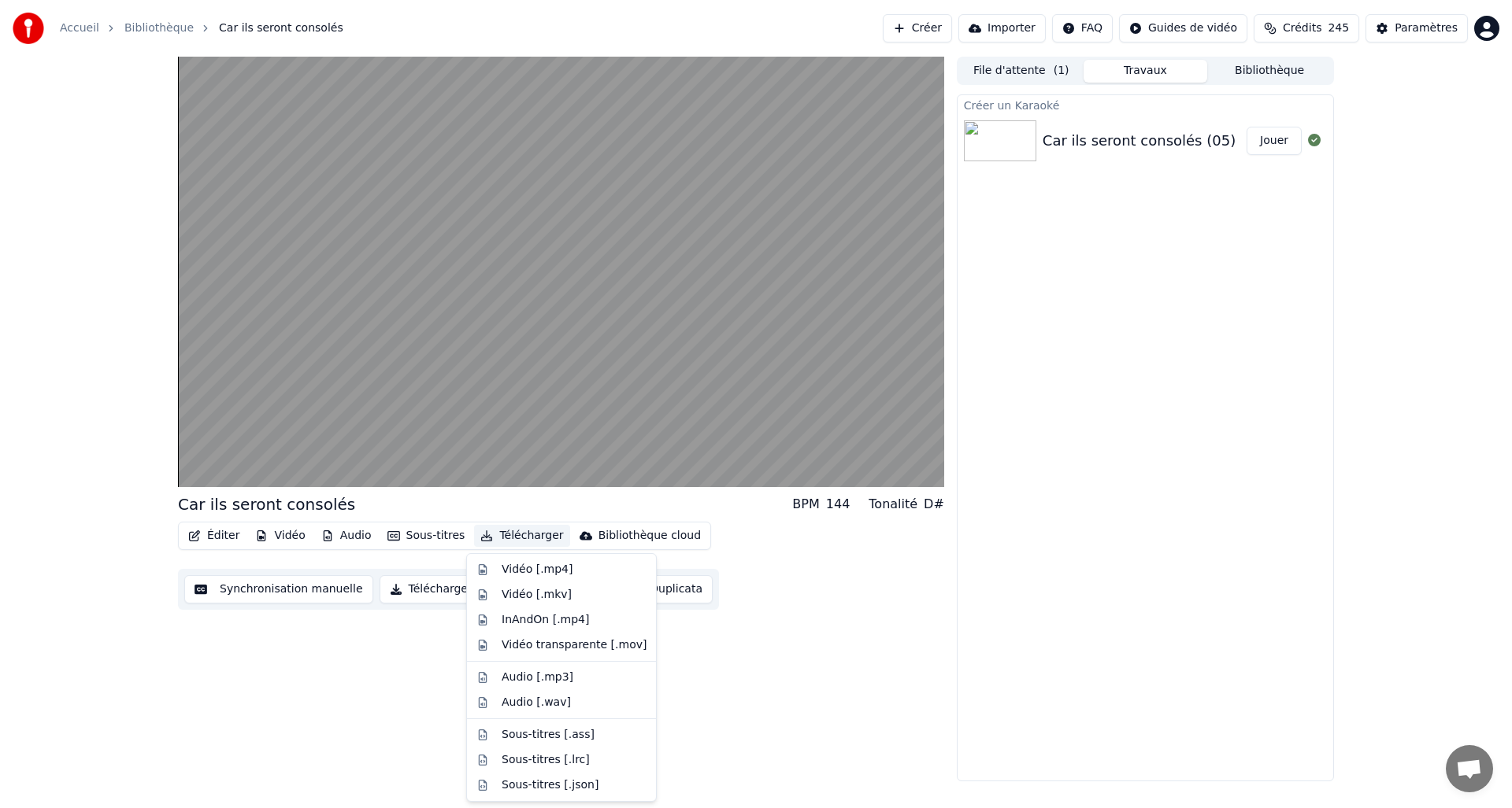
click at [523, 535] on button "Télécharger" at bounding box center [521, 535] width 96 height 22
click at [528, 565] on div "Vidéo [.mp4]" at bounding box center [537, 569] width 71 height 15
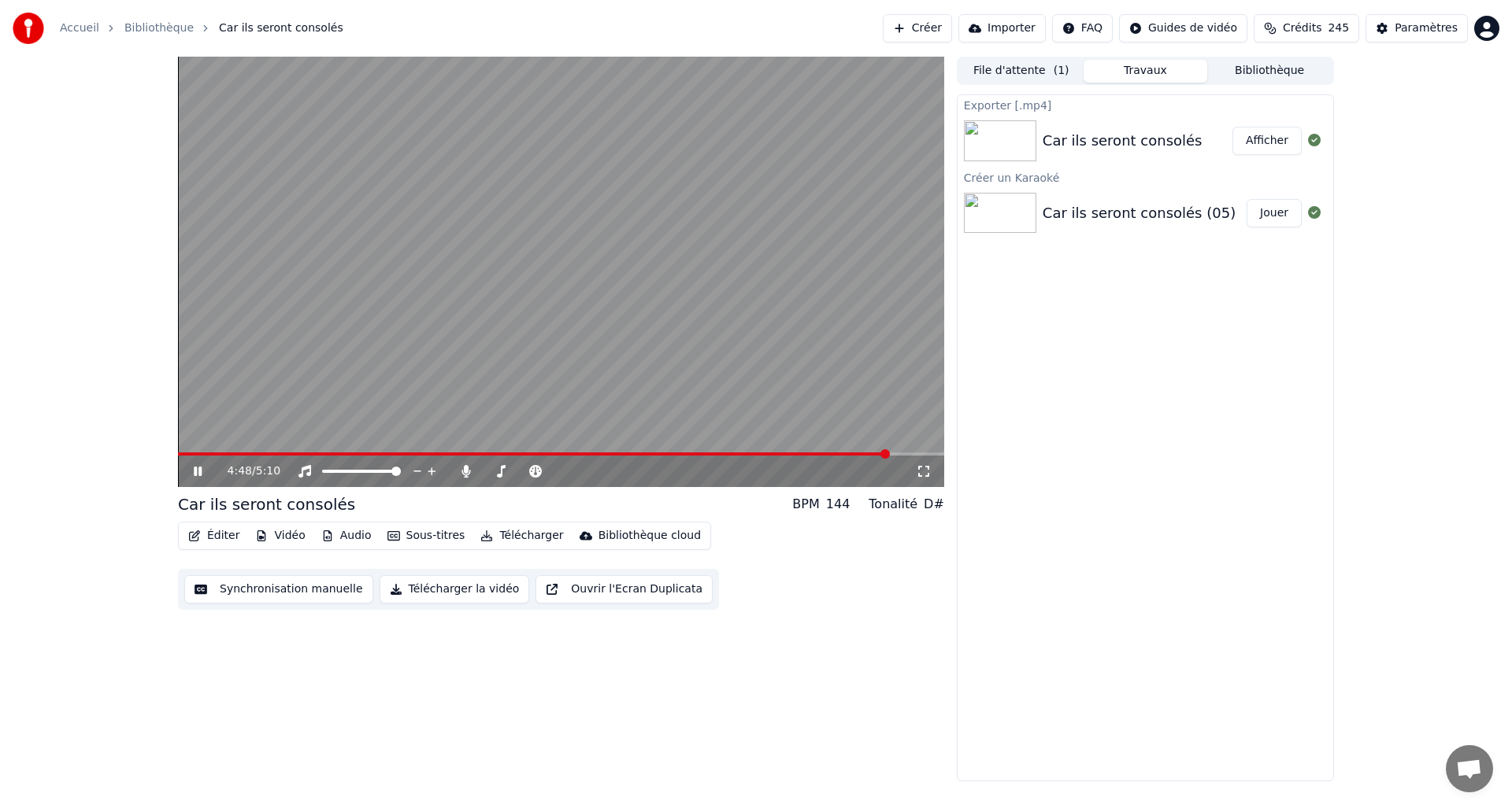
click at [888, 453] on span at bounding box center [533, 453] width 711 height 3
drag, startPoint x: 191, startPoint y: 468, endPoint x: 255, endPoint y: 461, distance: 64.4
click at [191, 468] on icon at bounding box center [209, 471] width 37 height 13
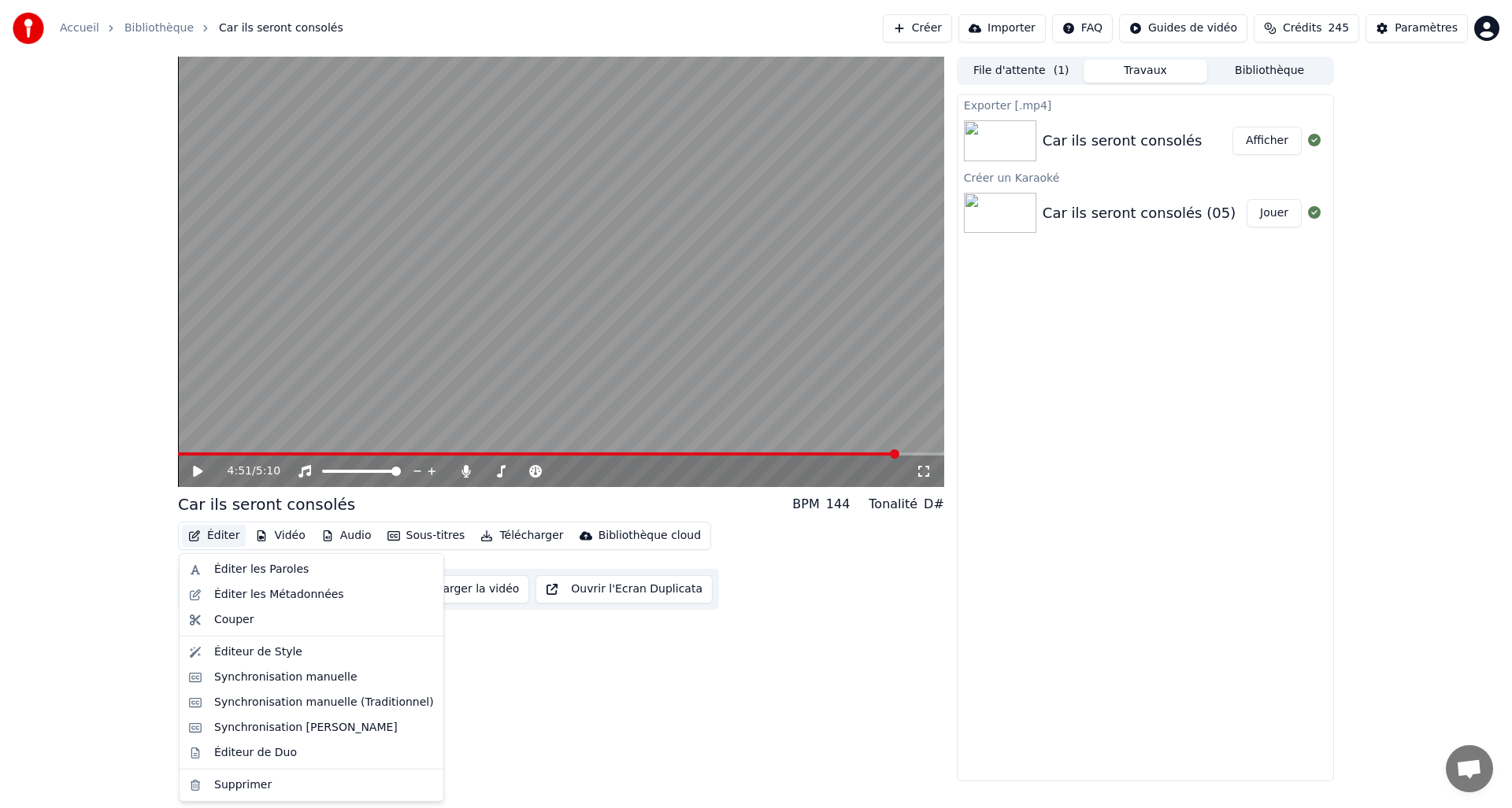
click at [218, 536] on button "Éditer" at bounding box center [214, 535] width 64 height 22
click at [234, 568] on div "Éditer les Paroles" at bounding box center [262, 569] width 95 height 15
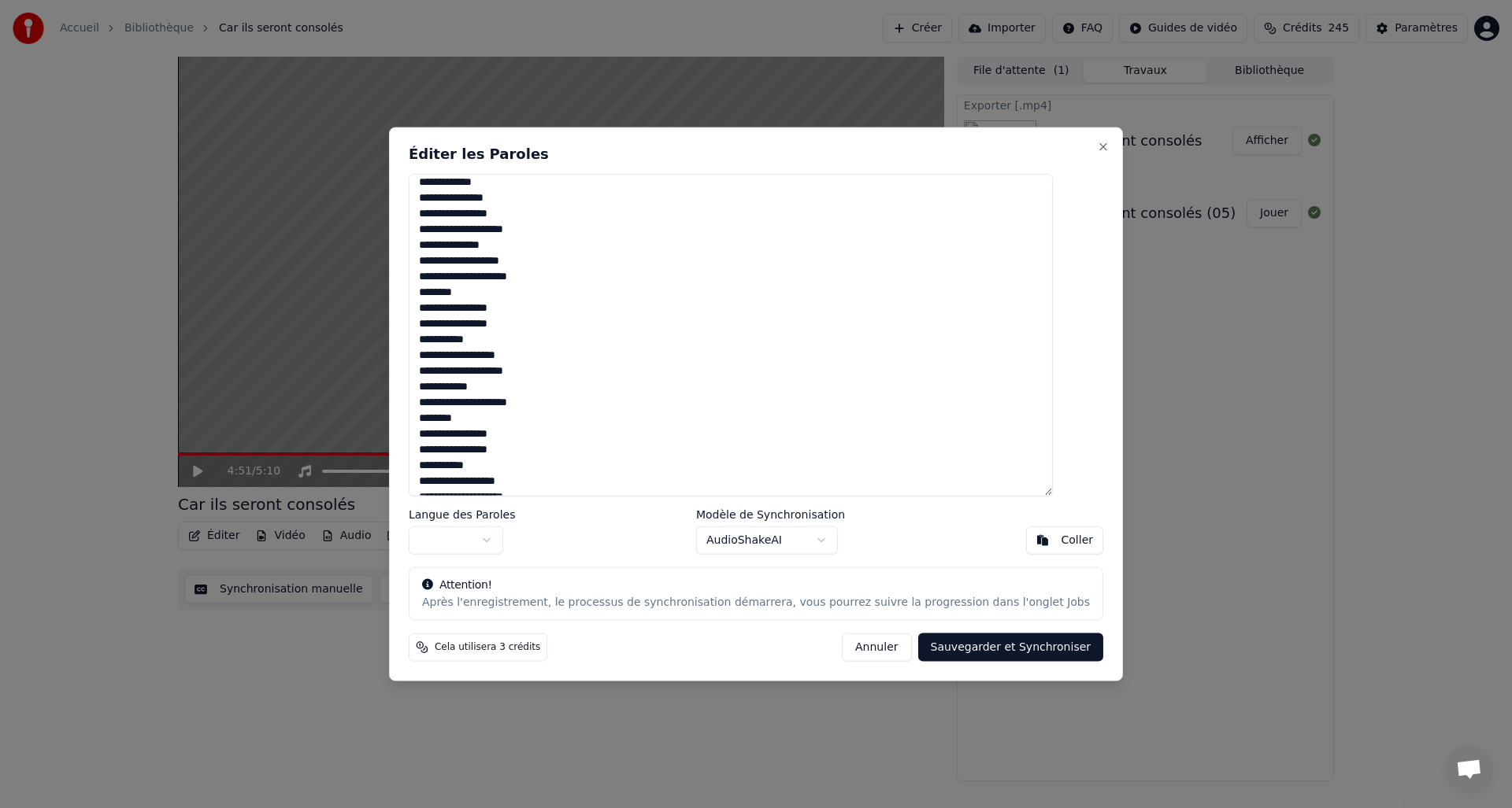
scroll to position [1358, 0]
click at [585, 469] on textarea at bounding box center [731, 334] width 644 height 324
type textarea "**********"
click at [1000, 649] on button "Sauvegarder et Synchroniser" at bounding box center [1011, 648] width 186 height 28
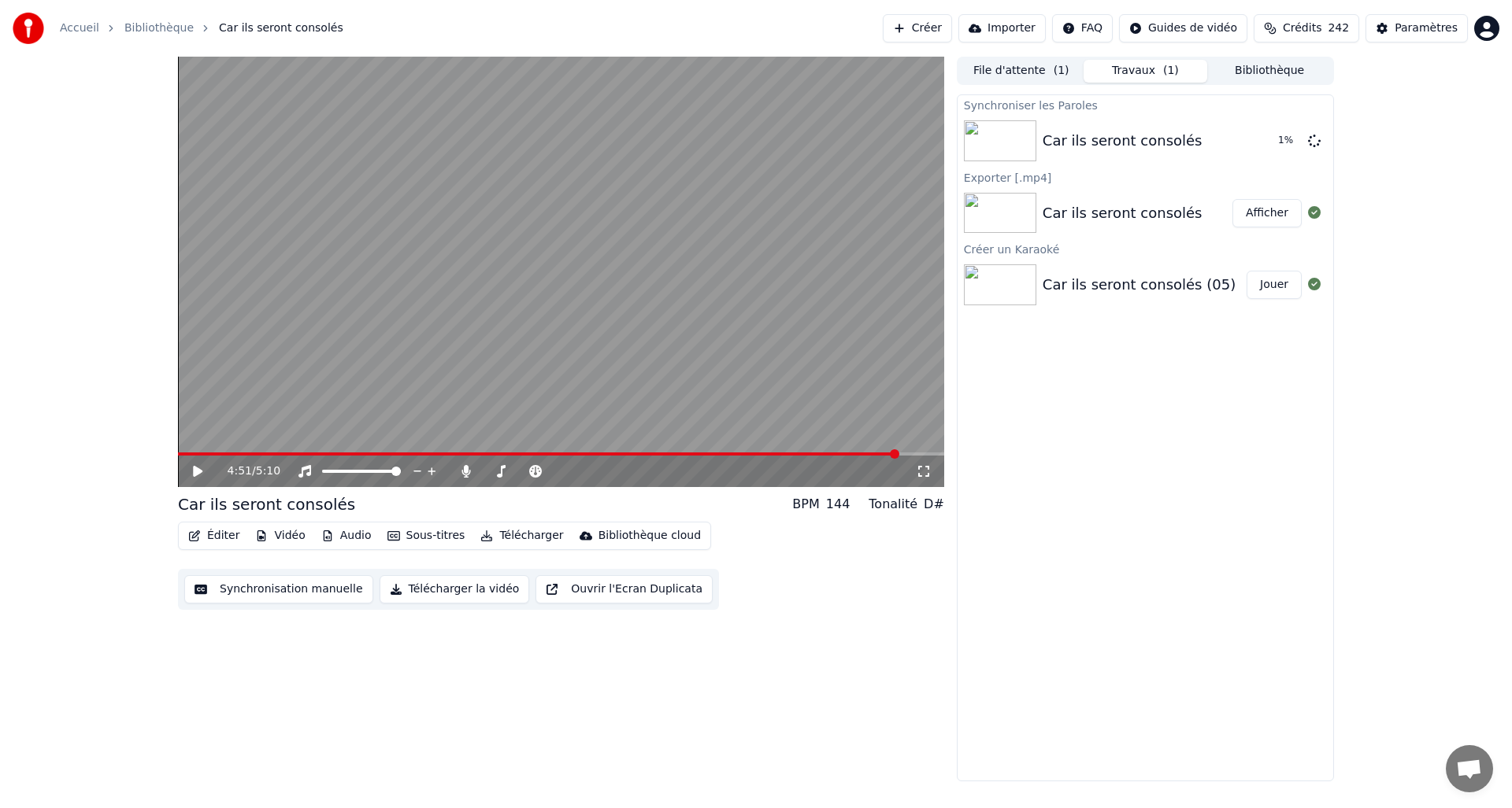
click at [198, 472] on icon at bounding box center [198, 471] width 10 height 11
click at [1269, 142] on button "Jouer" at bounding box center [1273, 140] width 55 height 28
click at [810, 458] on div "0:00 / 5:10" at bounding box center [561, 472] width 766 height 32
click at [810, 452] on span at bounding box center [561, 453] width 766 height 3
click at [791, 452] on span at bounding box center [494, 453] width 632 height 3
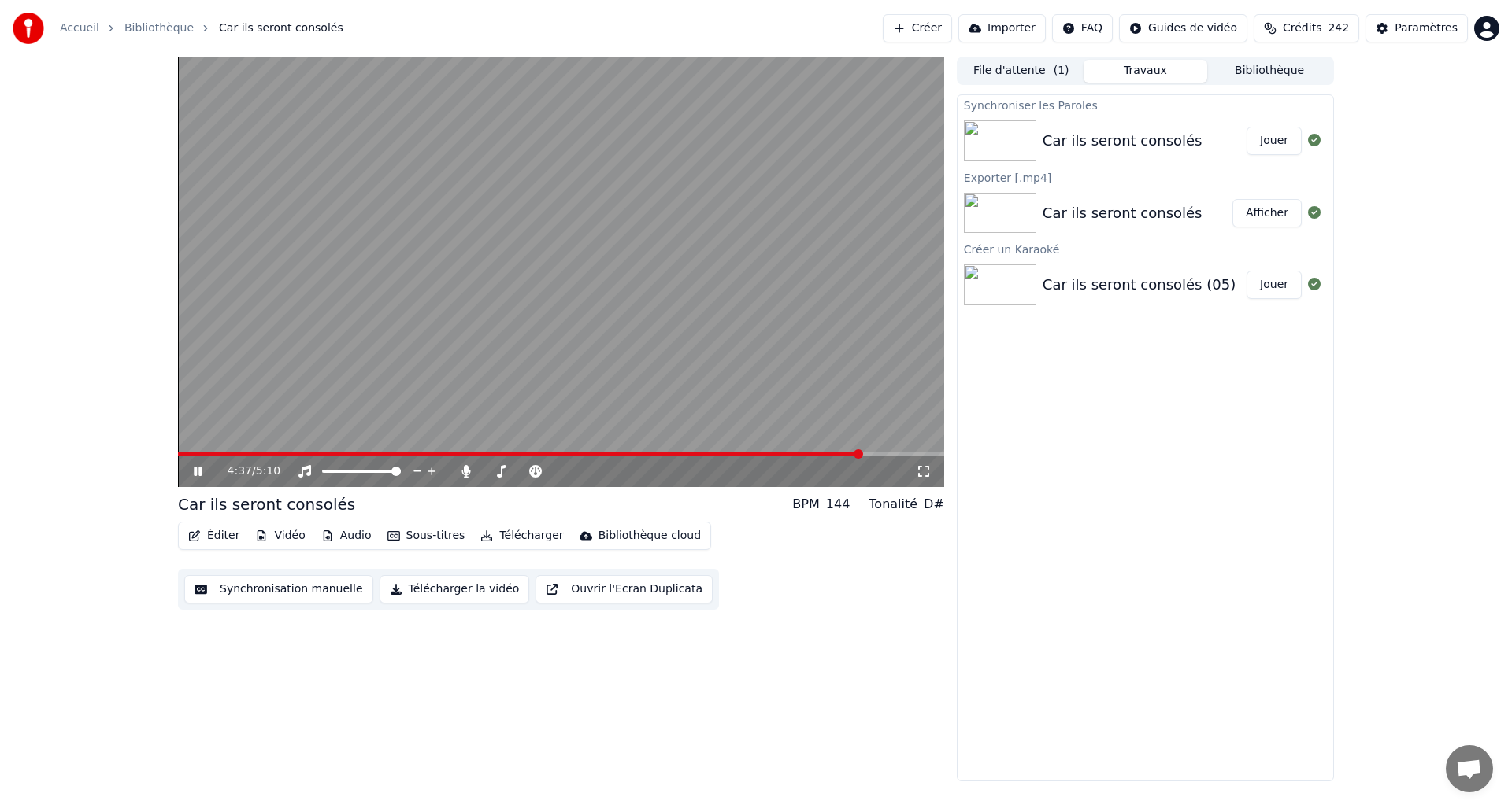
click at [860, 455] on span at bounding box center [561, 453] width 766 height 3
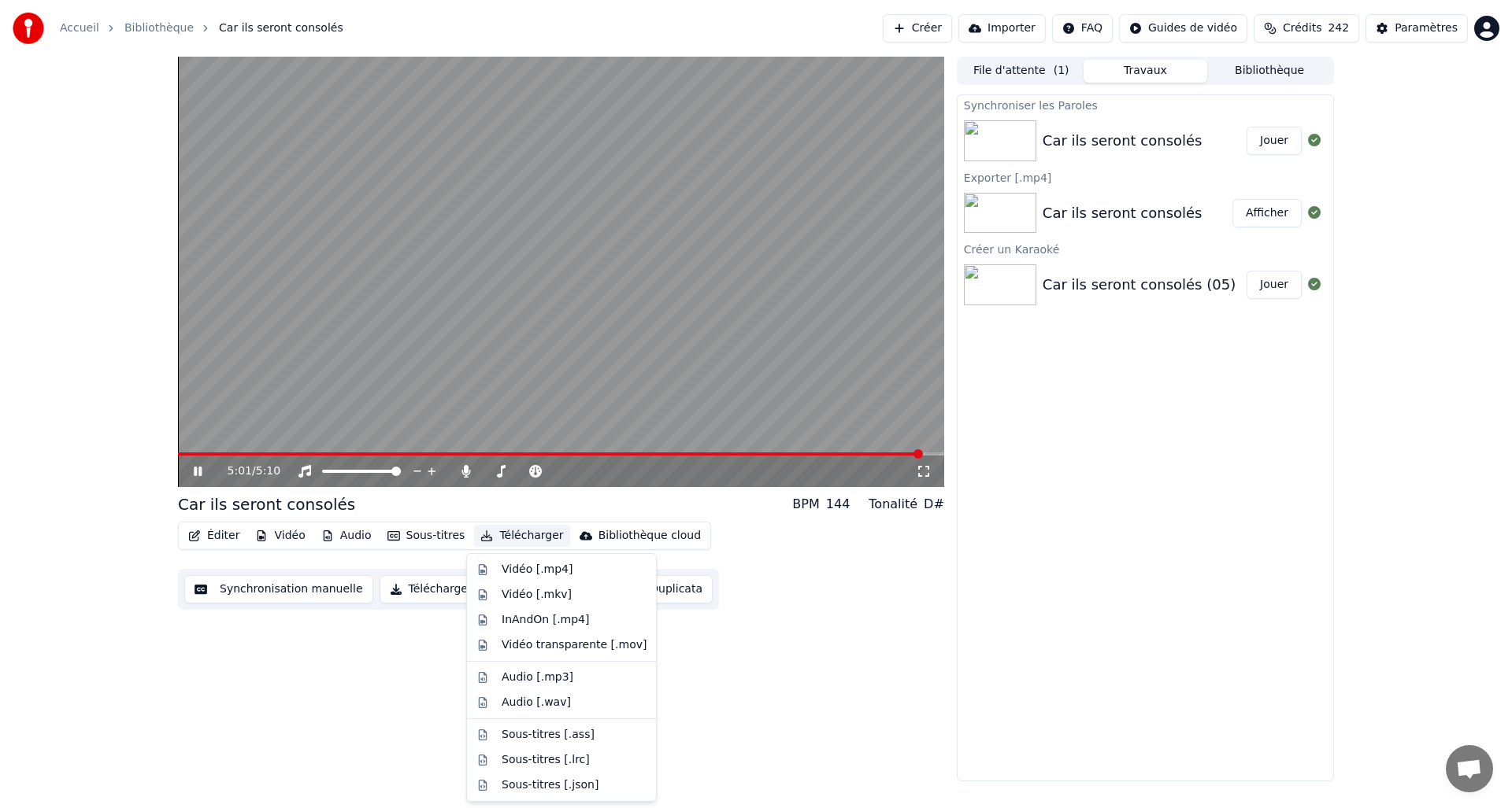
click at [525, 545] on button "Télécharger" at bounding box center [521, 535] width 96 height 22
drag, startPoint x: 537, startPoint y: 566, endPoint x: 546, endPoint y: 562, distance: 9.8
click at [537, 566] on div "Vidéo [.mp4]" at bounding box center [537, 569] width 71 height 15
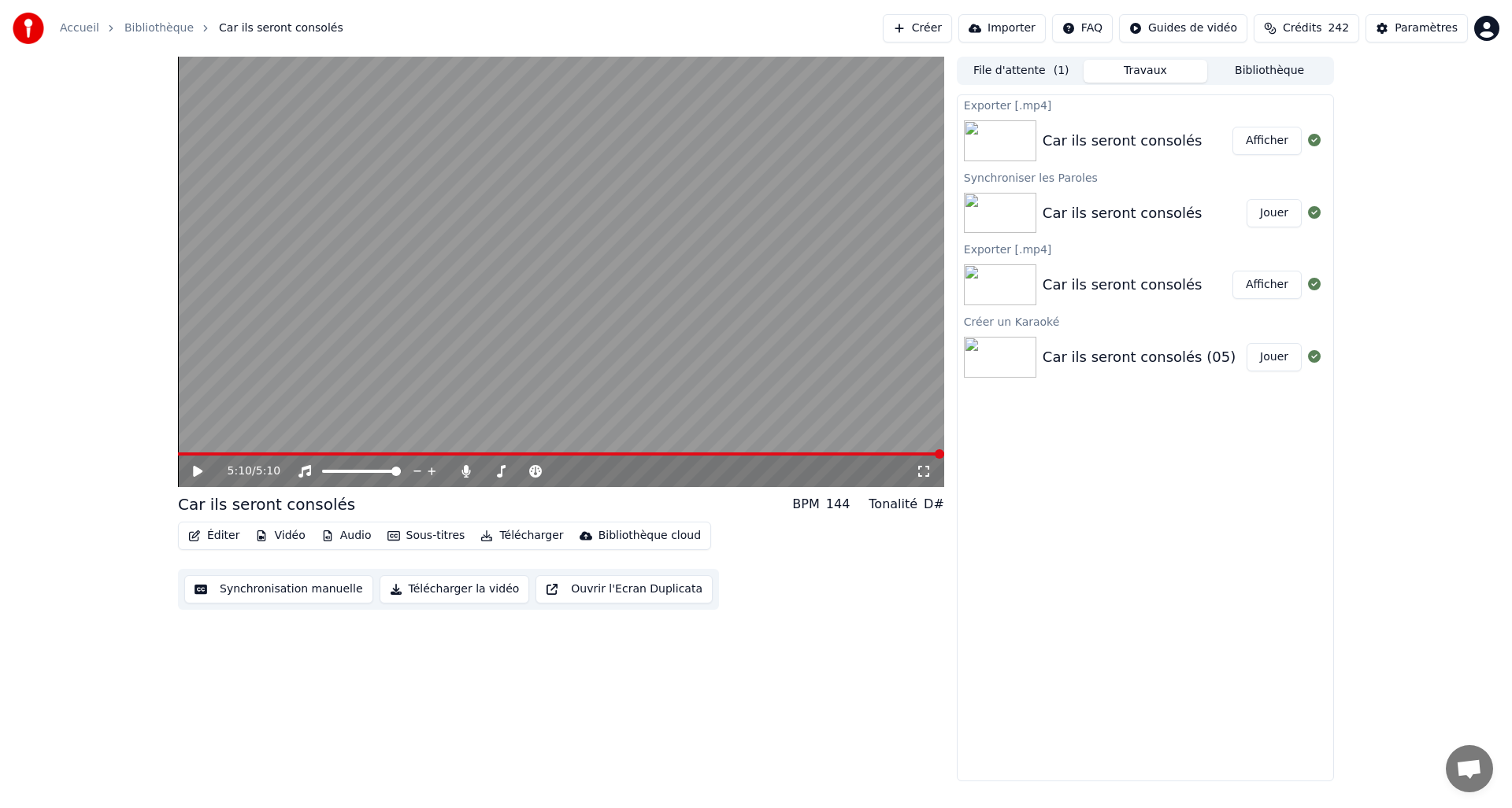
click at [1101, 141] on div "Car ils seront consolés" at bounding box center [1121, 140] width 160 height 22
click at [1255, 137] on button "Afficher" at bounding box center [1267, 140] width 70 height 28
